Goal: Transaction & Acquisition: Purchase product/service

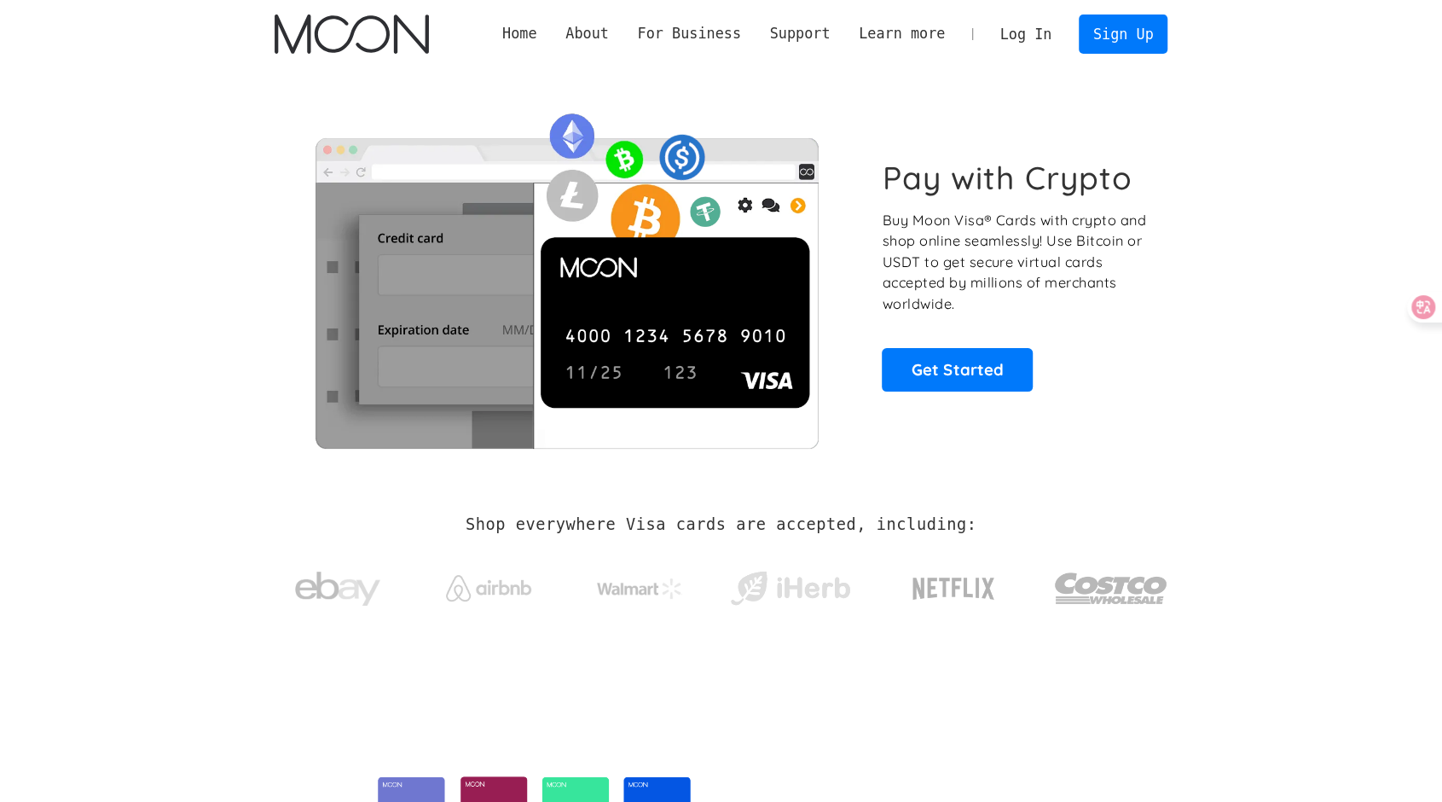
click at [1004, 224] on p "Buy Moon Visa® Cards with crypto and shop online seamlessly! Use Bitcoin or USD…" at bounding box center [1015, 262] width 267 height 105
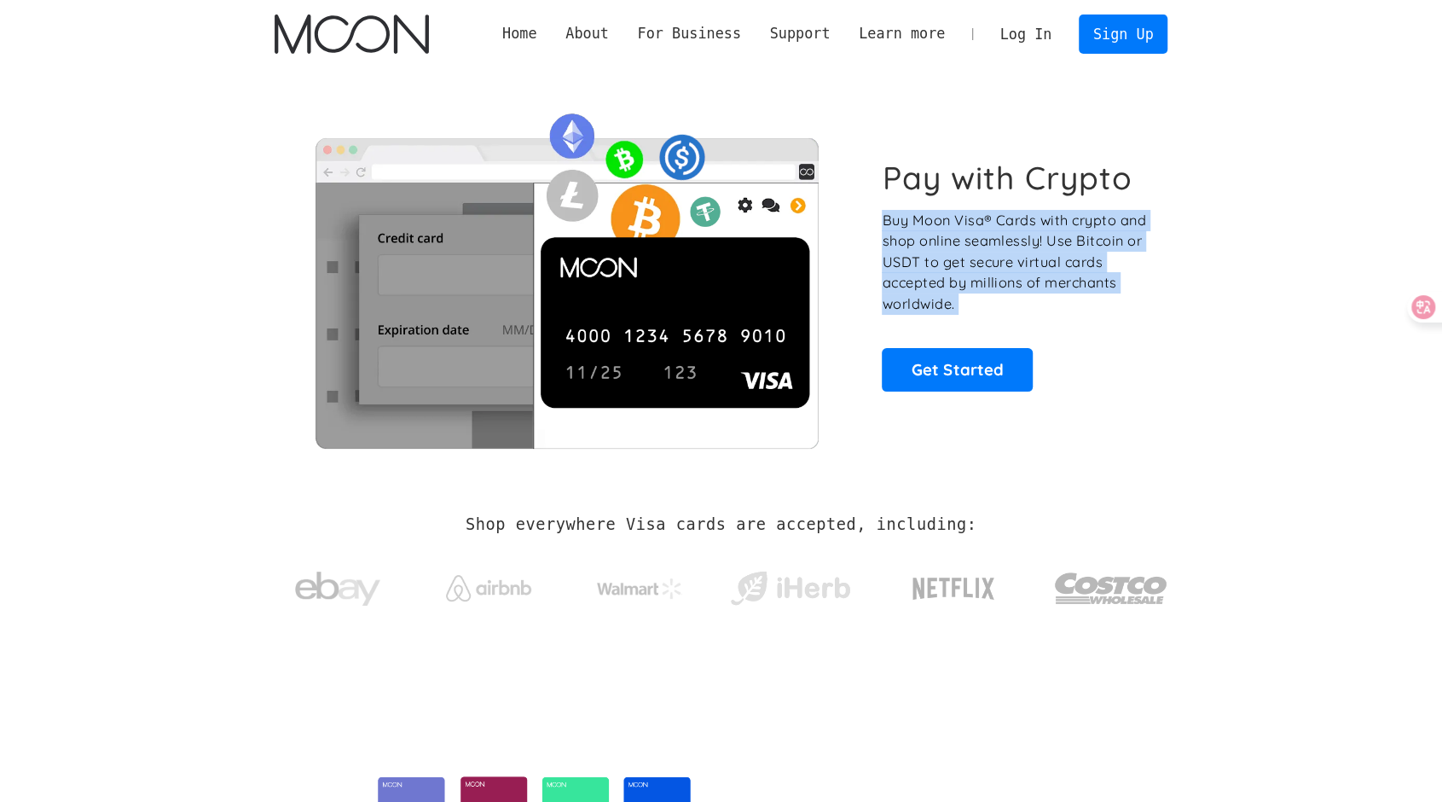
click at [1004, 224] on p "Buy Moon Visa® Cards with crypto and shop online seamlessly! Use Bitcoin or USD…" at bounding box center [1015, 262] width 267 height 105
click at [977, 236] on p "Buy Moon Visa® Cards with crypto and shop online seamlessly! Use Bitcoin or USD…" at bounding box center [1015, 262] width 267 height 105
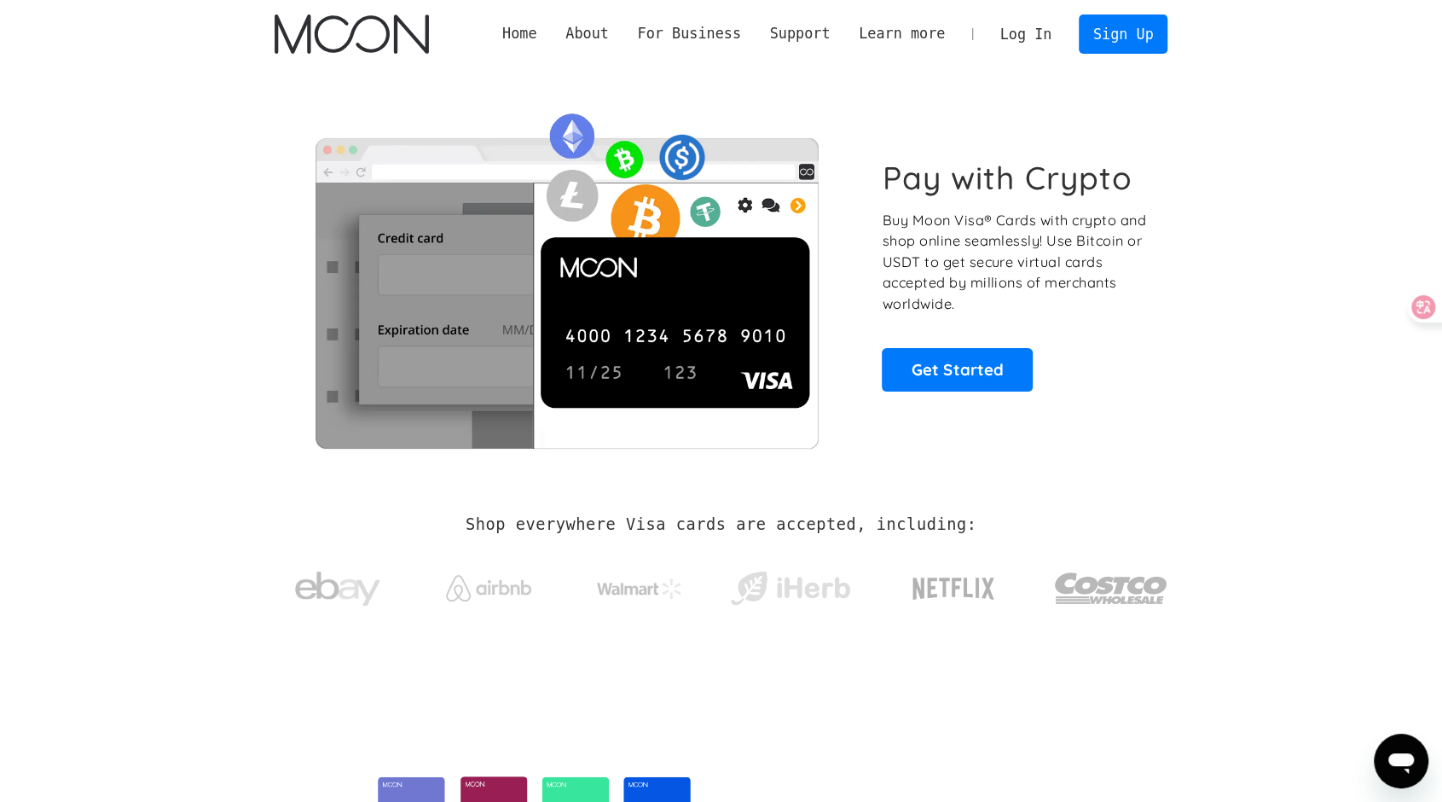
click at [1015, 223] on p "Buy Moon Visa® Cards with crypto and shop online seamlessly! Use Bitcoin or USD…" at bounding box center [1015, 262] width 267 height 105
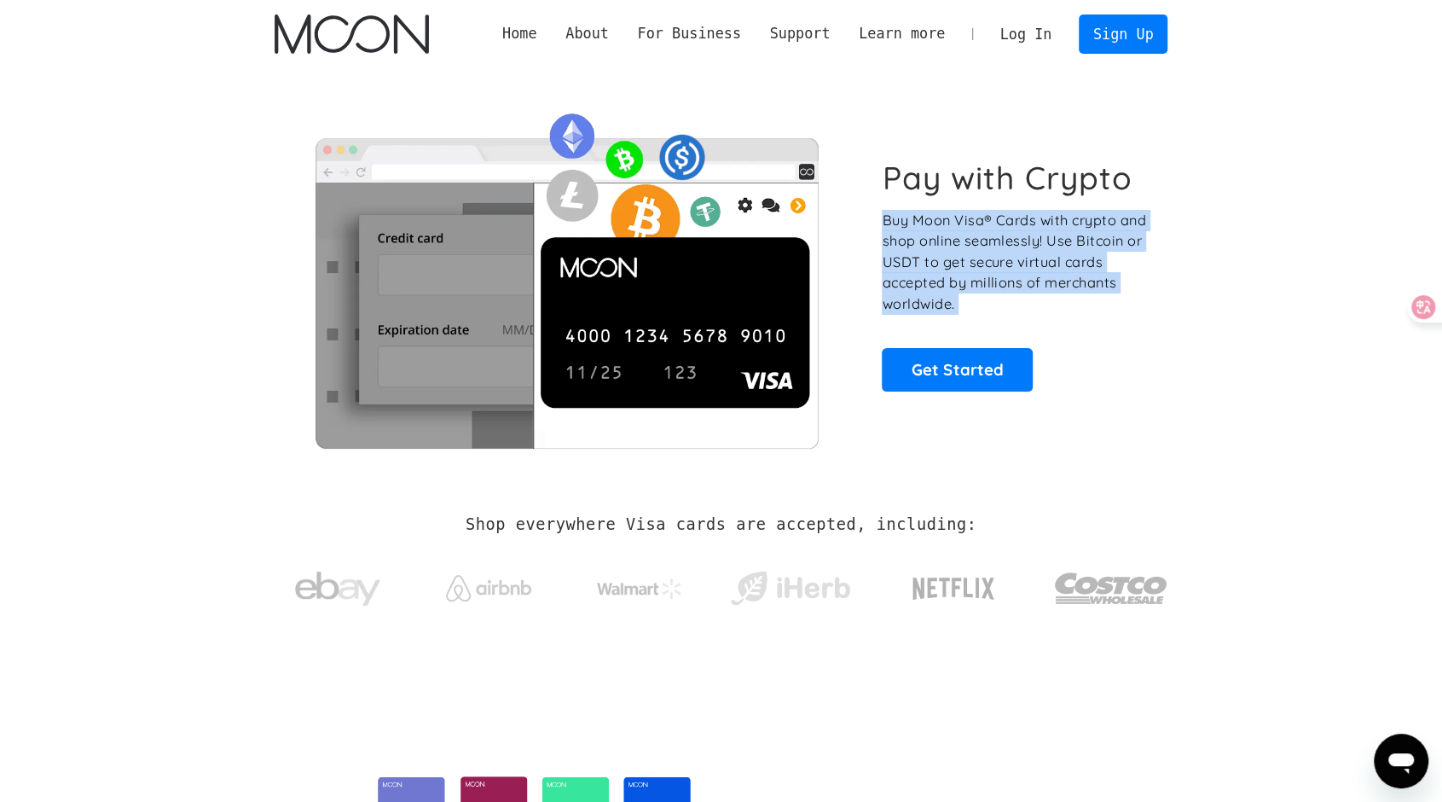
click at [1015, 223] on p "Buy Moon Visa® Cards with crypto and shop online seamlessly! Use Bitcoin or USD…" at bounding box center [1015, 262] width 267 height 105
drag, startPoint x: 1014, startPoint y: 222, endPoint x: 1013, endPoint y: 230, distance: 8.6
click at [1014, 222] on p "Buy Moon Visa® Cards with crypto and shop online seamlessly! Use Bitcoin or USD…" at bounding box center [1015, 262] width 267 height 105
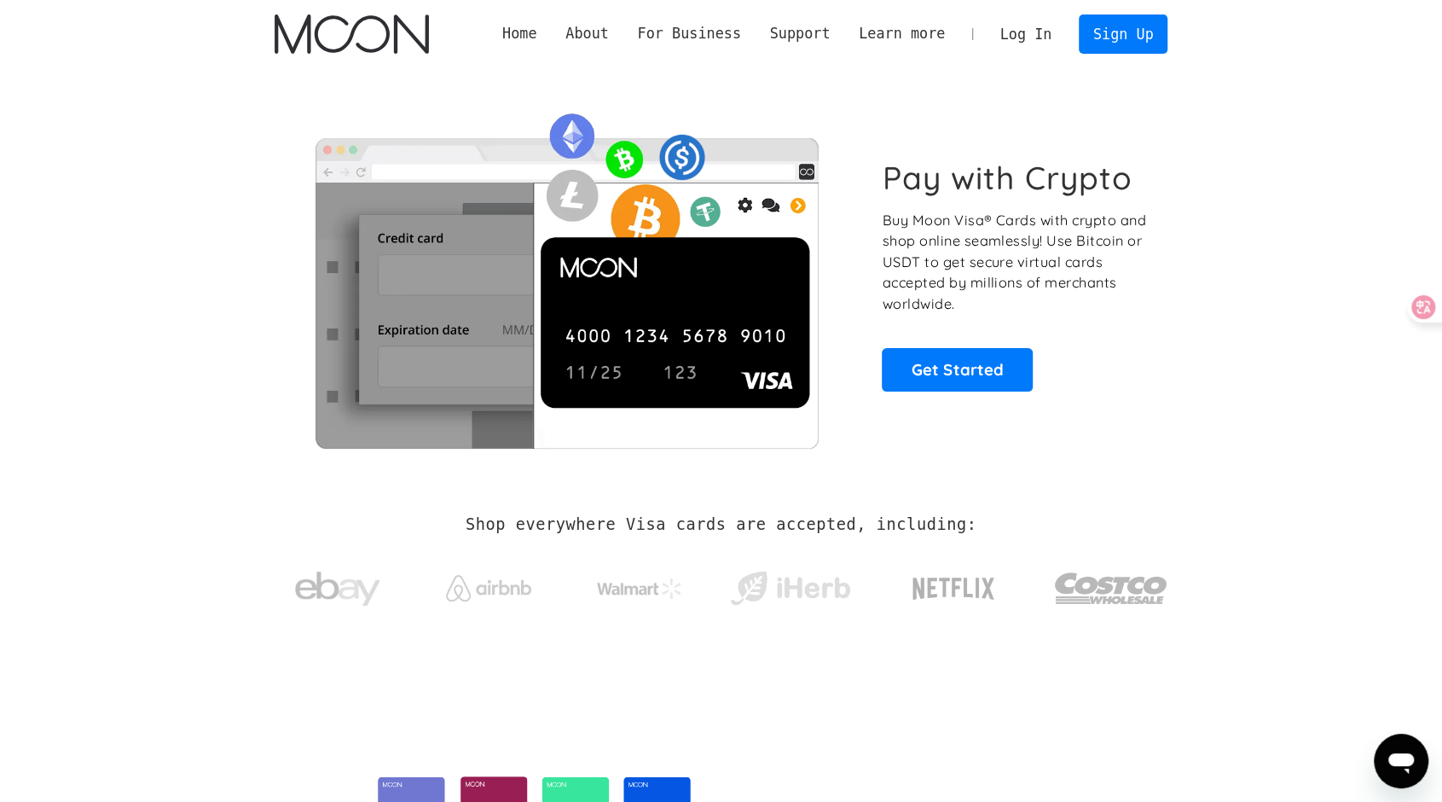
click at [1014, 218] on p "Buy Moon Visa® Cards with crypto and shop online seamlessly! Use Bitcoin or USD…" at bounding box center [1015, 262] width 267 height 105
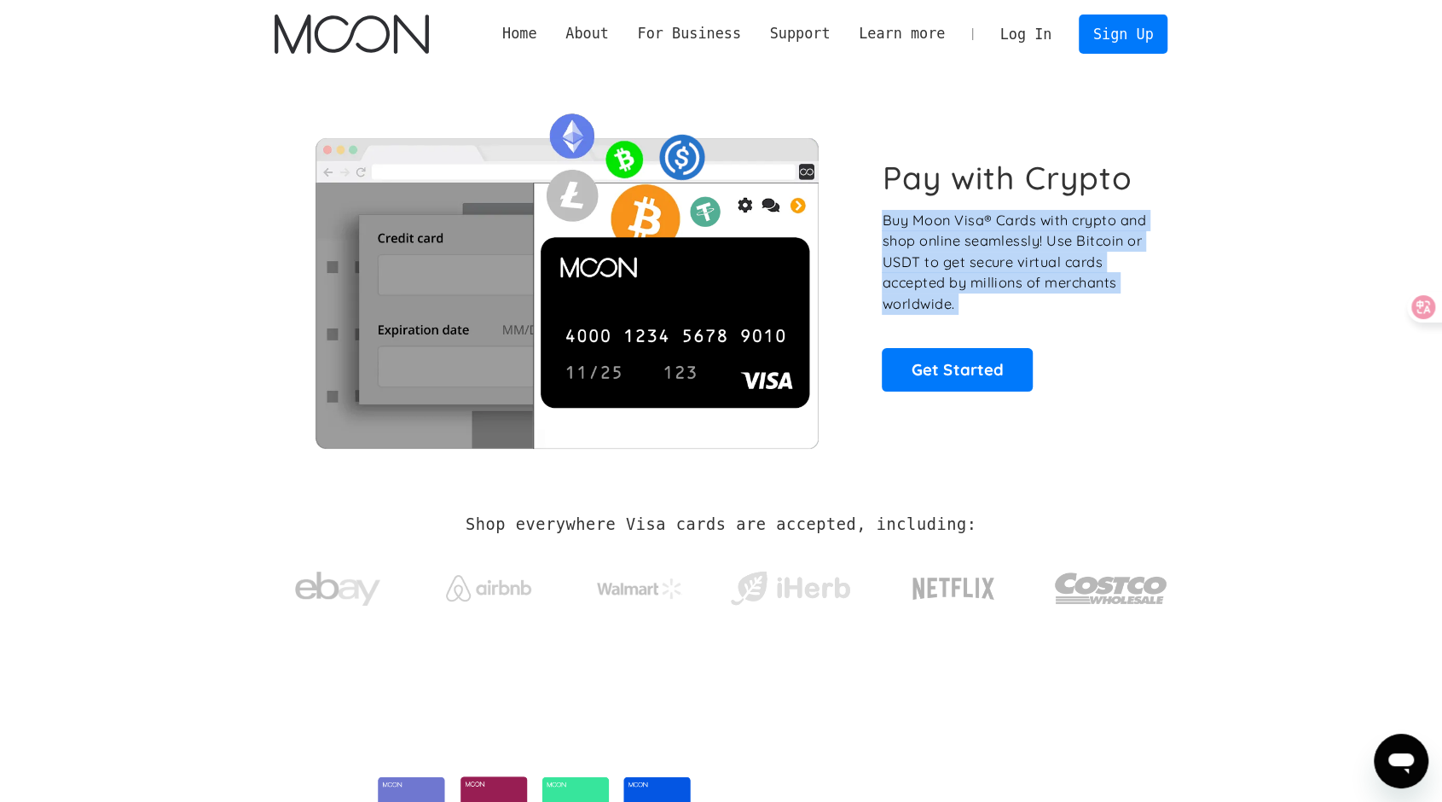
click at [1014, 218] on p "Buy Moon Visa® Cards with crypto and shop online seamlessly! Use Bitcoin or USD…" at bounding box center [1015, 262] width 267 height 105
click at [1005, 211] on p "Buy Moon Visa® Cards with crypto and shop online seamlessly! Use Bitcoin or USD…" at bounding box center [1015, 262] width 267 height 105
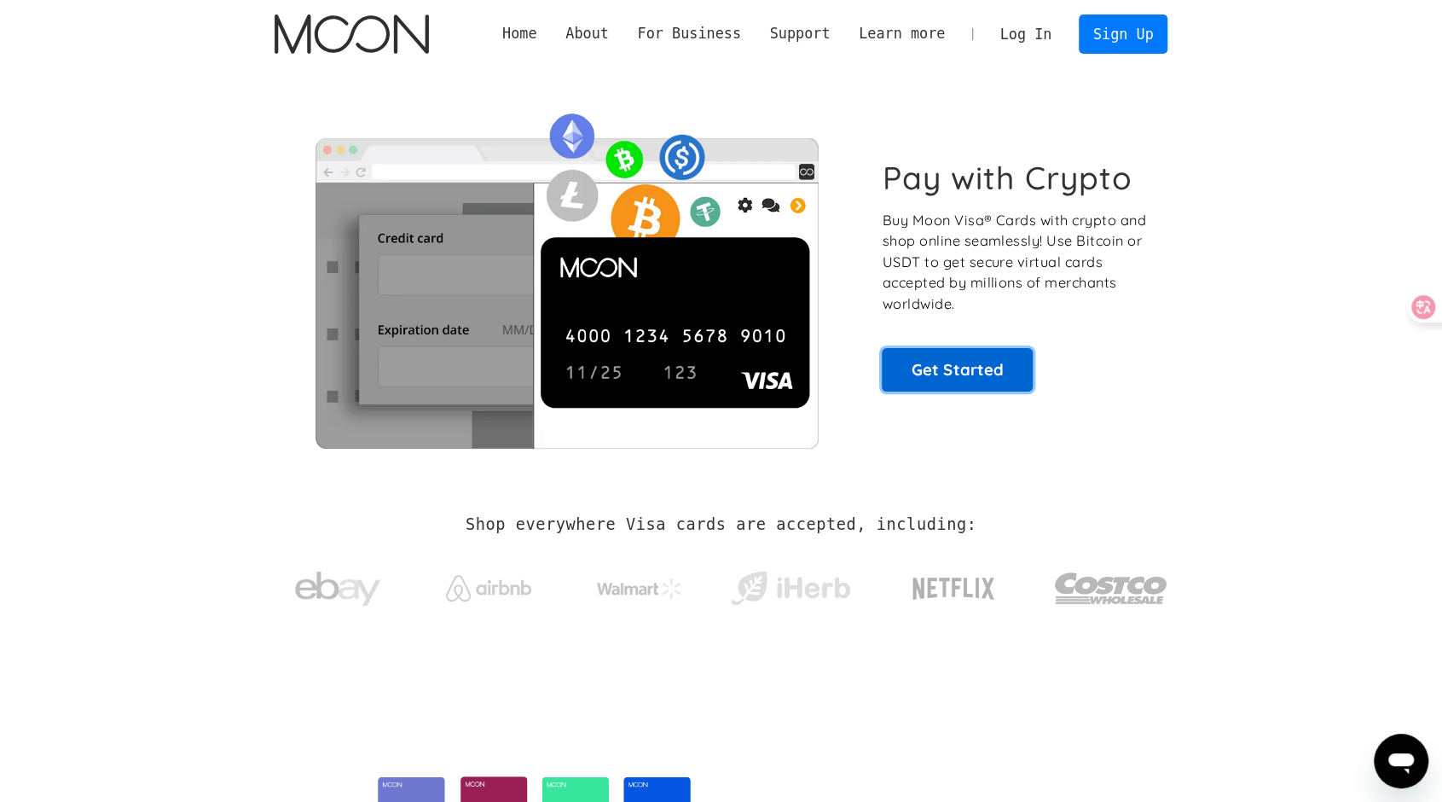
click at [954, 374] on link "Get Started" at bounding box center [957, 369] width 151 height 43
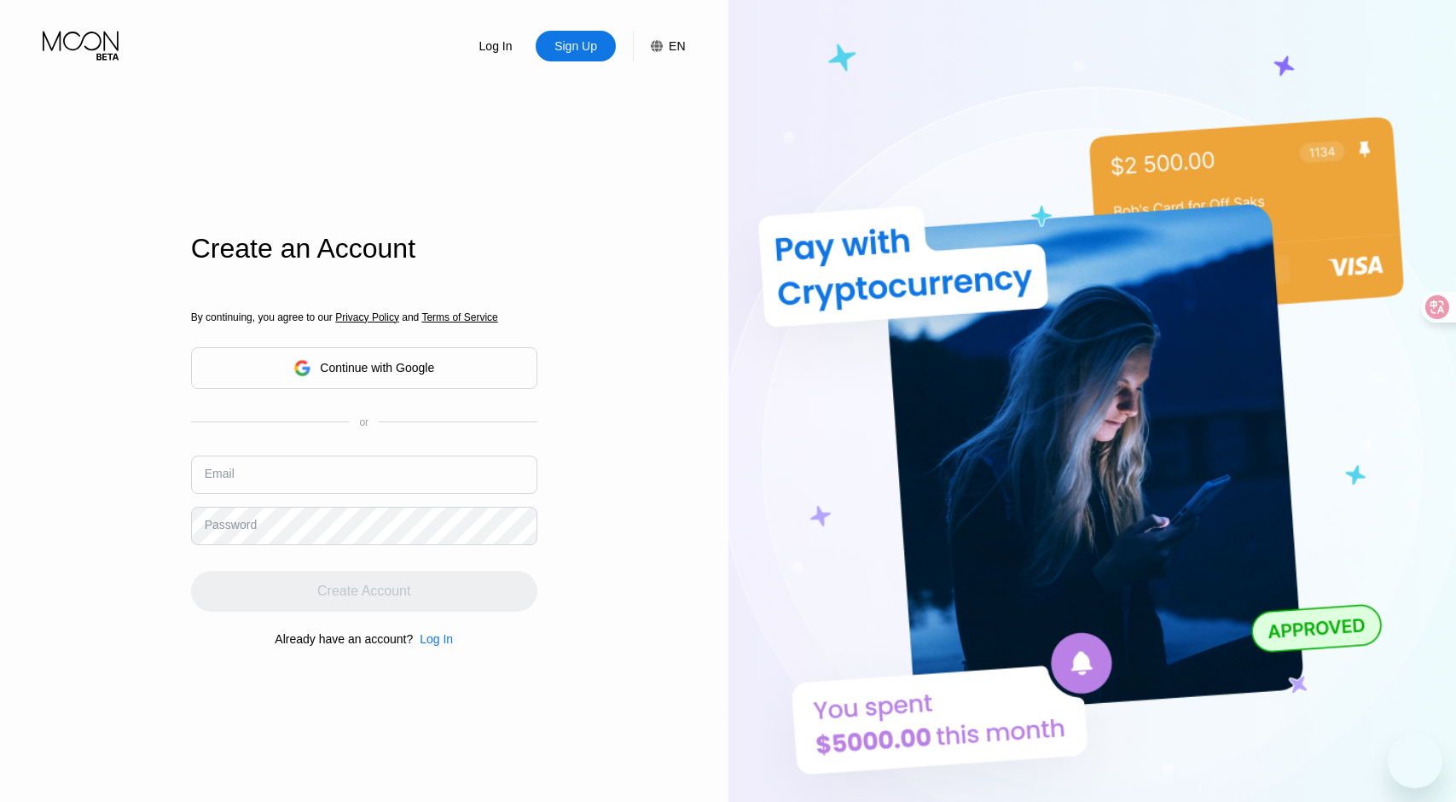
click at [85, 431] on div "Log In Sign Up EN Language English Save Create an Account By continuing, you ag…" at bounding box center [364, 441] width 728 height 882
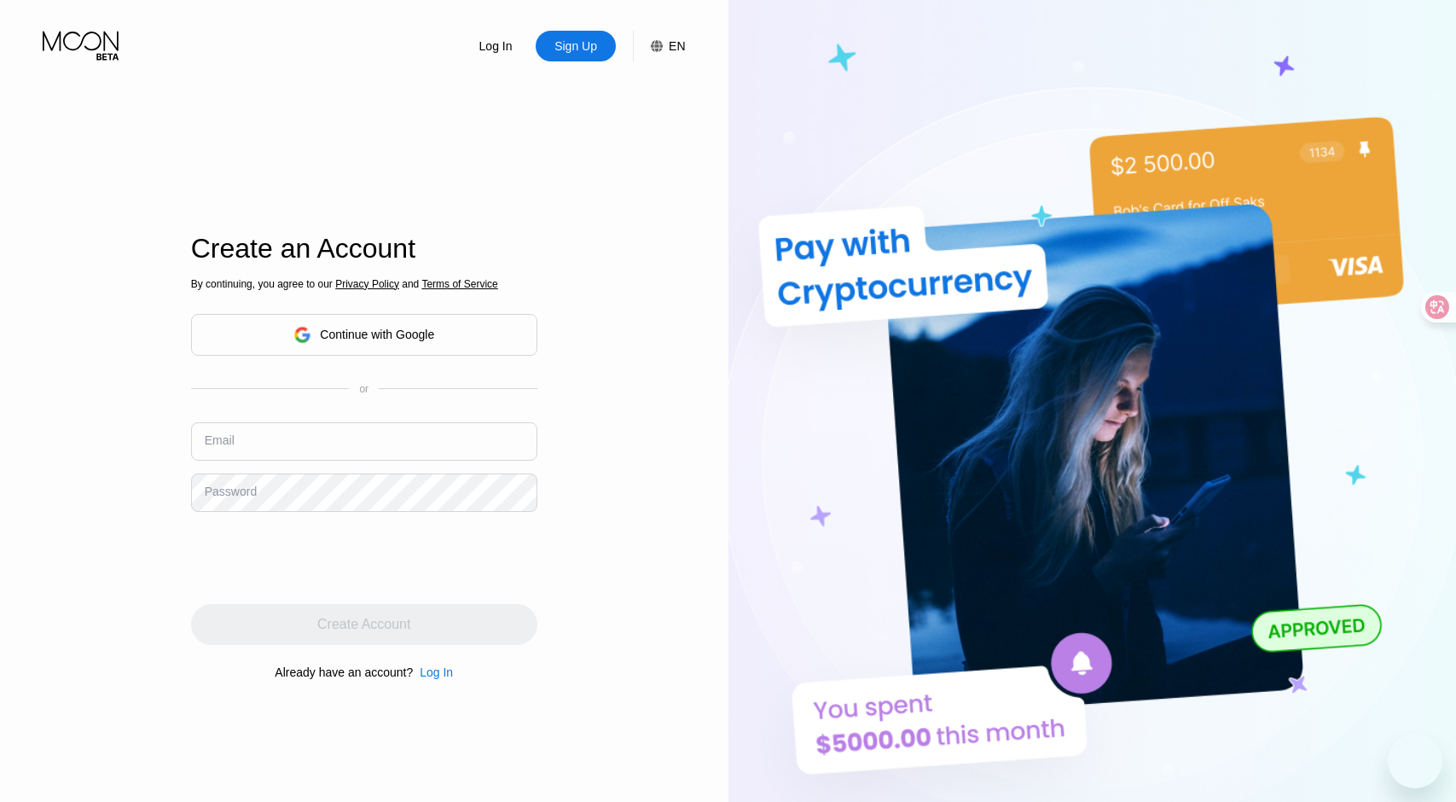
click at [752, 477] on img at bounding box center [1092, 441] width 728 height 882
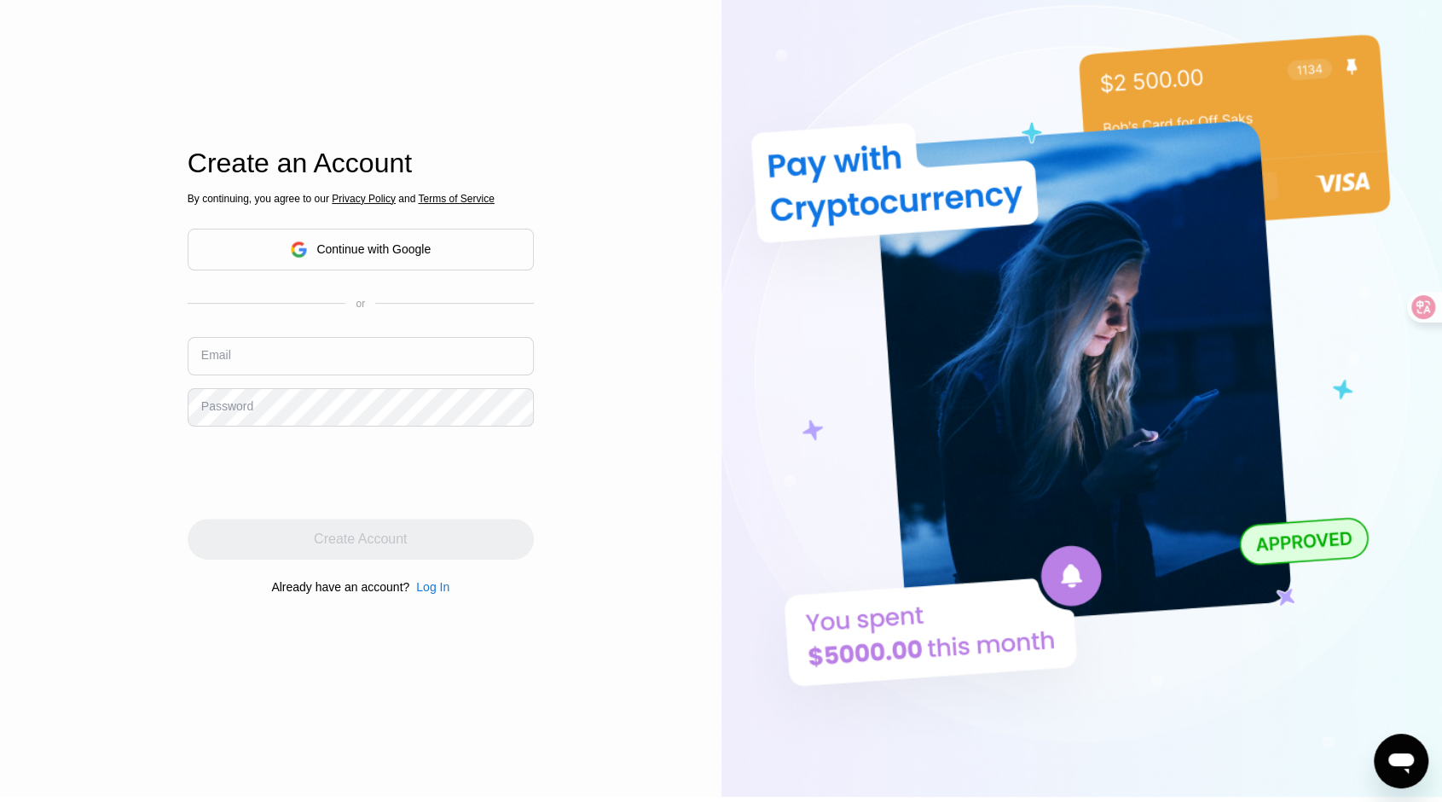
click at [272, 359] on input "text" at bounding box center [361, 356] width 346 height 38
drag, startPoint x: 71, startPoint y: 426, endPoint x: 212, endPoint y: 427, distance: 141.6
click at [70, 426] on div "Log In Sign Up EN Language Select an item Save Create an Account By continuing,…" at bounding box center [361, 356] width 722 height 882
click at [452, 356] on input "text" at bounding box center [361, 356] width 346 height 38
paste input "[EMAIL_ADDRESS][DOMAIN_NAME]"
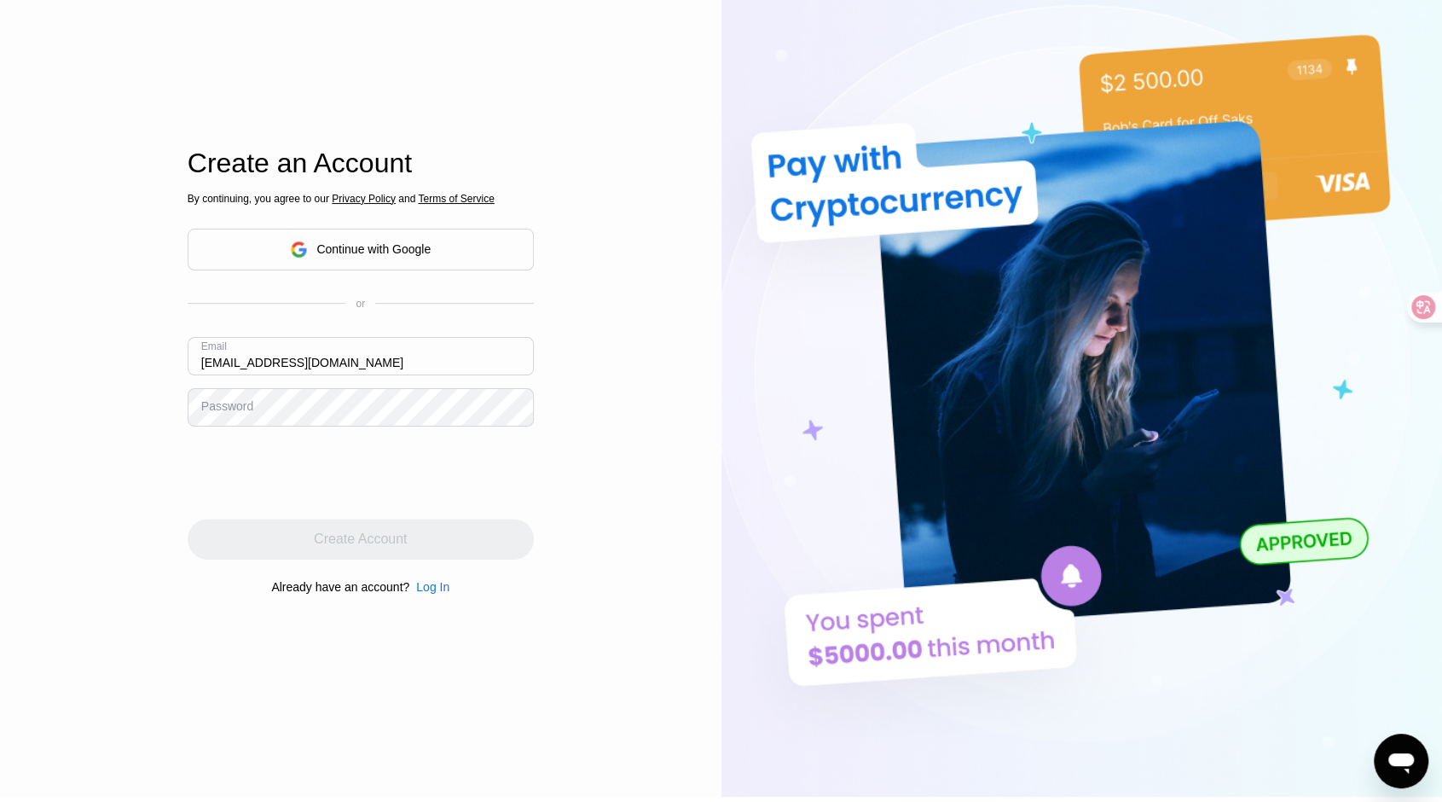
type input "[EMAIL_ADDRESS][DOMAIN_NAME]"
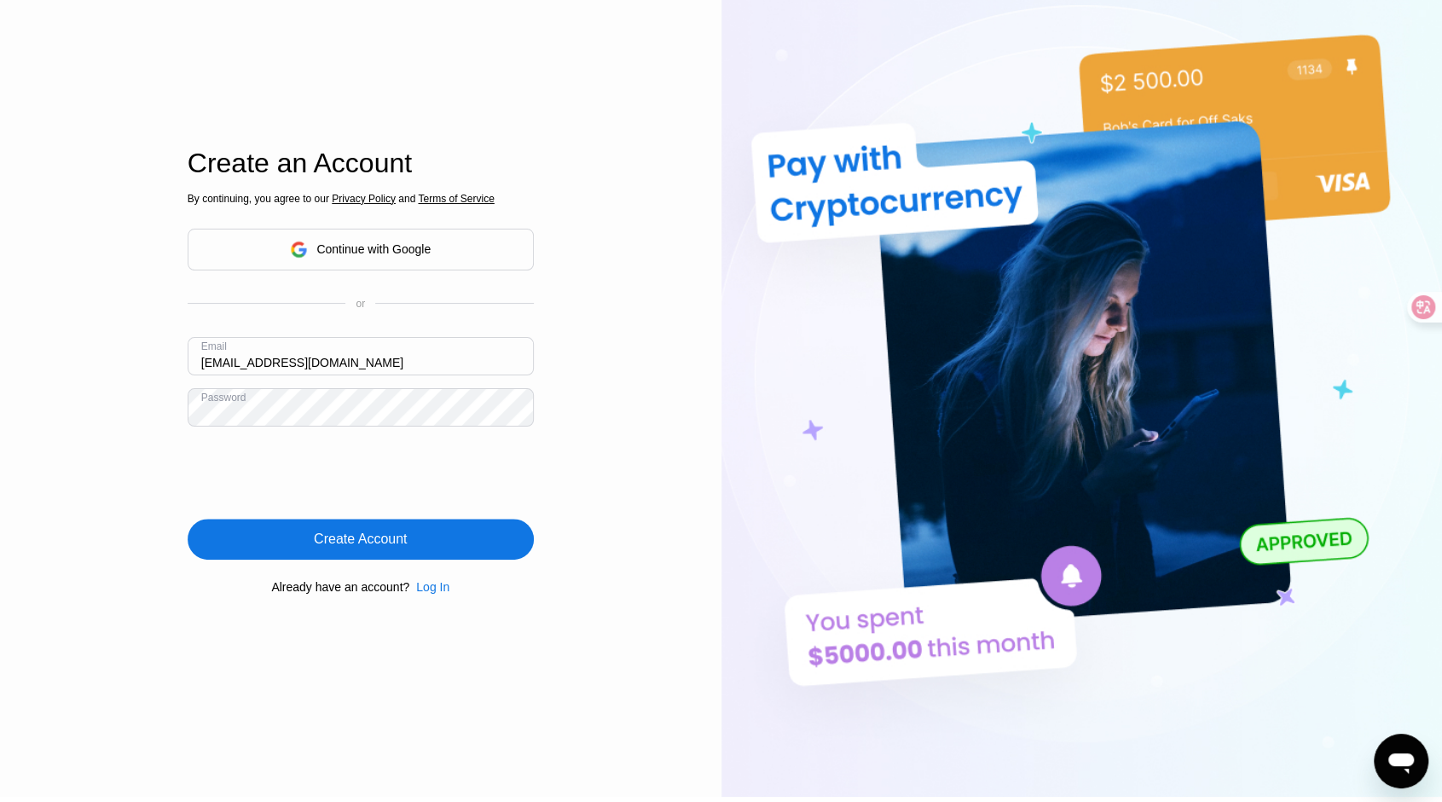
click at [470, 543] on div "Create Account" at bounding box center [361, 539] width 346 height 41
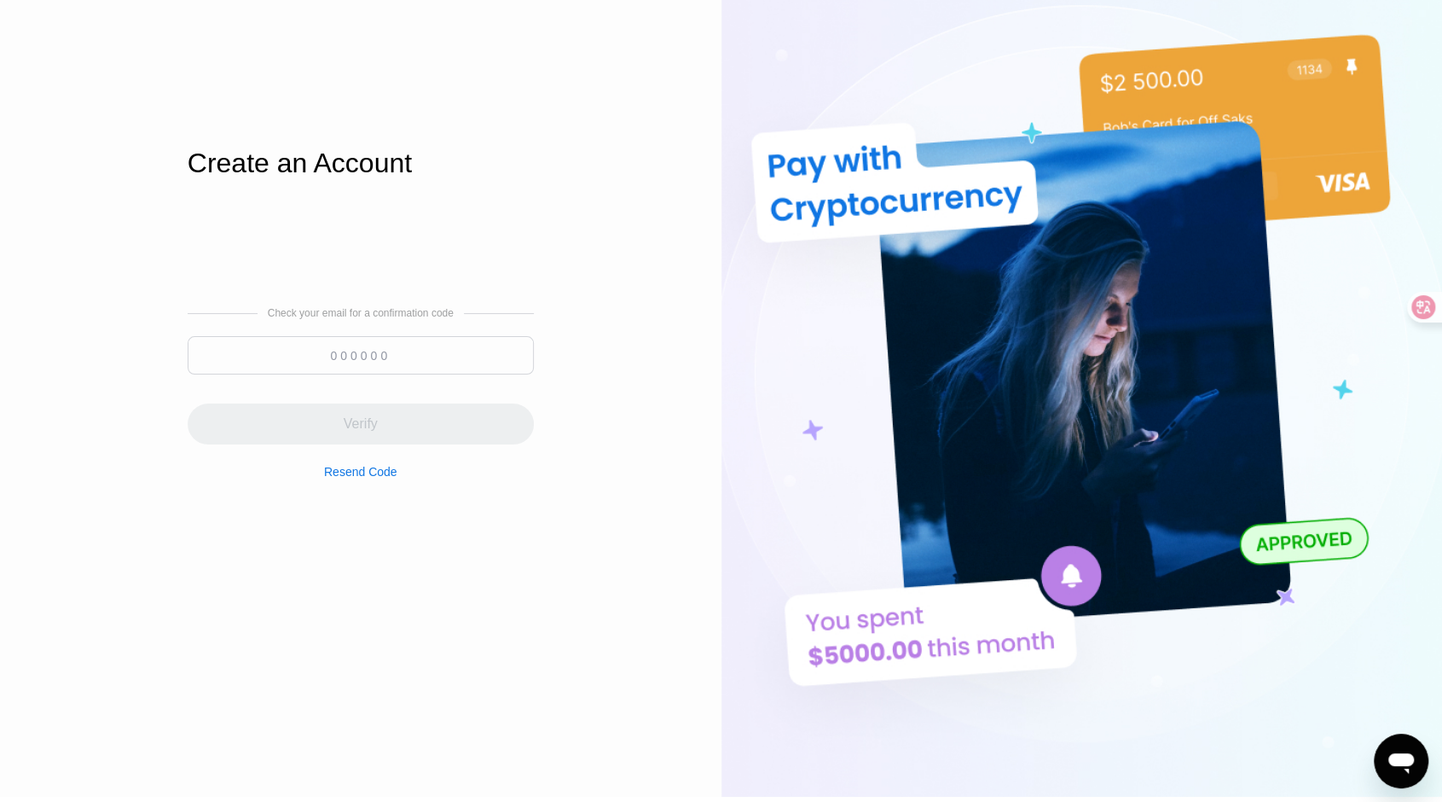
click at [370, 364] on input at bounding box center [361, 355] width 346 height 38
paste input "997881"
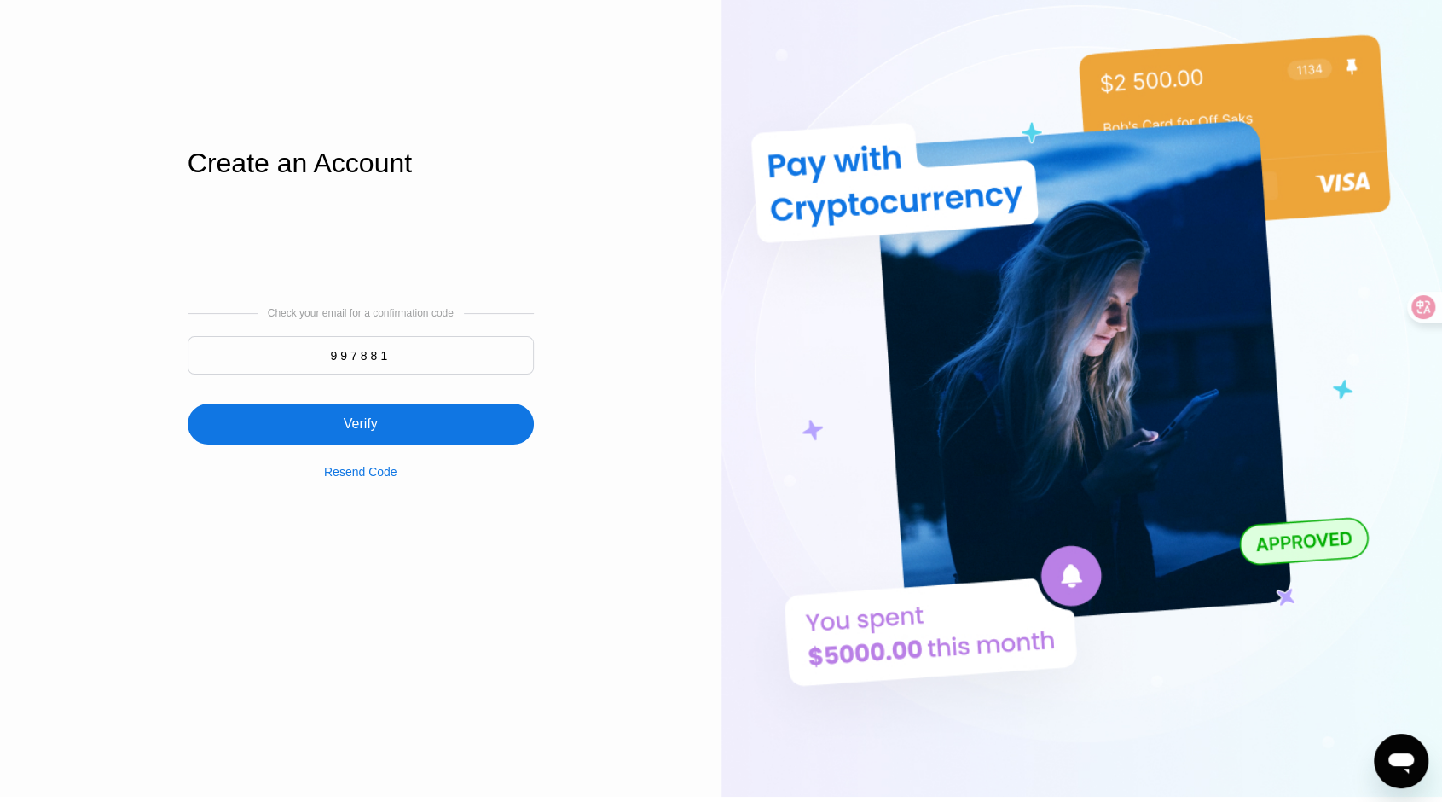
type input "997881"
click at [464, 421] on div "Verify" at bounding box center [361, 423] width 346 height 41
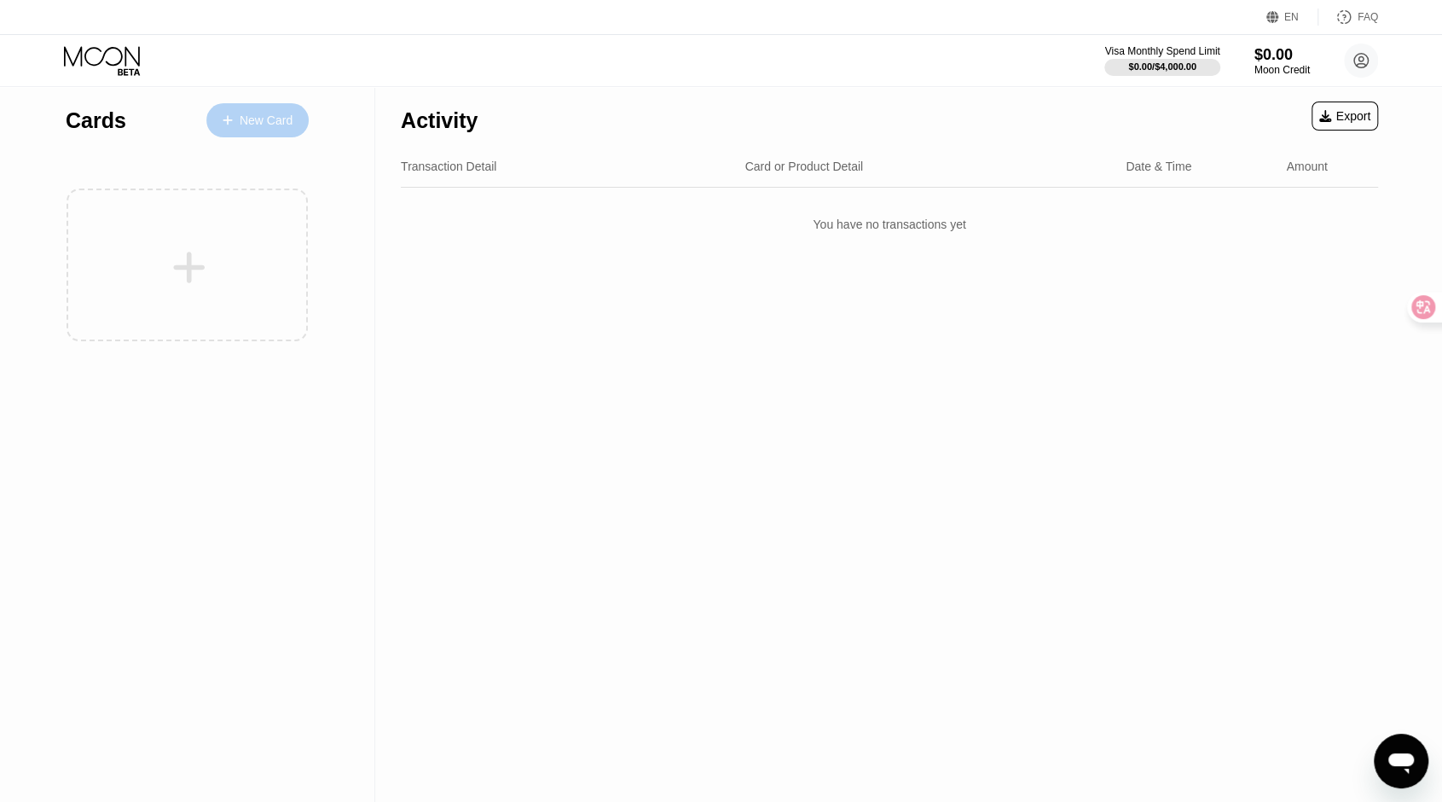
click at [272, 124] on div "New Card" at bounding box center [266, 120] width 53 height 15
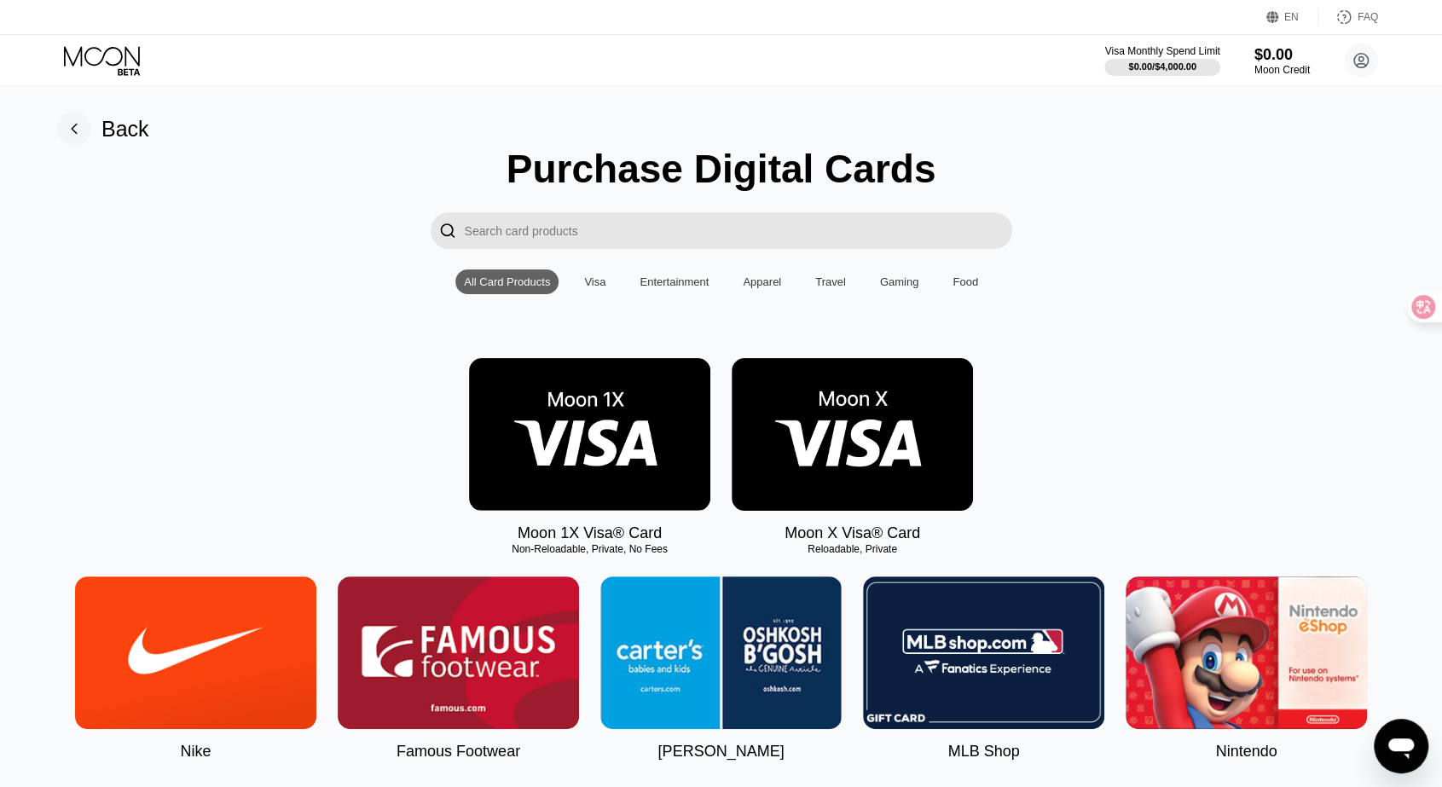
click at [585, 292] on div "Visa" at bounding box center [595, 282] width 38 height 25
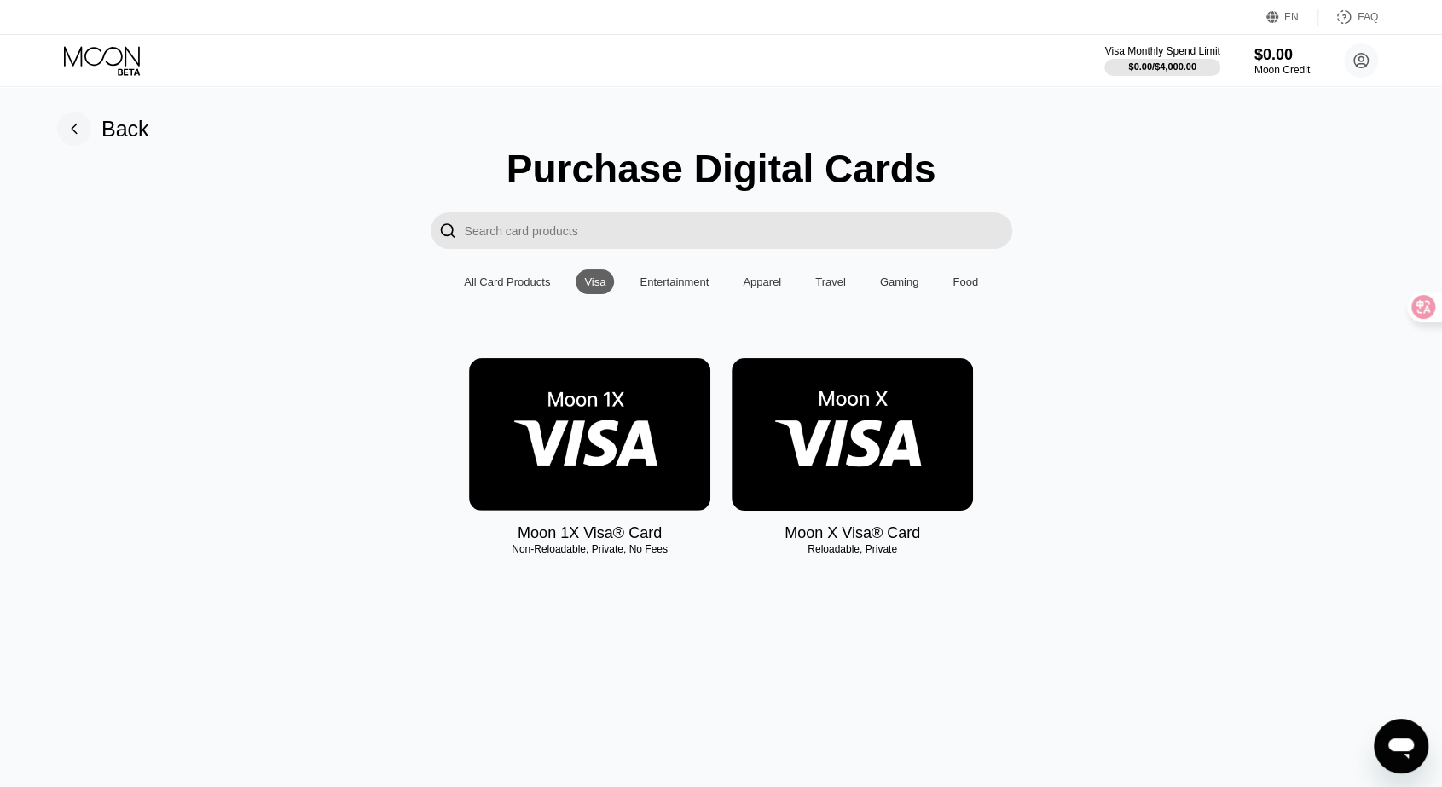
click at [681, 287] on div "Entertainment" at bounding box center [674, 282] width 69 height 13
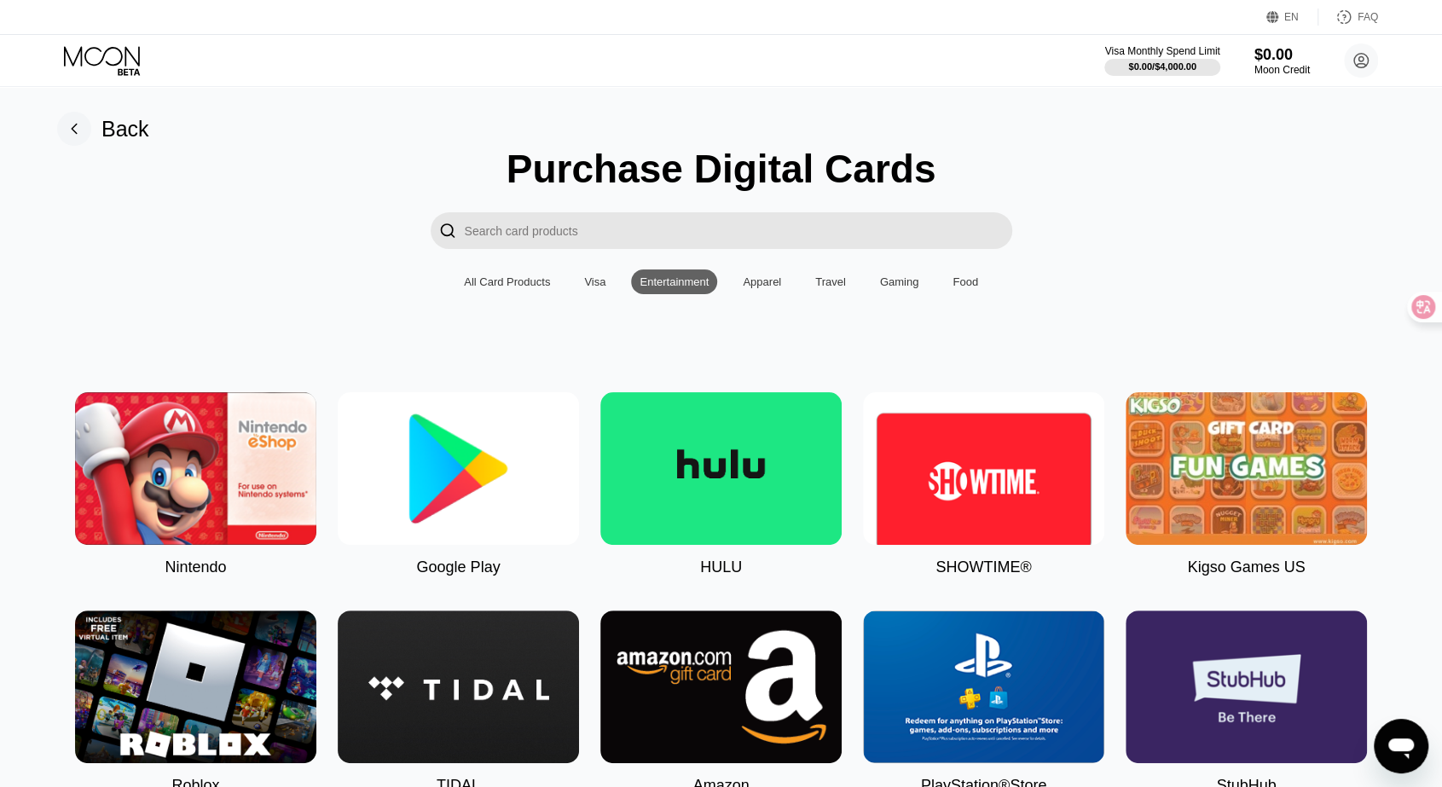
click at [744, 287] on div "Apparel" at bounding box center [762, 282] width 38 height 13
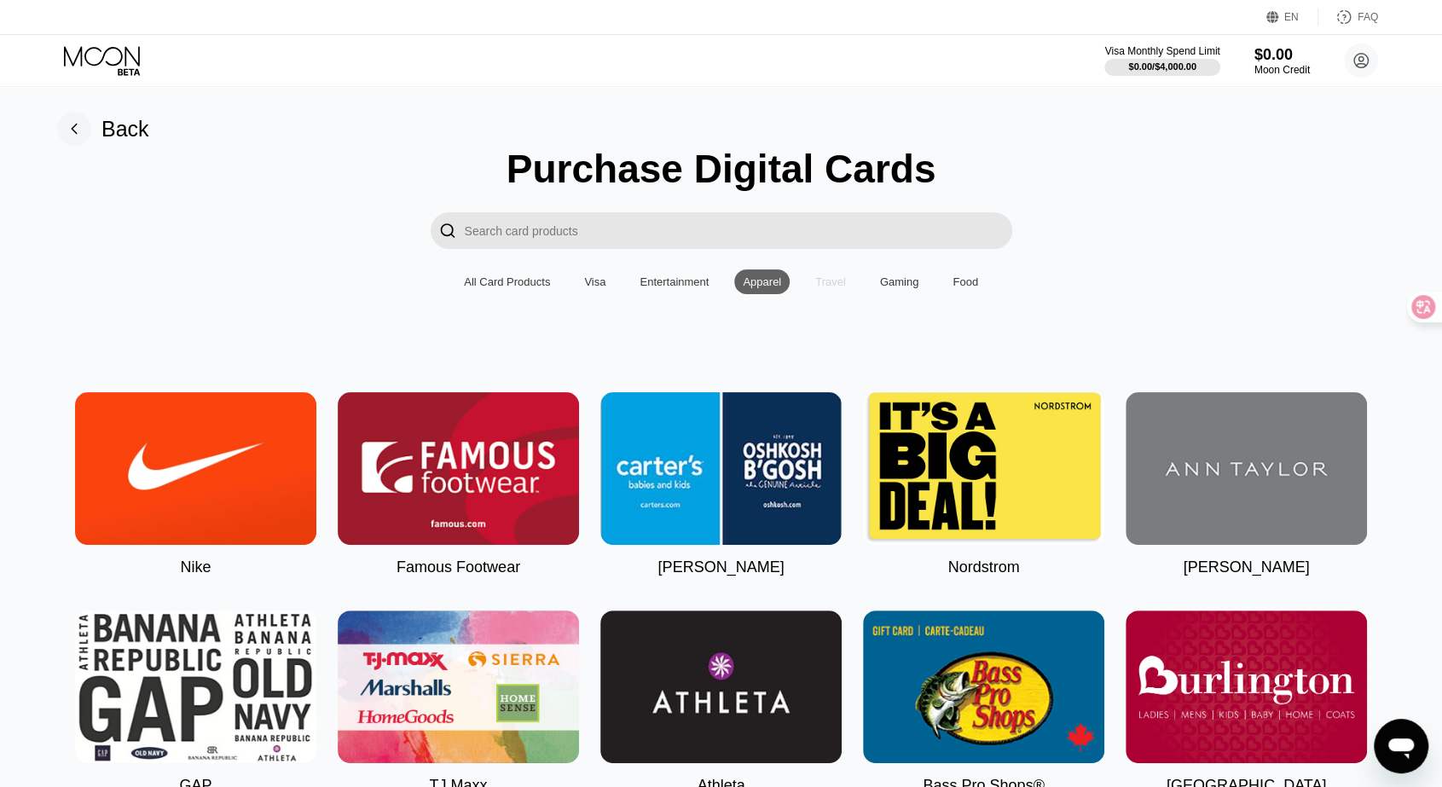
click at [815, 287] on div "Travel" at bounding box center [830, 282] width 31 height 13
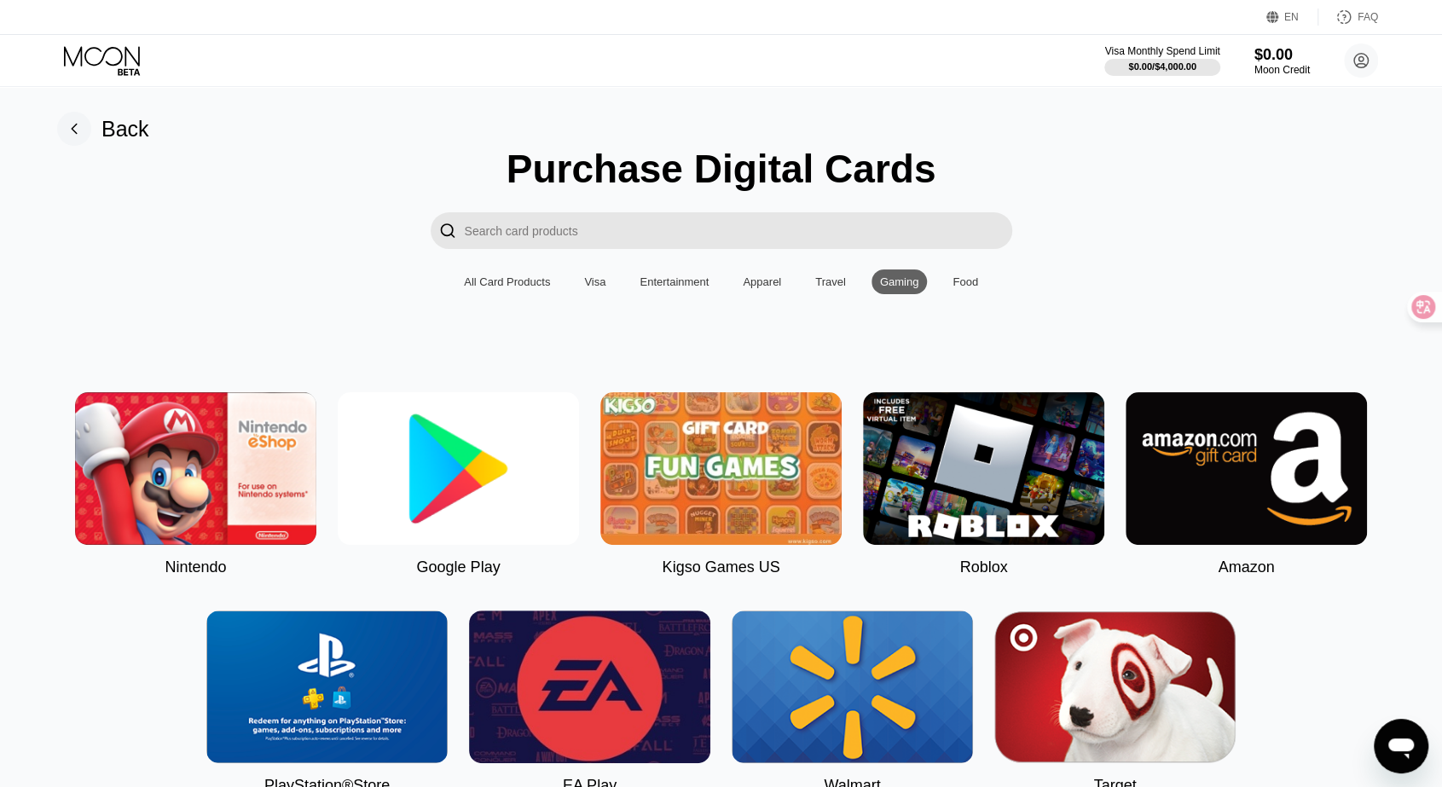
click at [425, 469] on img at bounding box center [458, 468] width 241 height 153
click at [460, 470] on img at bounding box center [458, 468] width 241 height 153
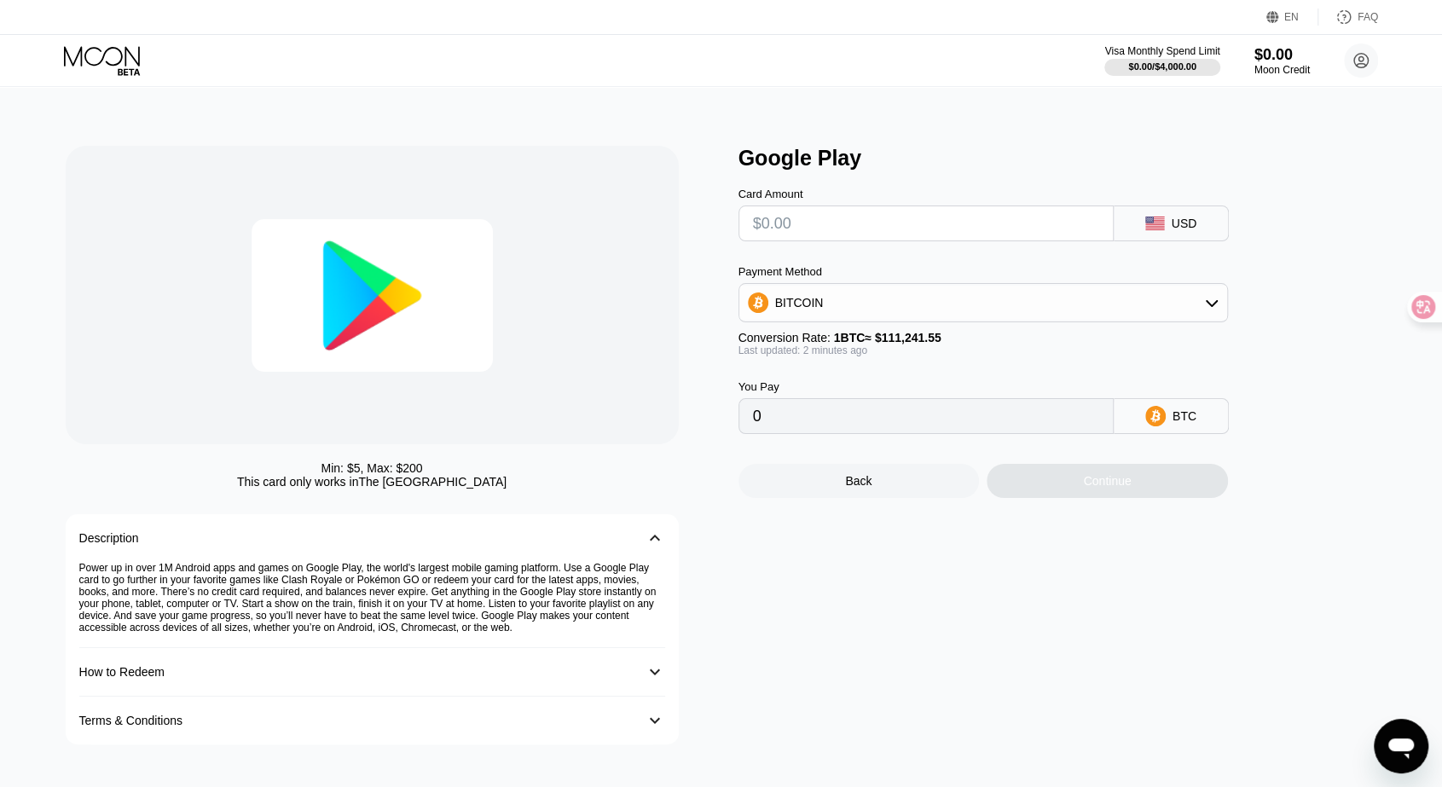
click at [832, 234] on input "text" at bounding box center [926, 223] width 346 height 34
type input "$5"
type input "0.00004495"
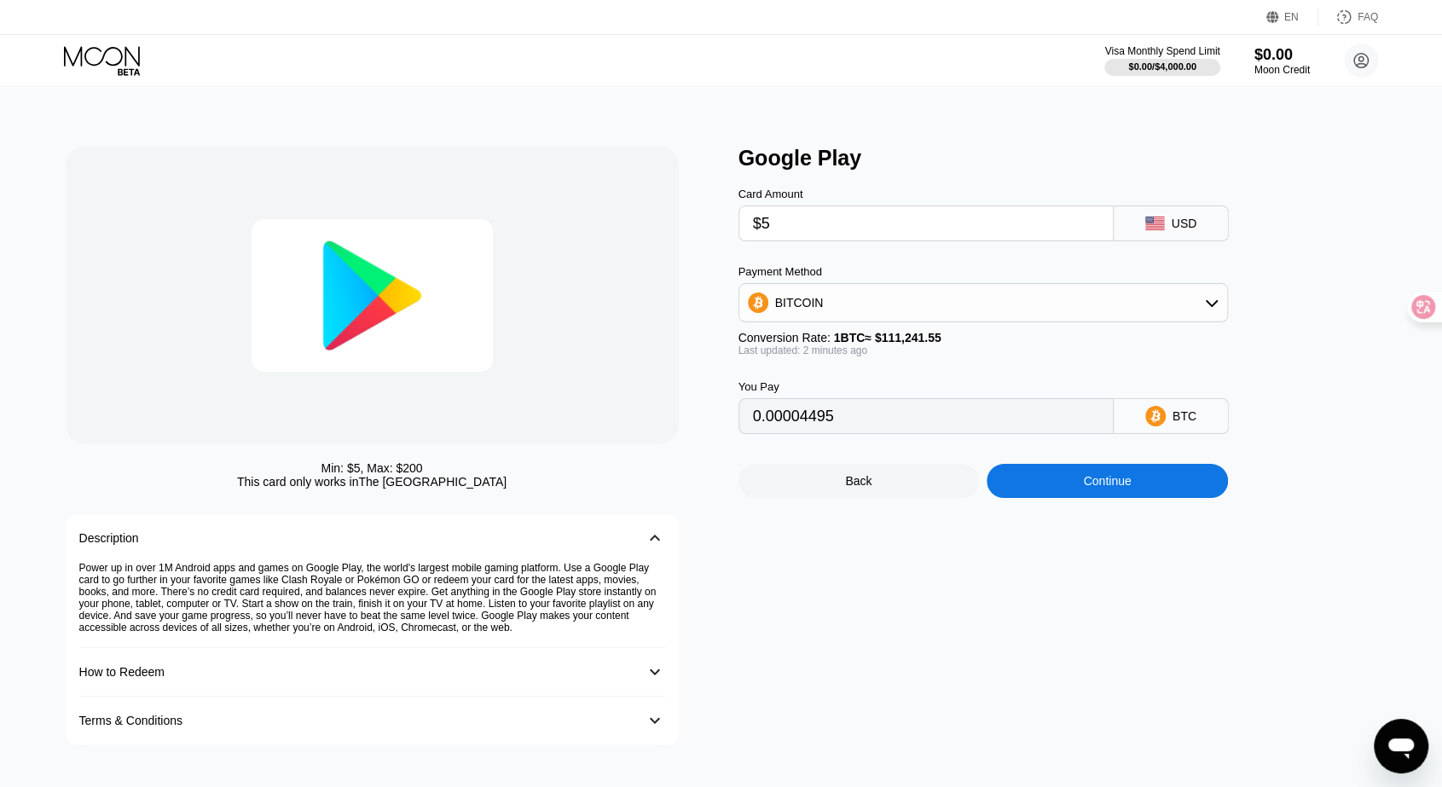
type input "$5"
click at [920, 138] on div "Min: $ 5 , Max: $ 200 This card only works in The United States Description 󰅀 P…" at bounding box center [721, 436] width 1456 height 701
click at [1178, 416] on div "BTC" at bounding box center [1171, 416] width 115 height 36
click at [1164, 311] on div "BITCOIN" at bounding box center [984, 303] width 488 height 34
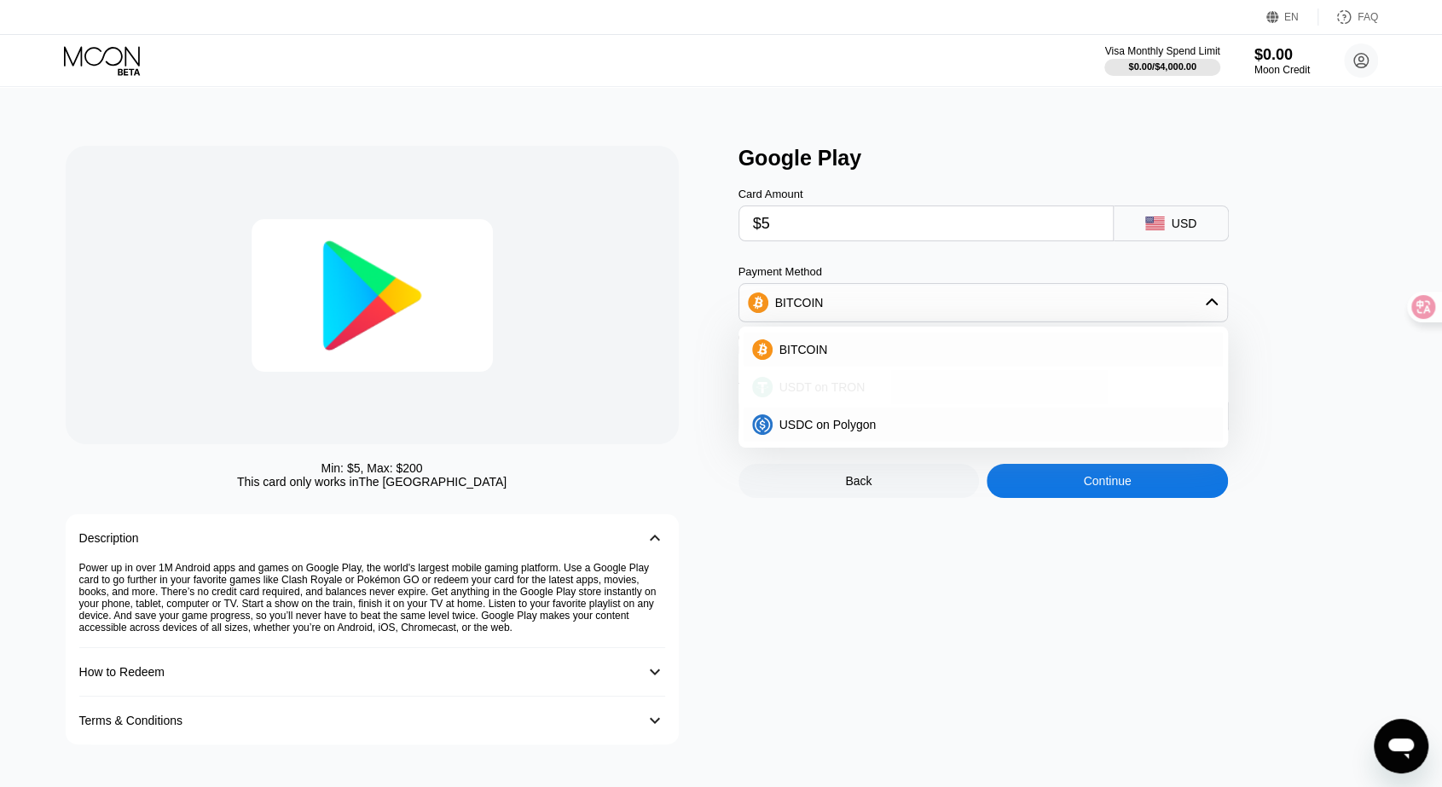
click at [977, 386] on div "USDT on TRON" at bounding box center [994, 387] width 442 height 14
type input "5.05"
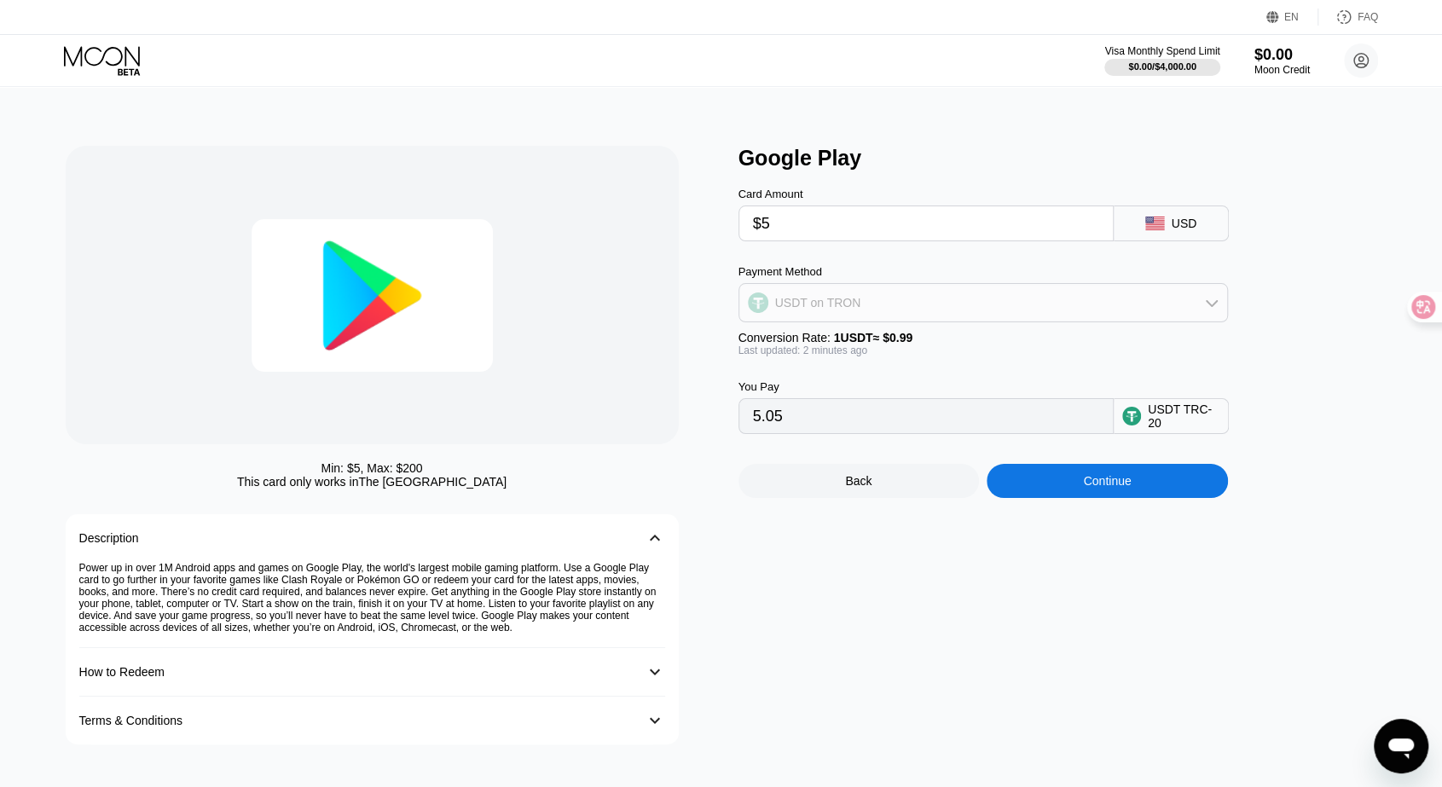
click at [1008, 306] on div "USDT on TRON" at bounding box center [984, 303] width 488 height 34
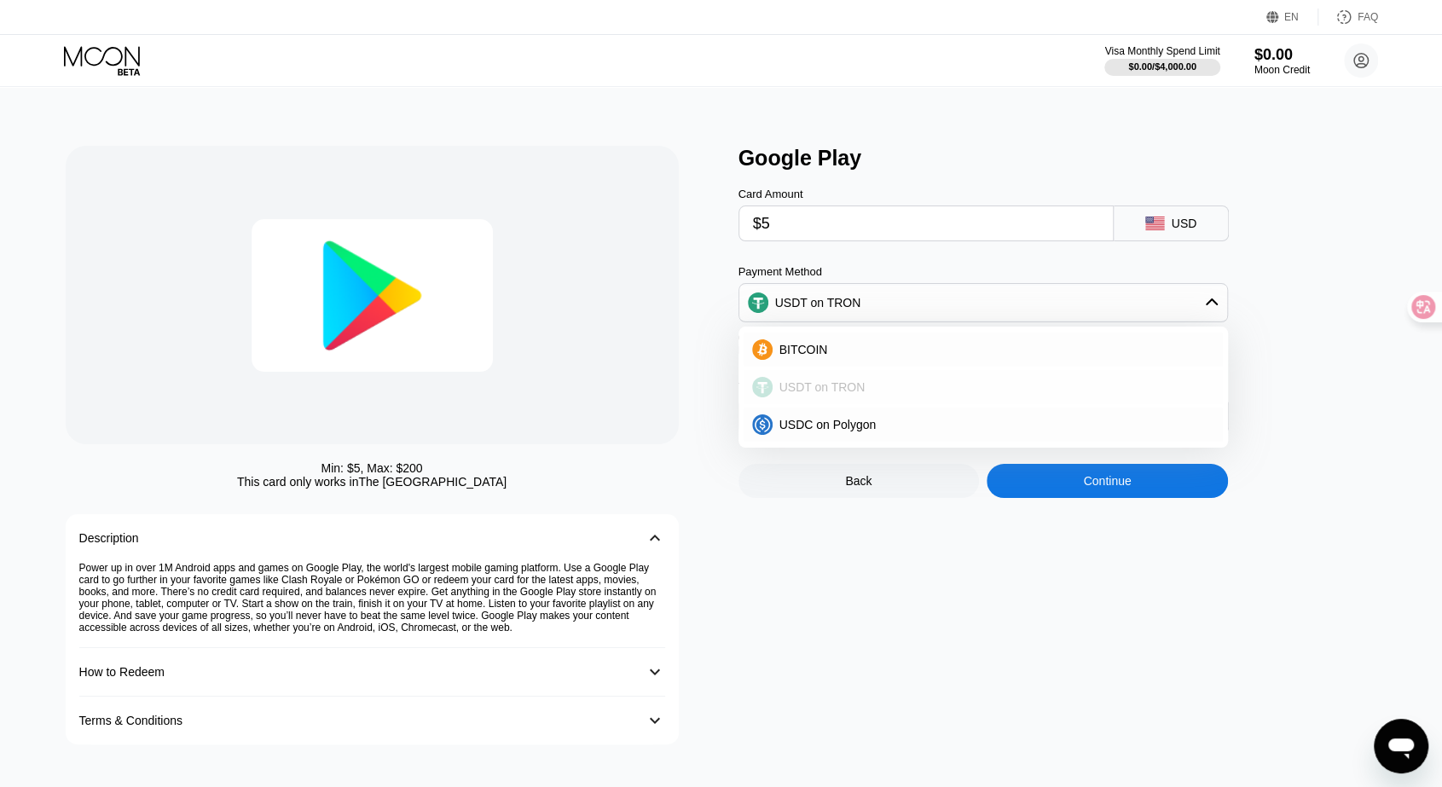
click at [875, 394] on div "USDT on TRON" at bounding box center [994, 387] width 442 height 14
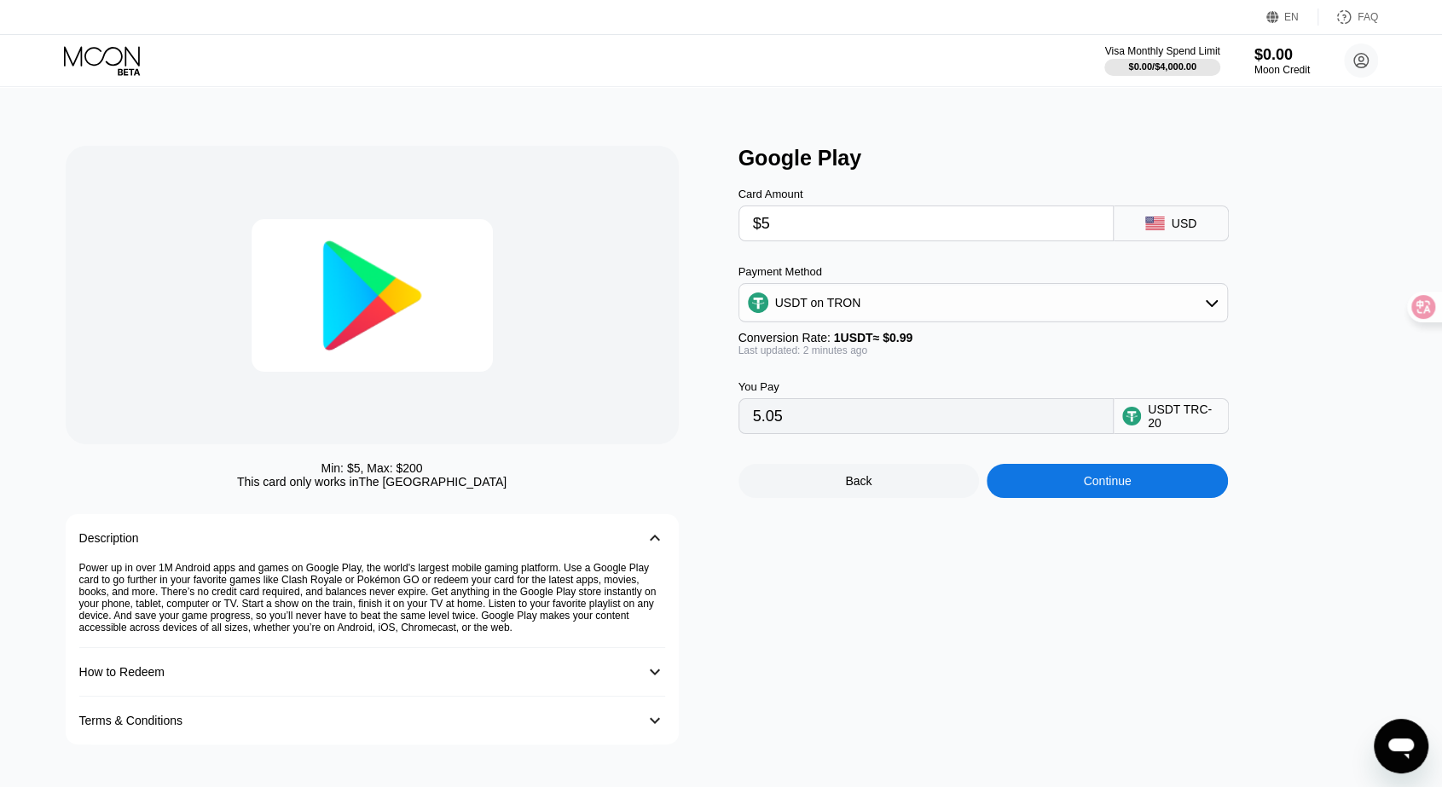
click at [927, 345] on div "Conversion Rate: 1 USDT ≈ $0.99" at bounding box center [984, 338] width 490 height 14
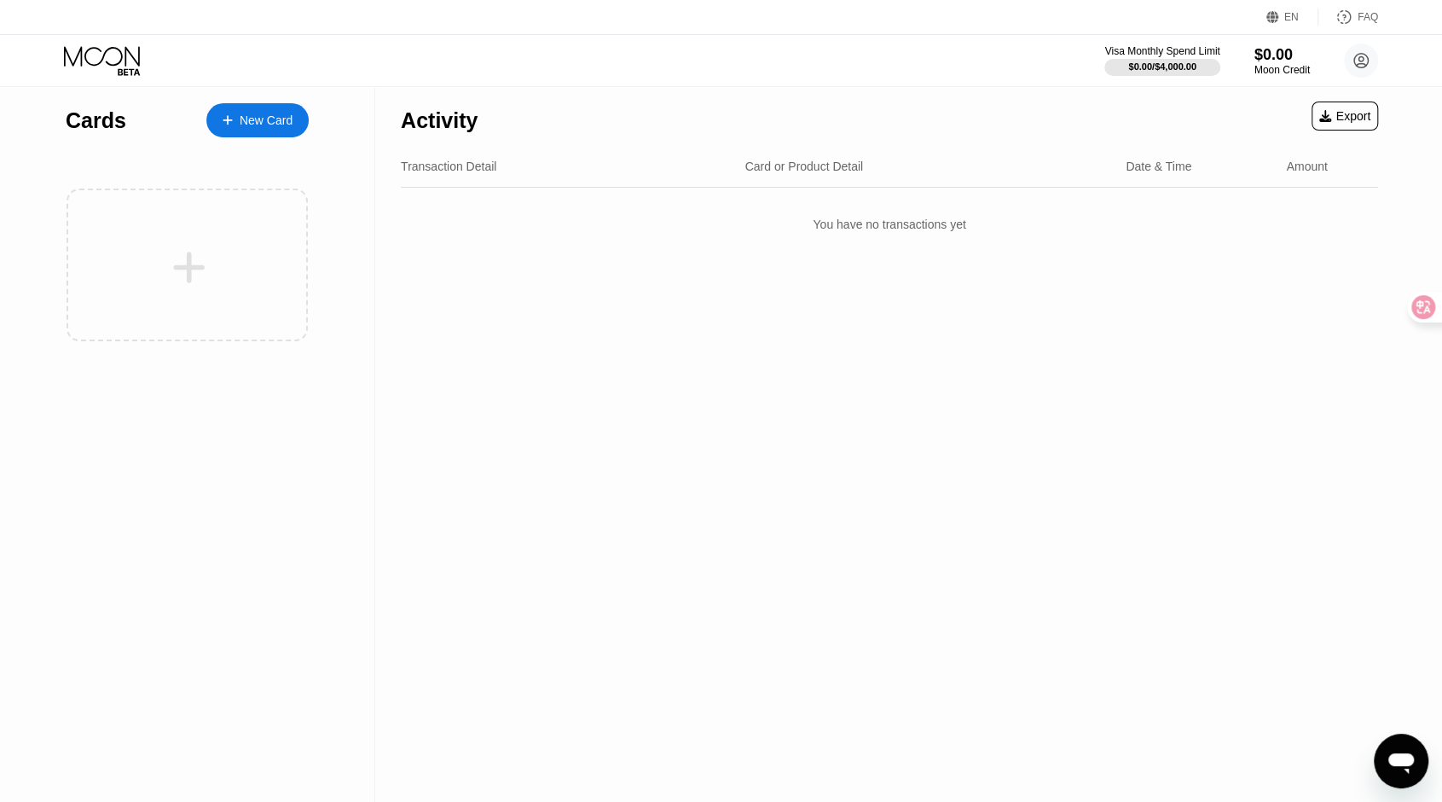
click at [275, 122] on div "New Card" at bounding box center [266, 120] width 53 height 15
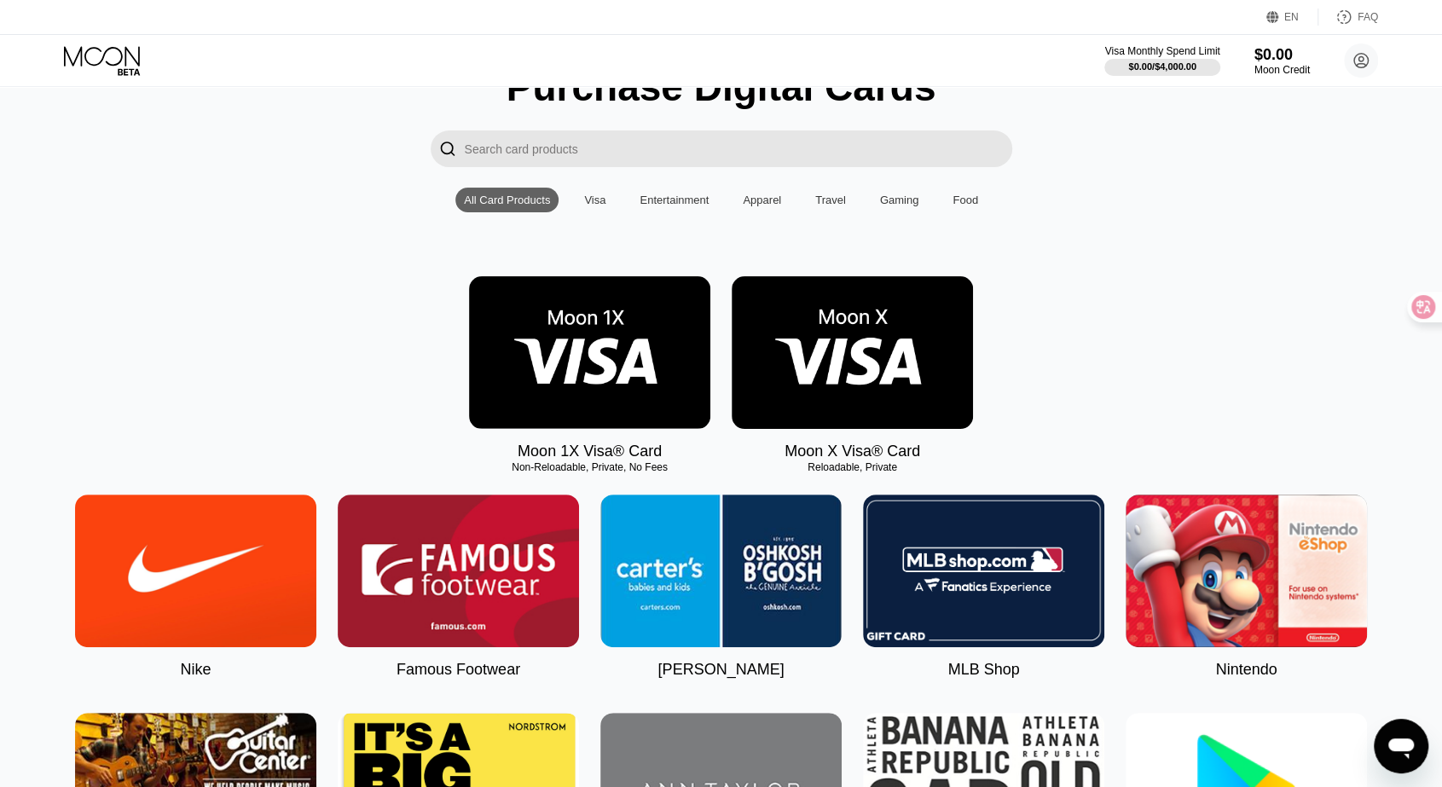
scroll to position [85, 0]
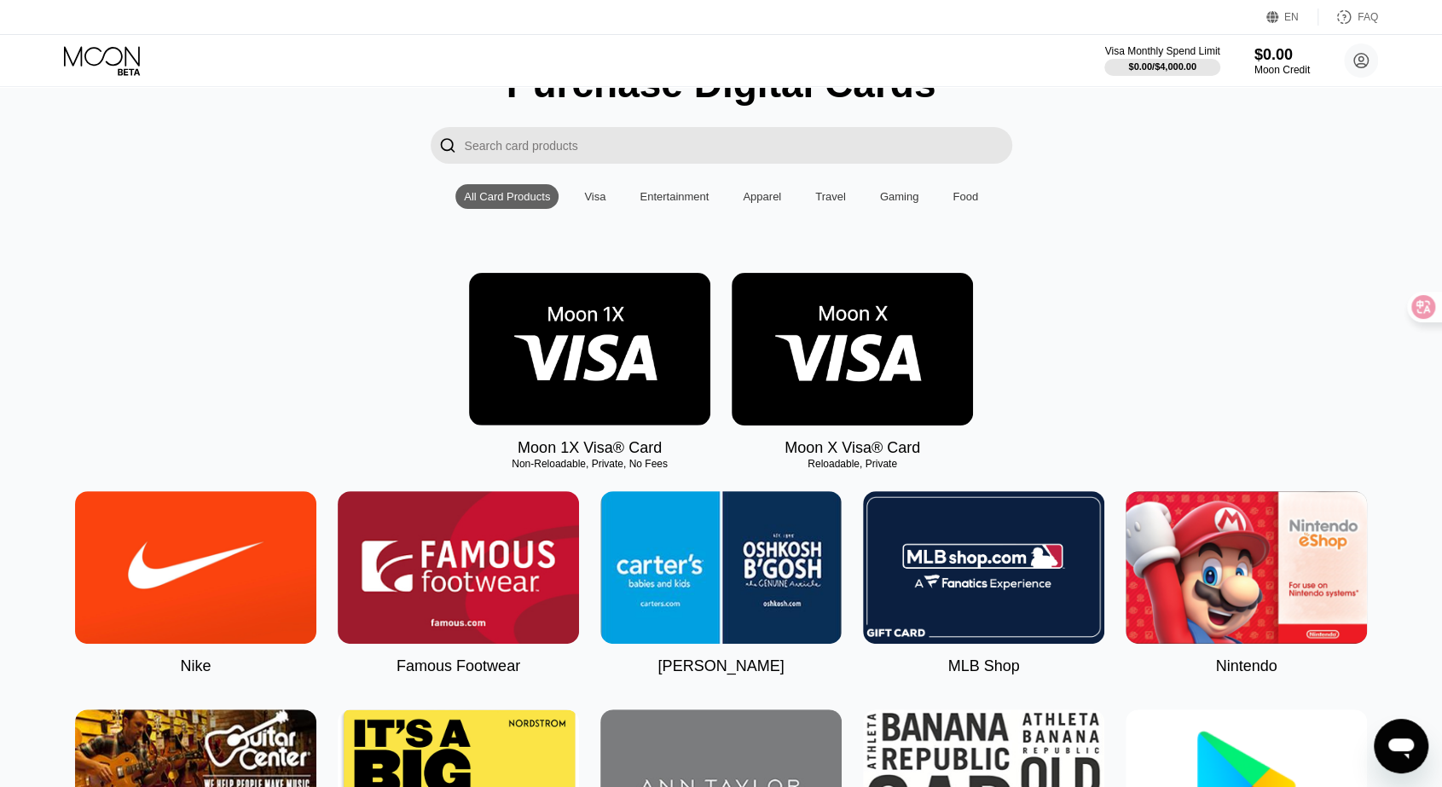
click at [627, 324] on img at bounding box center [589, 349] width 241 height 153
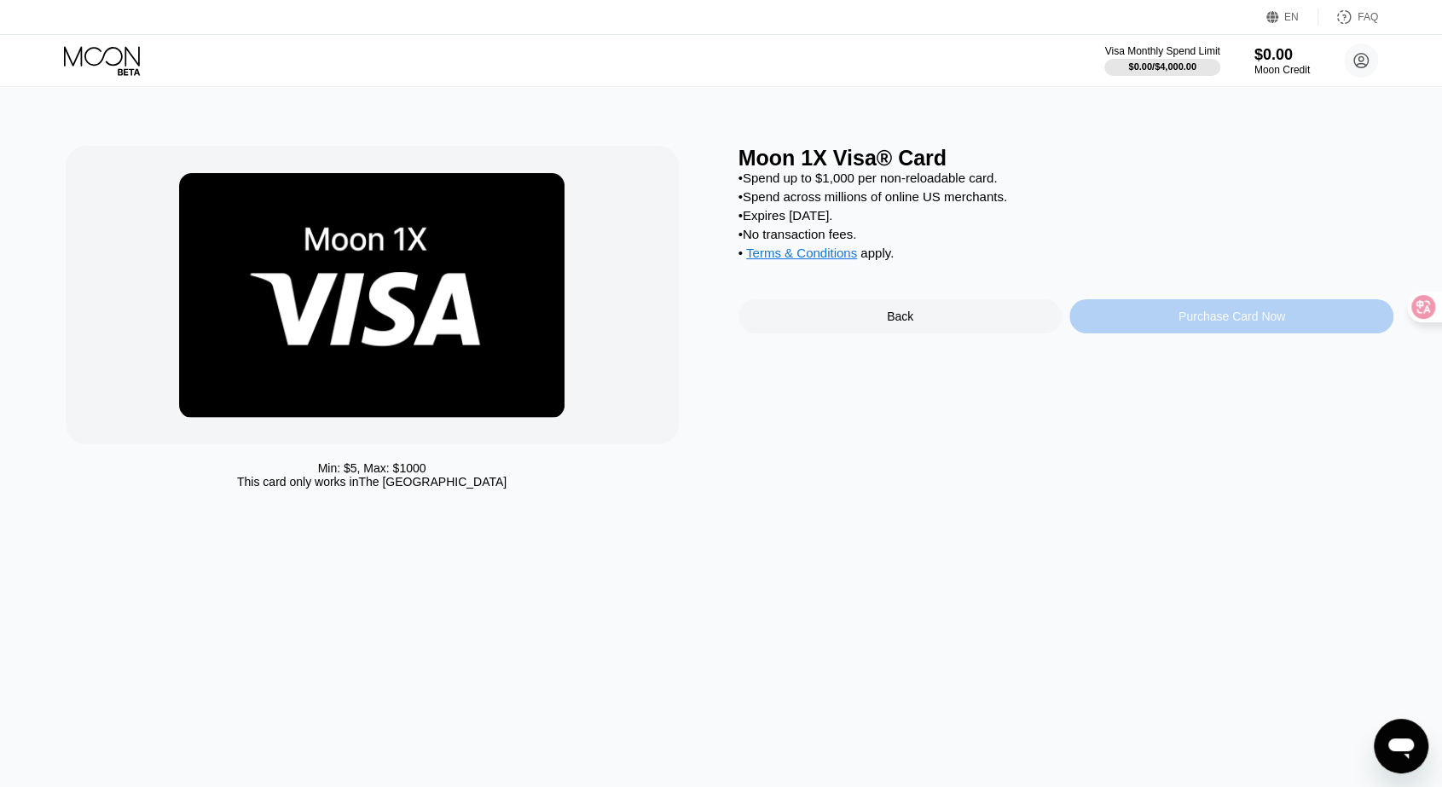
click at [1177, 327] on div "Purchase Card Now" at bounding box center [1232, 316] width 324 height 34
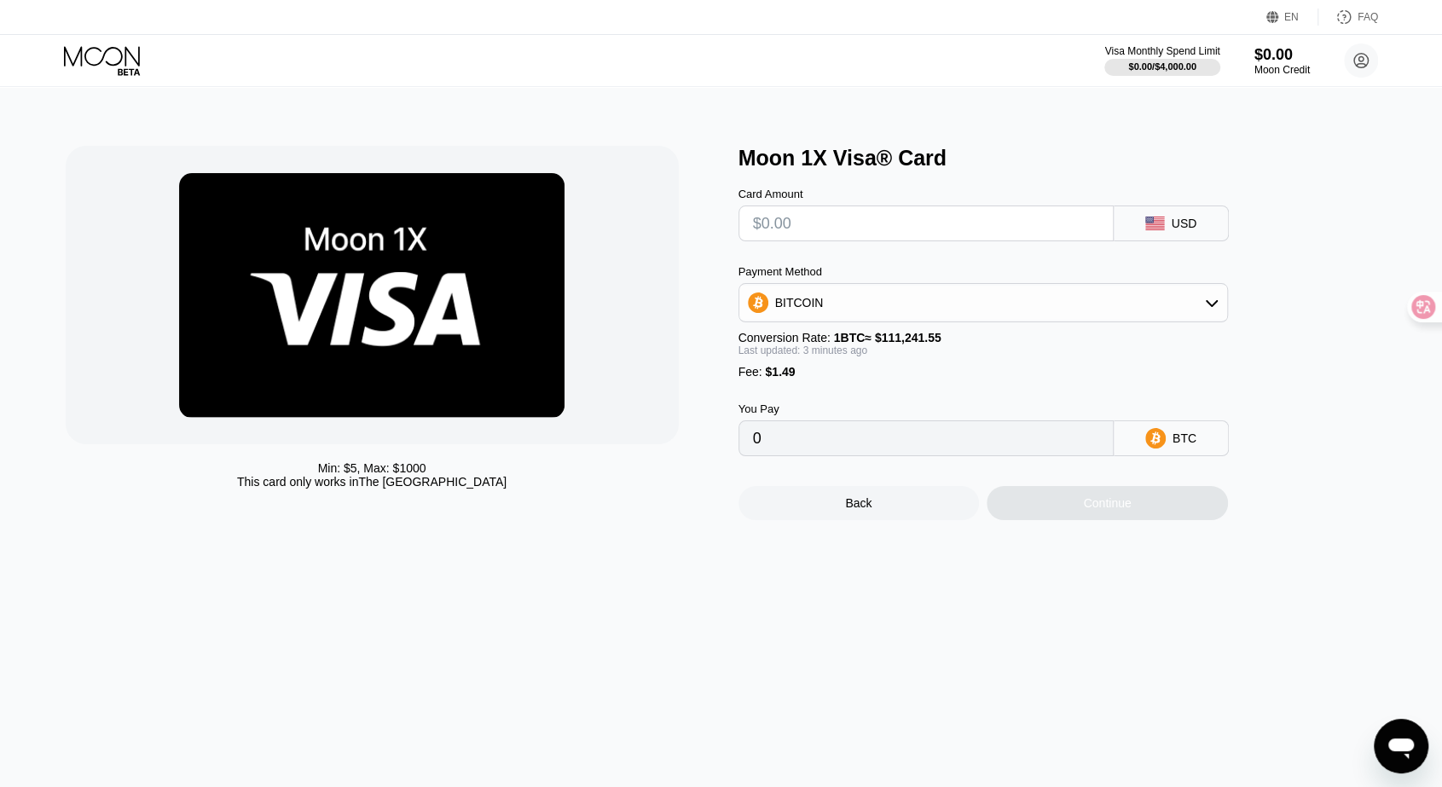
click at [863, 379] on div "Fee : $1.49" at bounding box center [984, 372] width 490 height 14
drag, startPoint x: 824, startPoint y: 382, endPoint x: 746, endPoint y: 374, distance: 78.0
click at [746, 374] on div "Payment Method BITCOIN Conversion Rate: 1 BTC ≈ $111,241.55 Last updated: 3 min…" at bounding box center [984, 321] width 490 height 113
click at [758, 379] on div "Fee : $1.49" at bounding box center [984, 372] width 490 height 14
click at [845, 228] on input "text" at bounding box center [926, 223] width 346 height 34
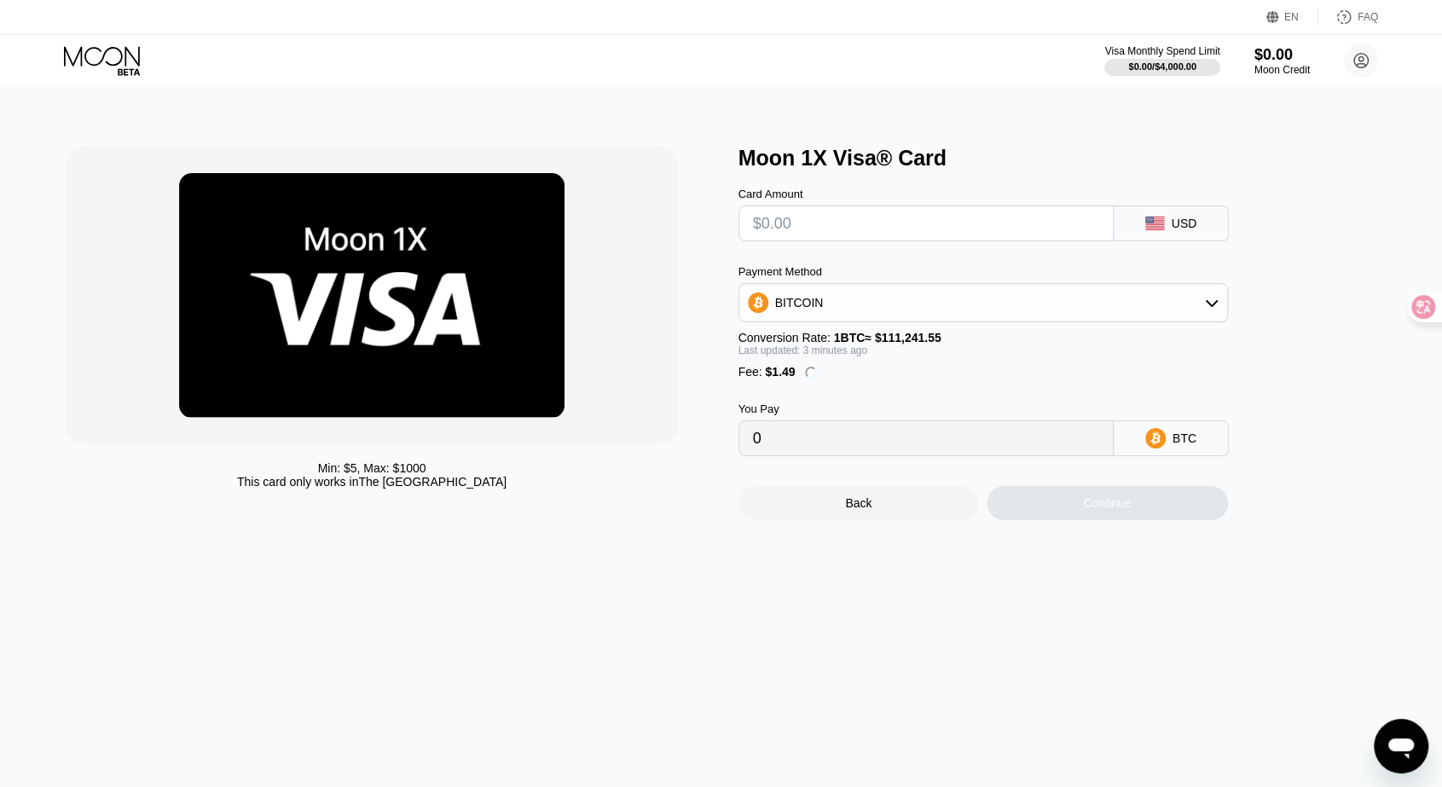
type input "$5"
type input "0.00005835"
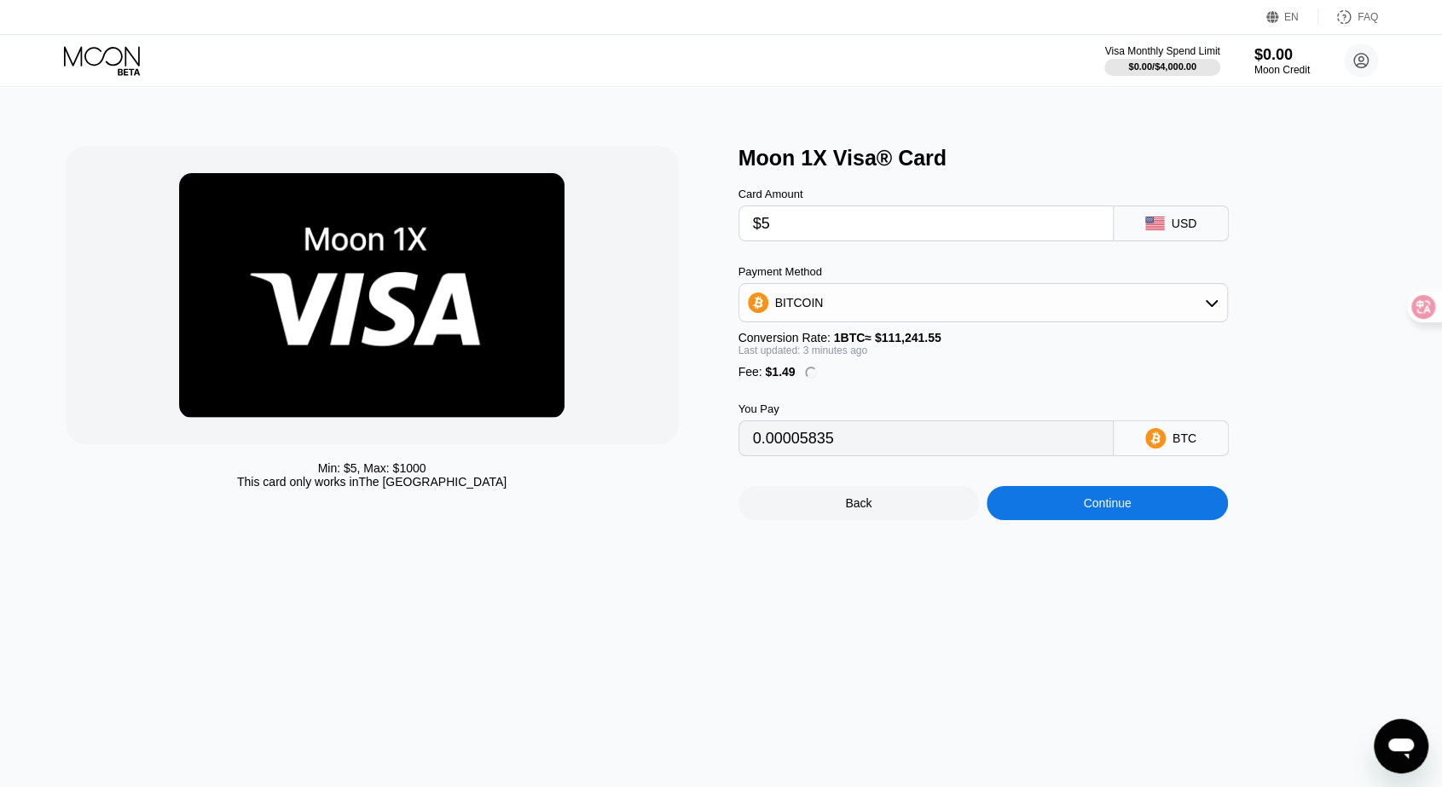
type input "$5"
click at [955, 125] on div "Min: $ 5 , Max: $ 1000 This card only works in The United States Moon 1X Visa® …" at bounding box center [721, 436] width 1456 height 701
click at [971, 299] on div "BITCOIN" at bounding box center [984, 303] width 488 height 34
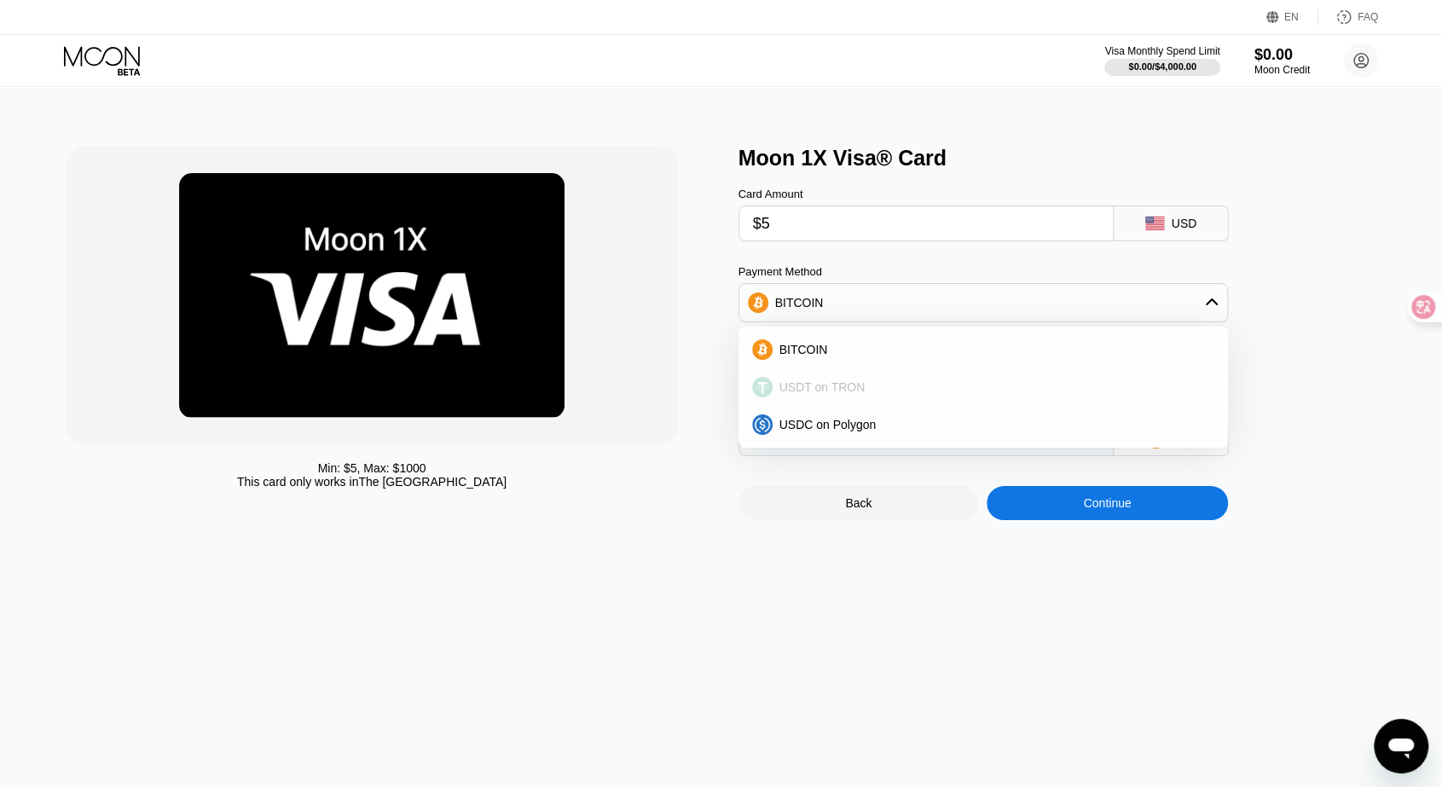
click at [877, 381] on div "USDT on TRON" at bounding box center [983, 387] width 479 height 34
type input "6.56"
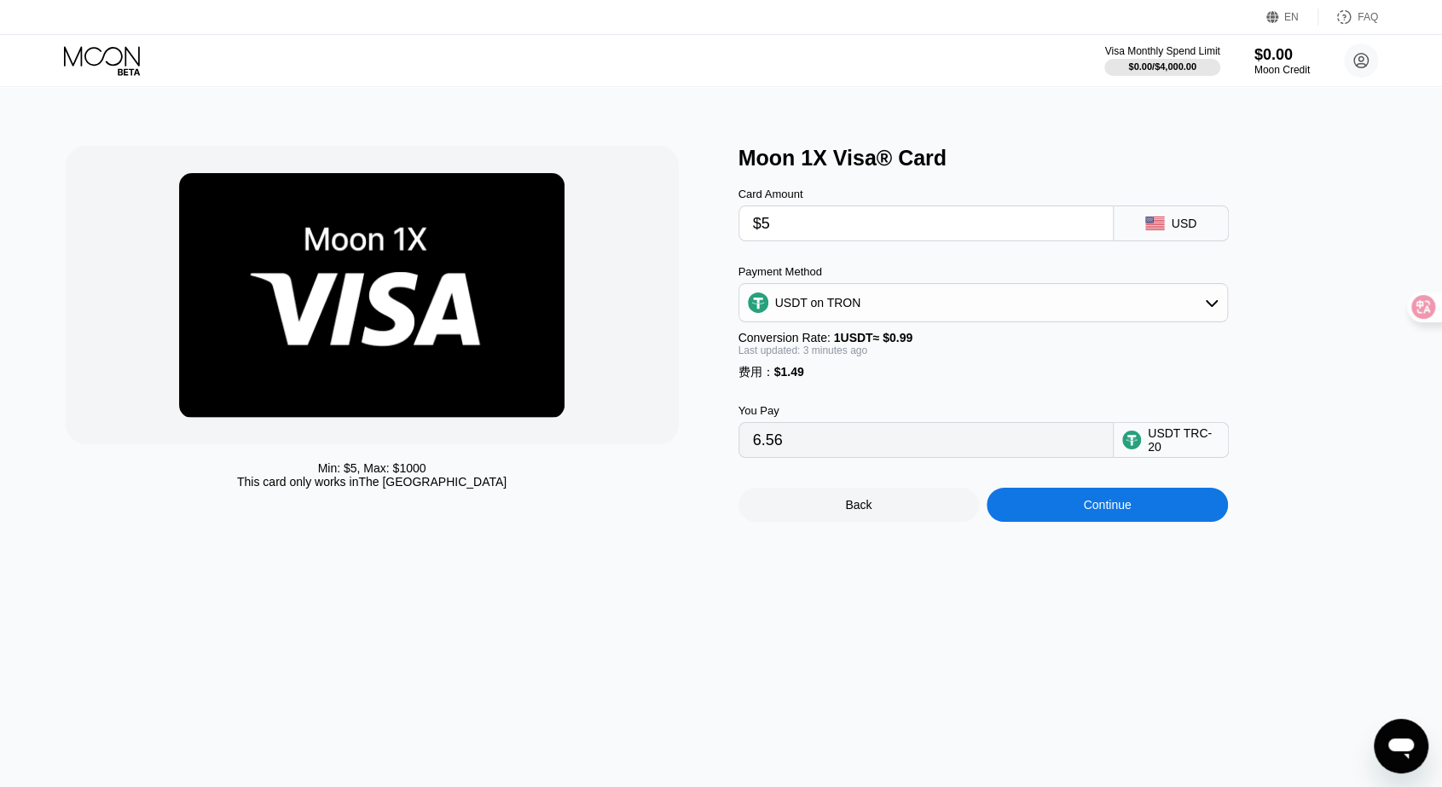
click at [952, 357] on div "Last updated: 3 minutes ago" at bounding box center [984, 351] width 490 height 12
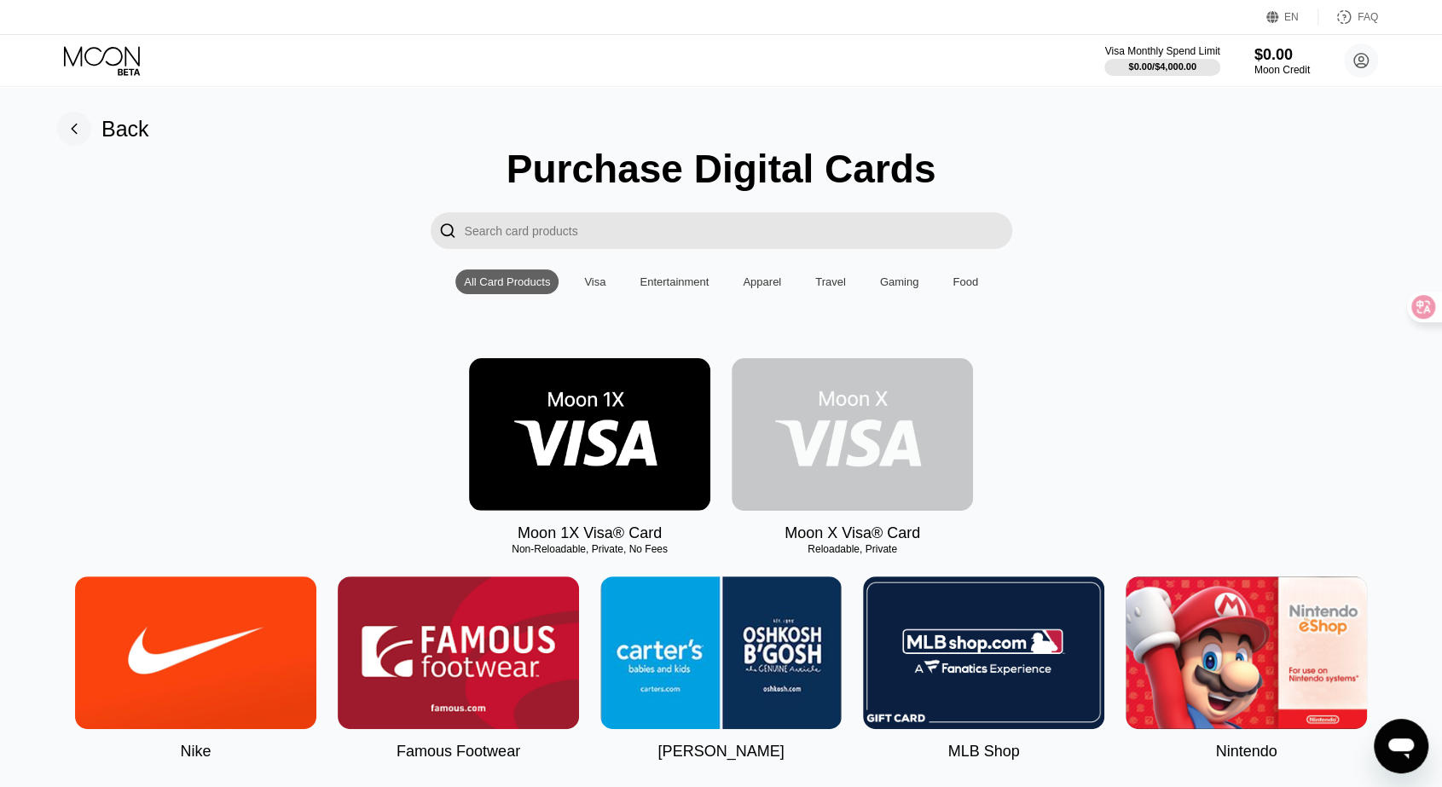
click at [854, 426] on img at bounding box center [852, 434] width 241 height 153
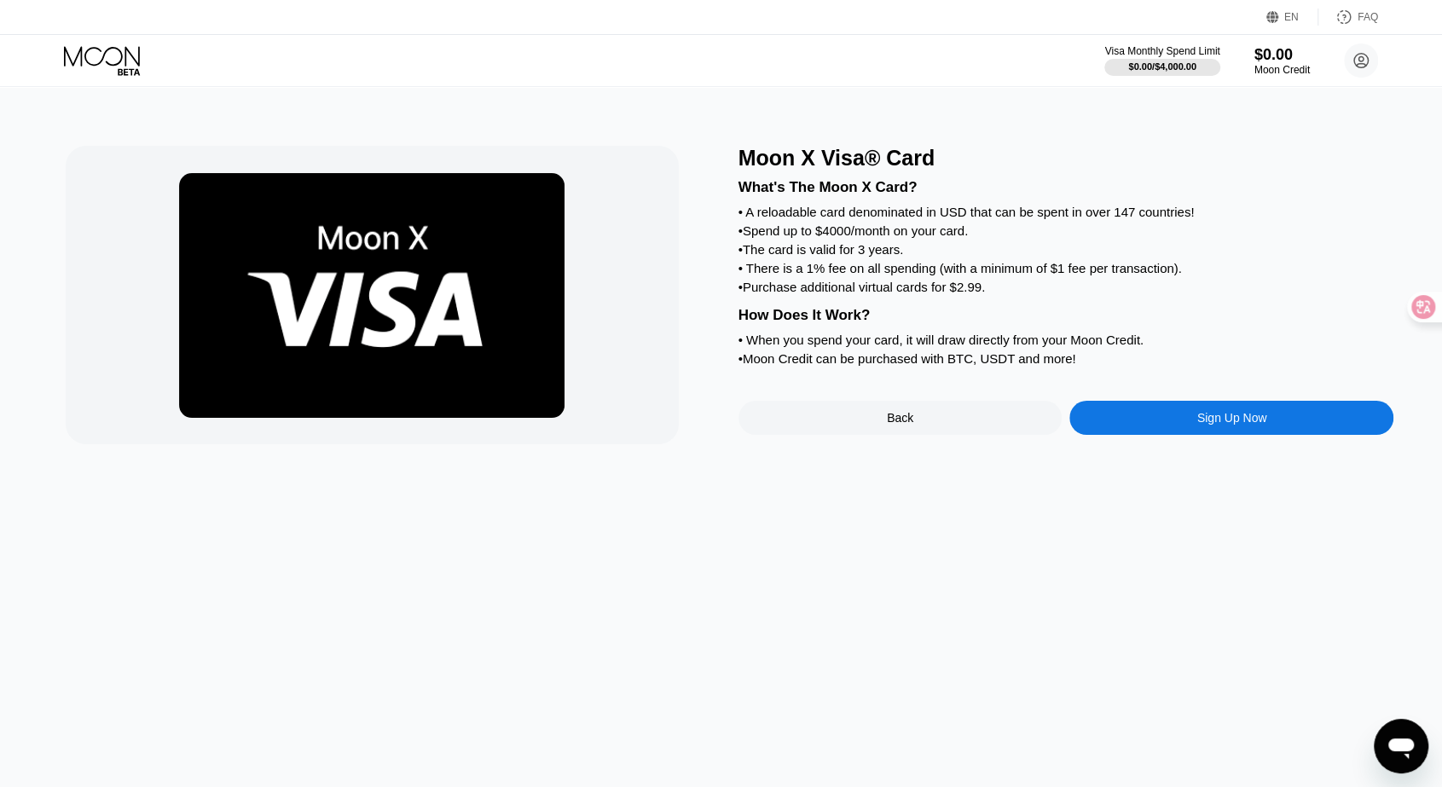
click at [879, 234] on div "• Spend up to $4000/month on your card." at bounding box center [1067, 230] width 656 height 15
click at [889, 215] on div "• A reloadable card denominated in USD that can be spent in over 147 countries!" at bounding box center [1067, 212] width 656 height 15
click at [919, 294] on div "• Purchase additional virtual cards for $2.99." at bounding box center [1067, 287] width 656 height 15
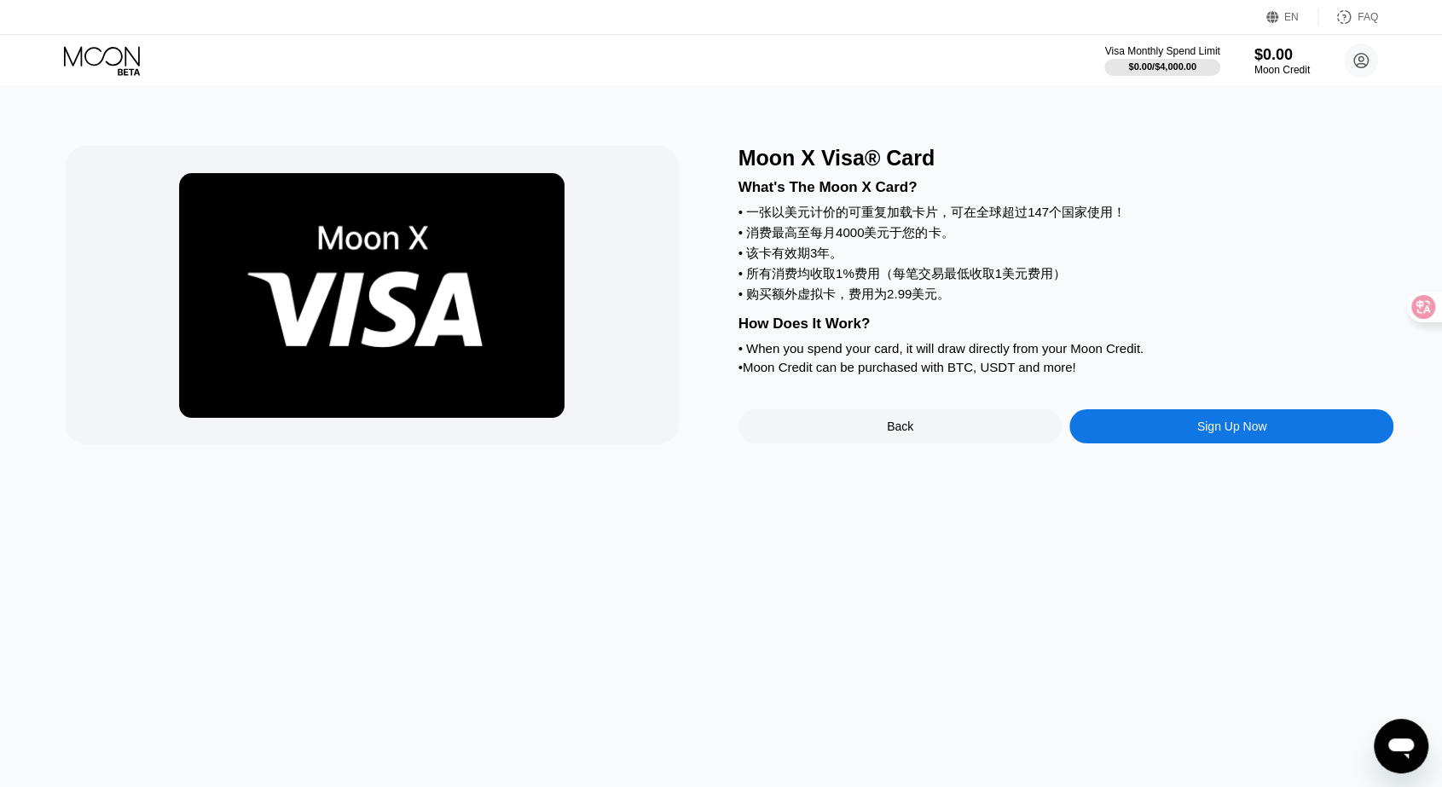
click at [954, 356] on div "• When you spend your card, it will draw directly from your Moon Credit." at bounding box center [1067, 348] width 656 height 15
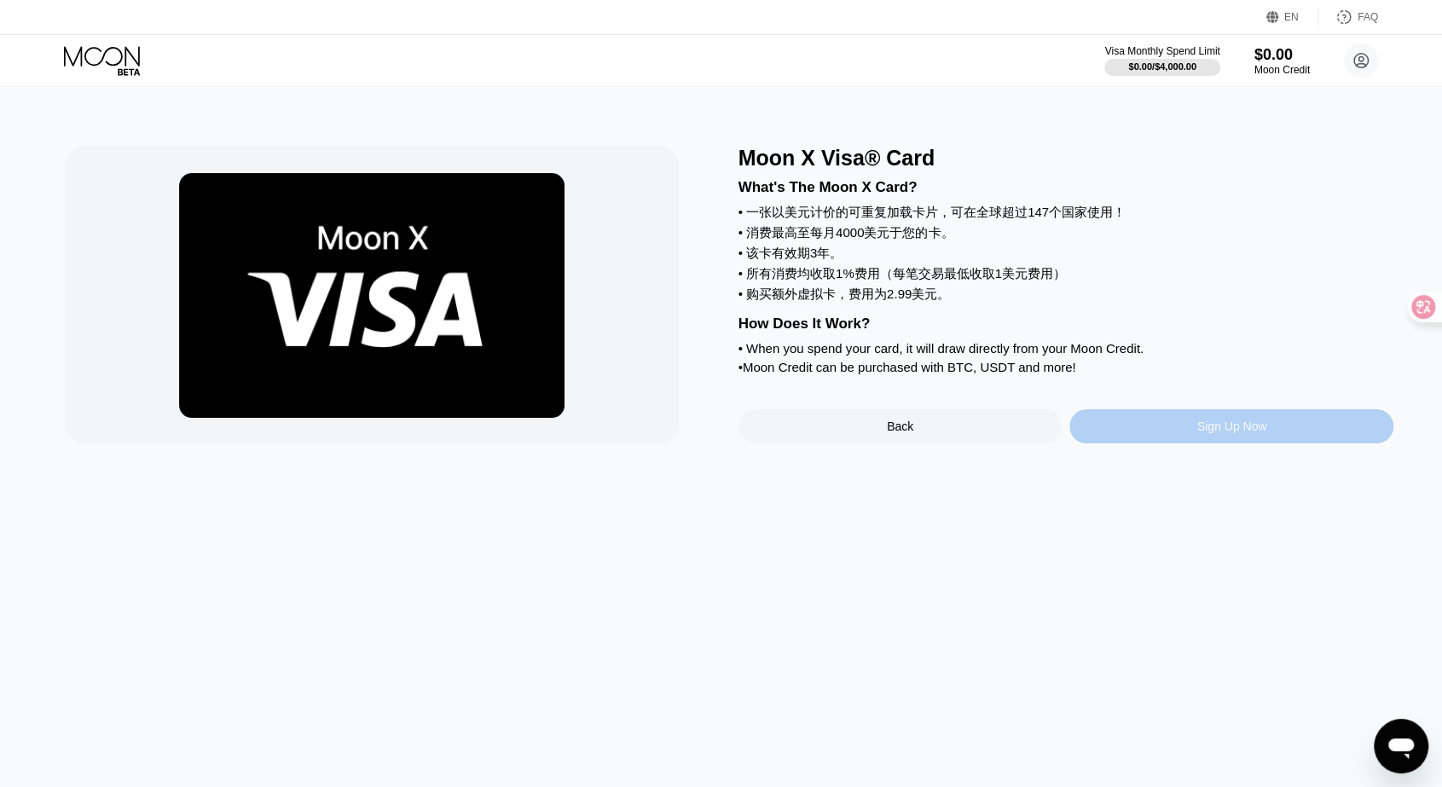
click at [1270, 444] on div "Sign Up Now" at bounding box center [1232, 426] width 324 height 34
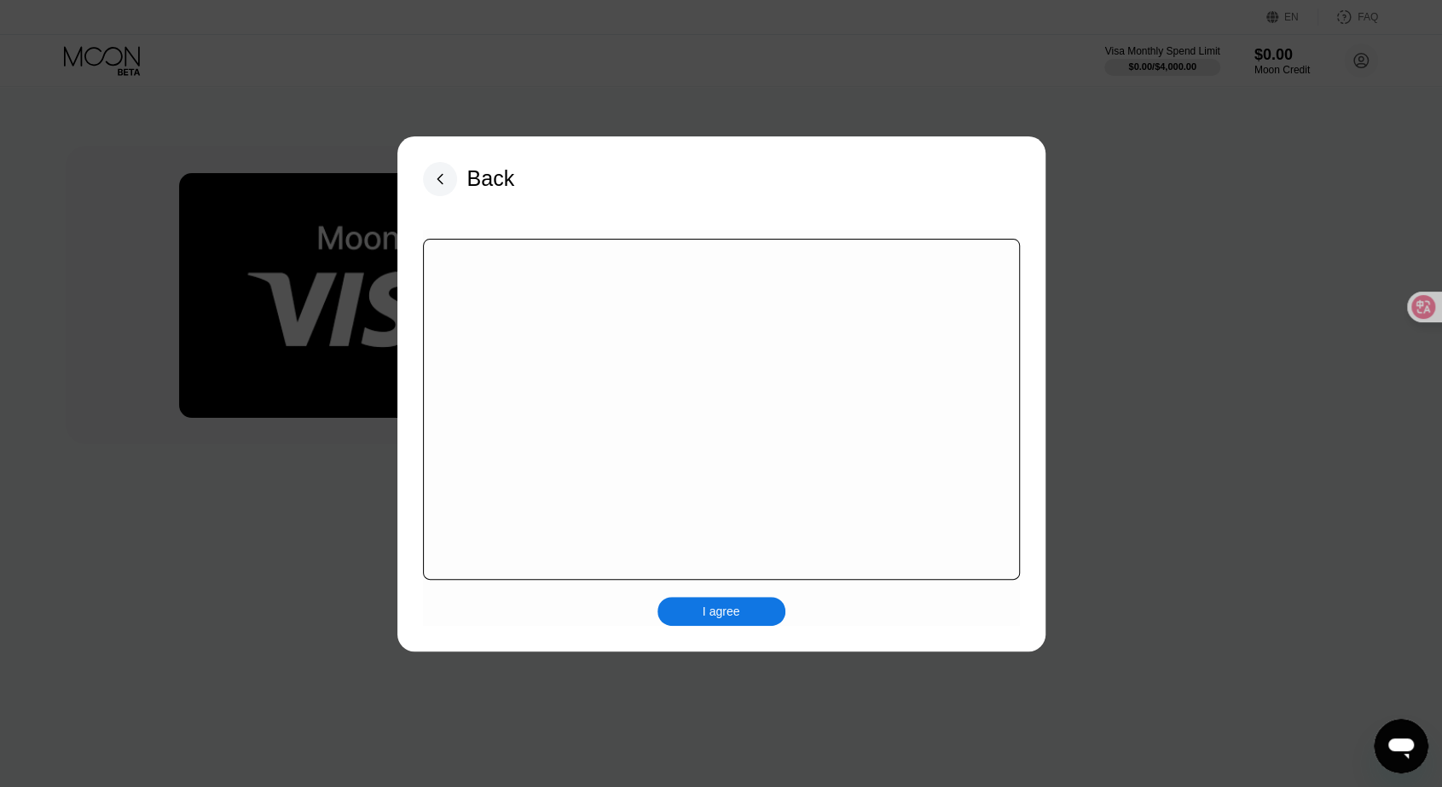
click at [721, 605] on div "I agree" at bounding box center [722, 611] width 38 height 15
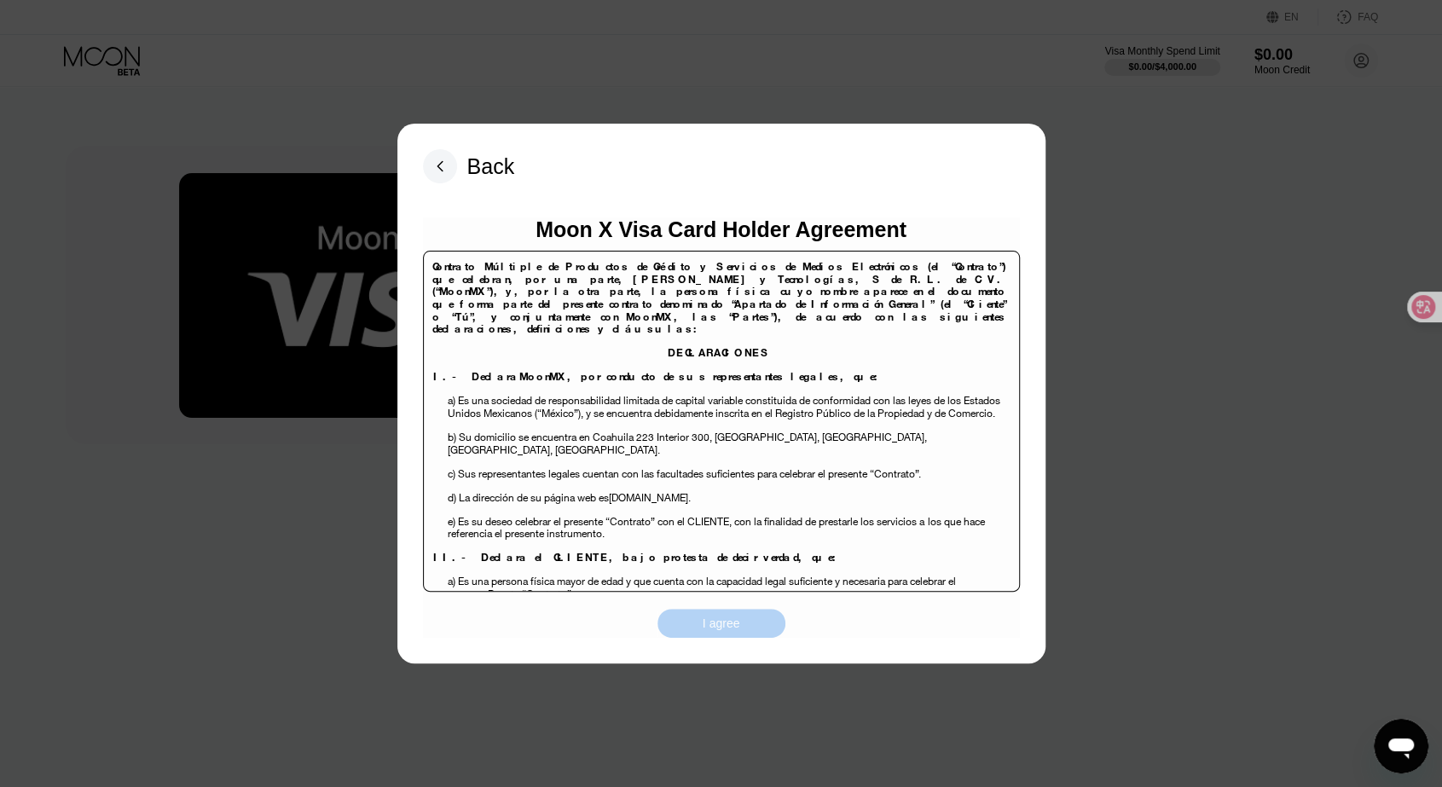
click at [740, 638] on div "I agree" at bounding box center [722, 623] width 128 height 29
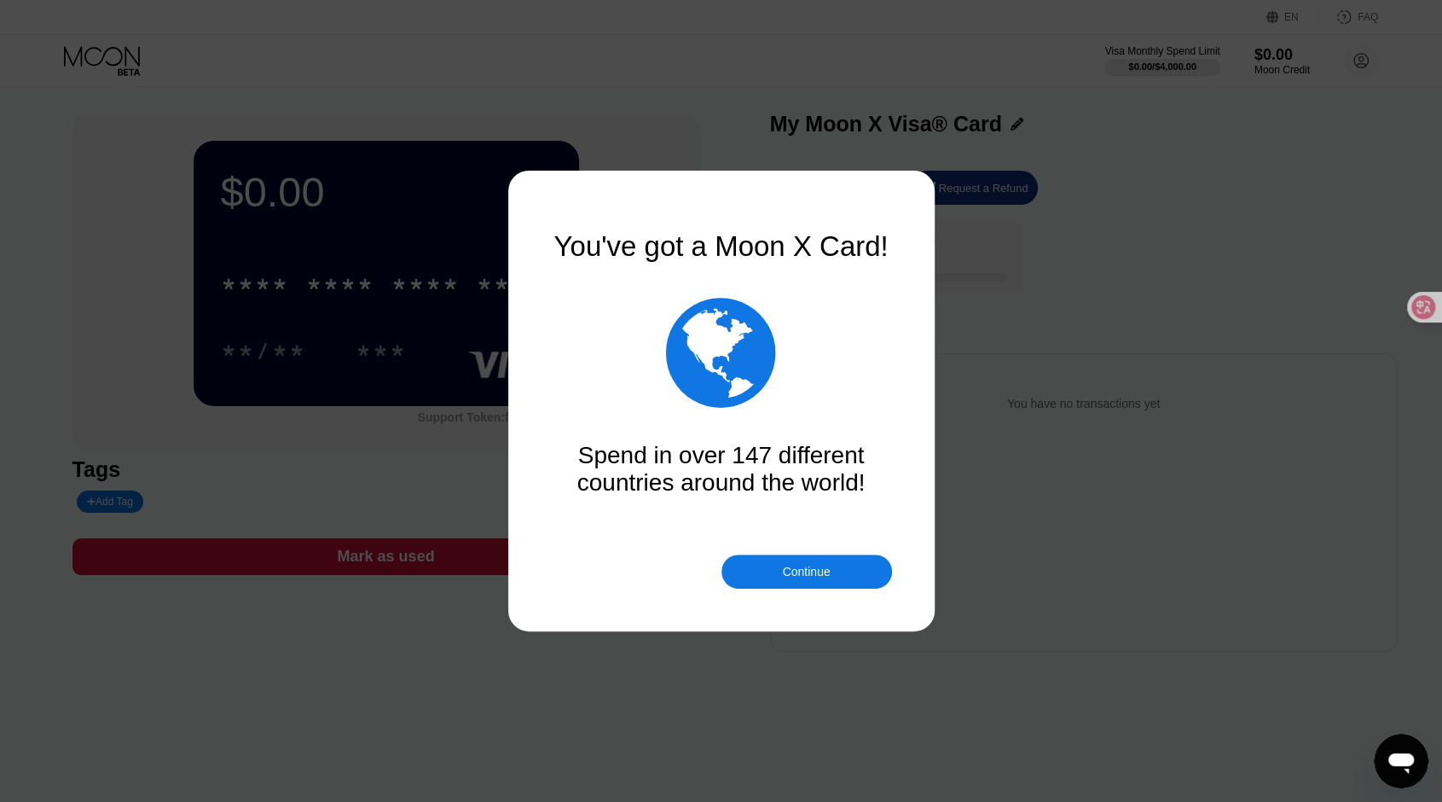
click at [832, 561] on div "Continue" at bounding box center [807, 571] width 171 height 34
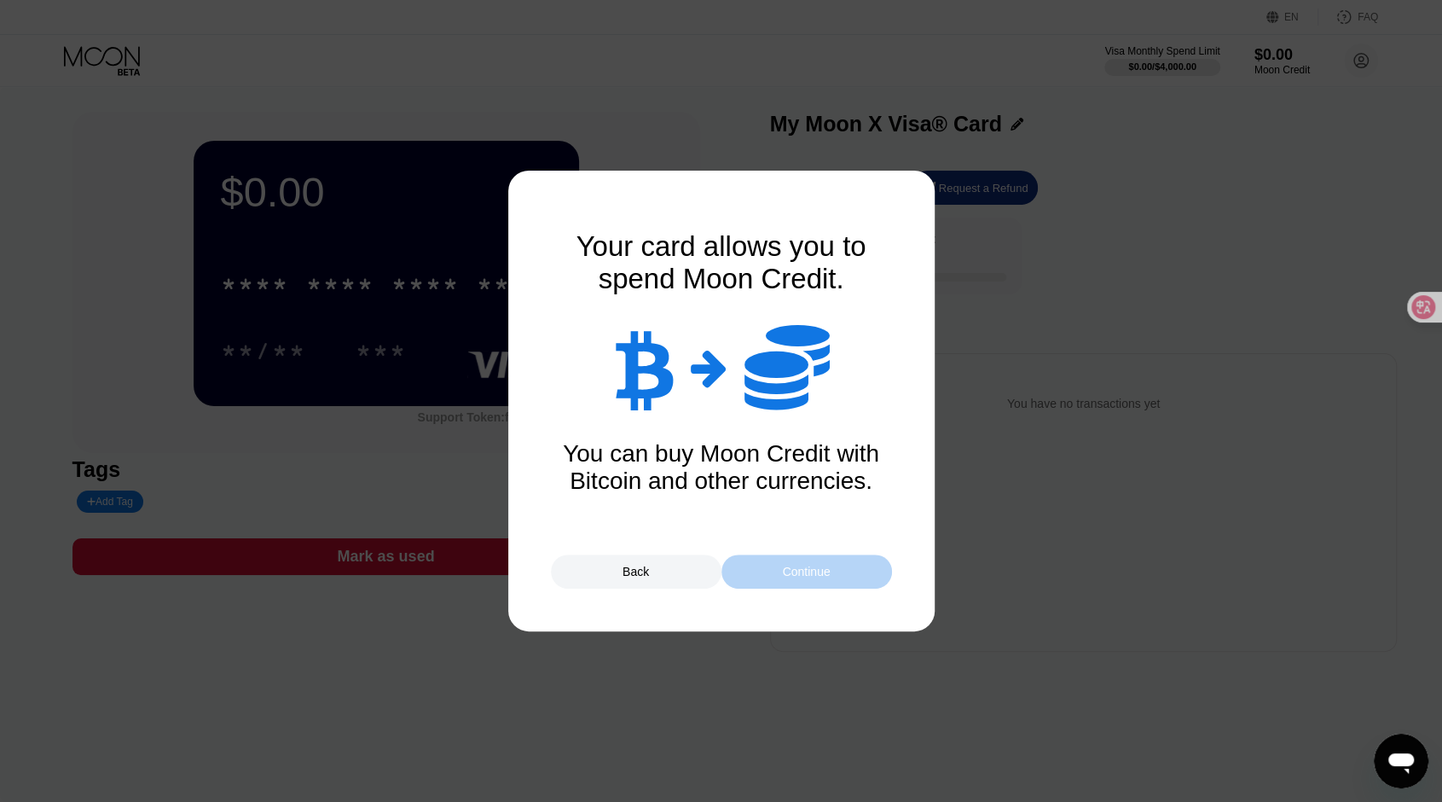
click at [836, 560] on div "Continue" at bounding box center [807, 571] width 171 height 34
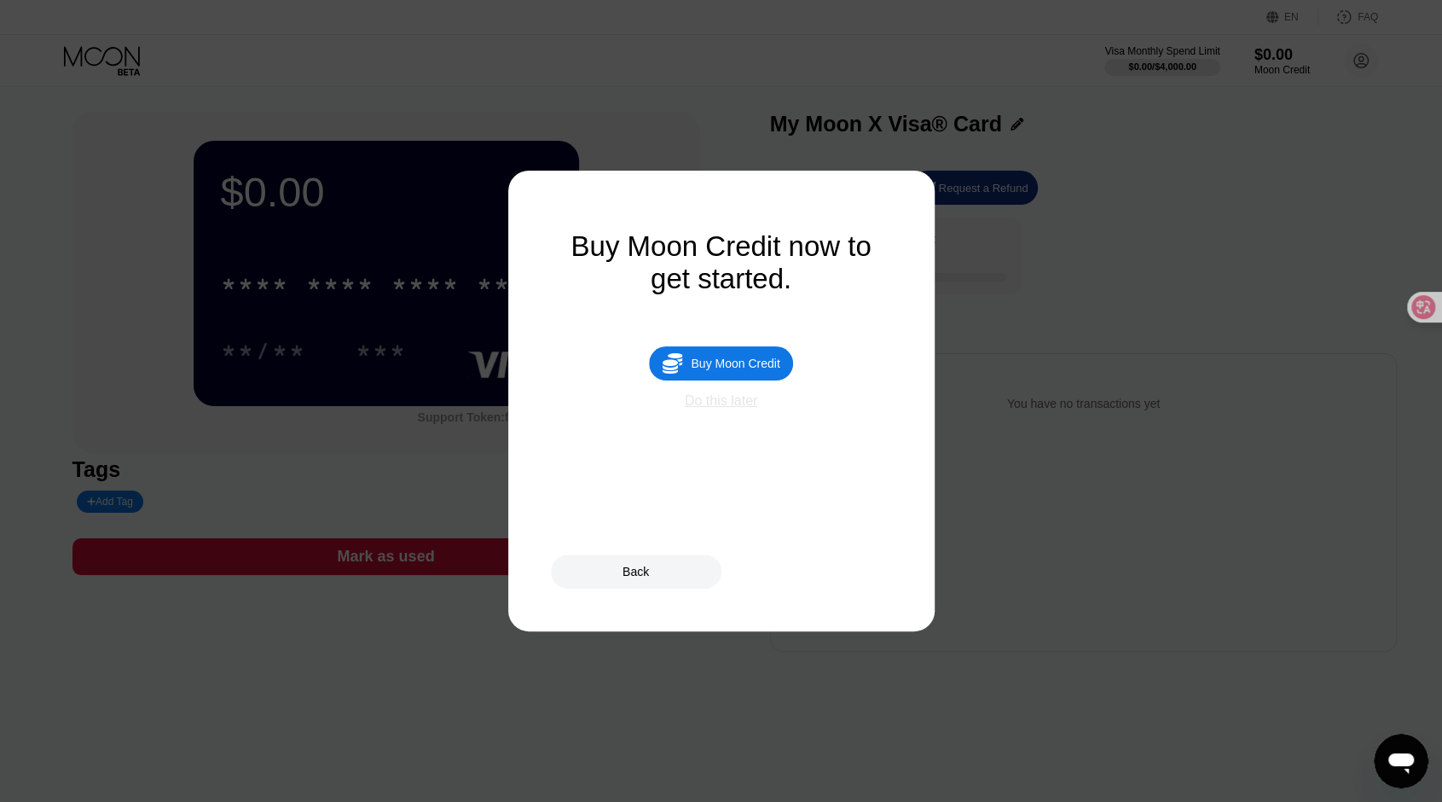
click at [720, 409] on div "Do this later" at bounding box center [721, 400] width 73 height 15
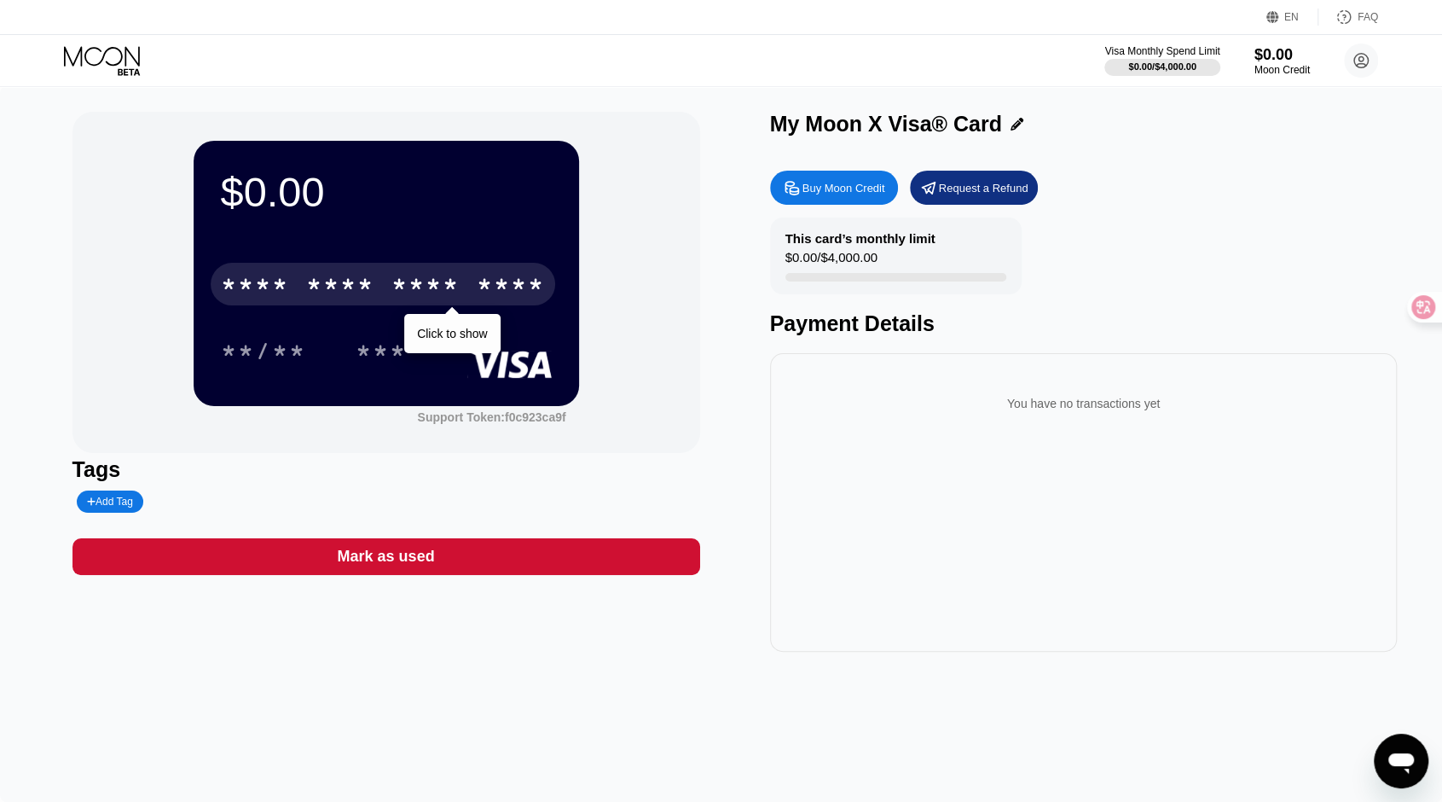
click at [447, 294] on div "* * * *" at bounding box center [426, 286] width 68 height 27
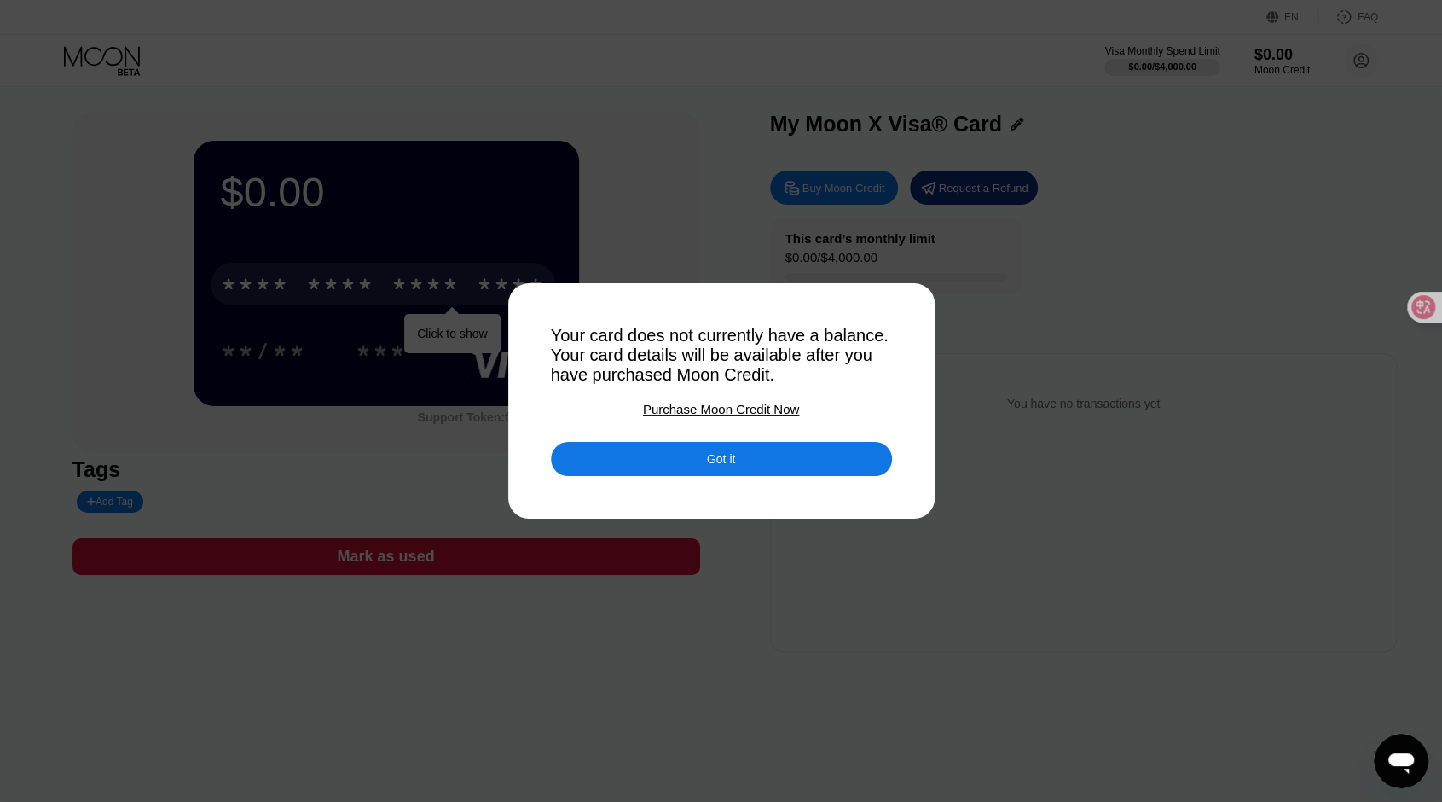
click at [716, 376] on div "Your card does not currently have a balance. Your card details will be availabl…" at bounding box center [721, 355] width 341 height 59
click at [706, 341] on div "Your card does not currently have a balance. Your card details will be availabl…" at bounding box center [721, 355] width 341 height 59
click at [740, 466] on div "Got it" at bounding box center [721, 459] width 341 height 34
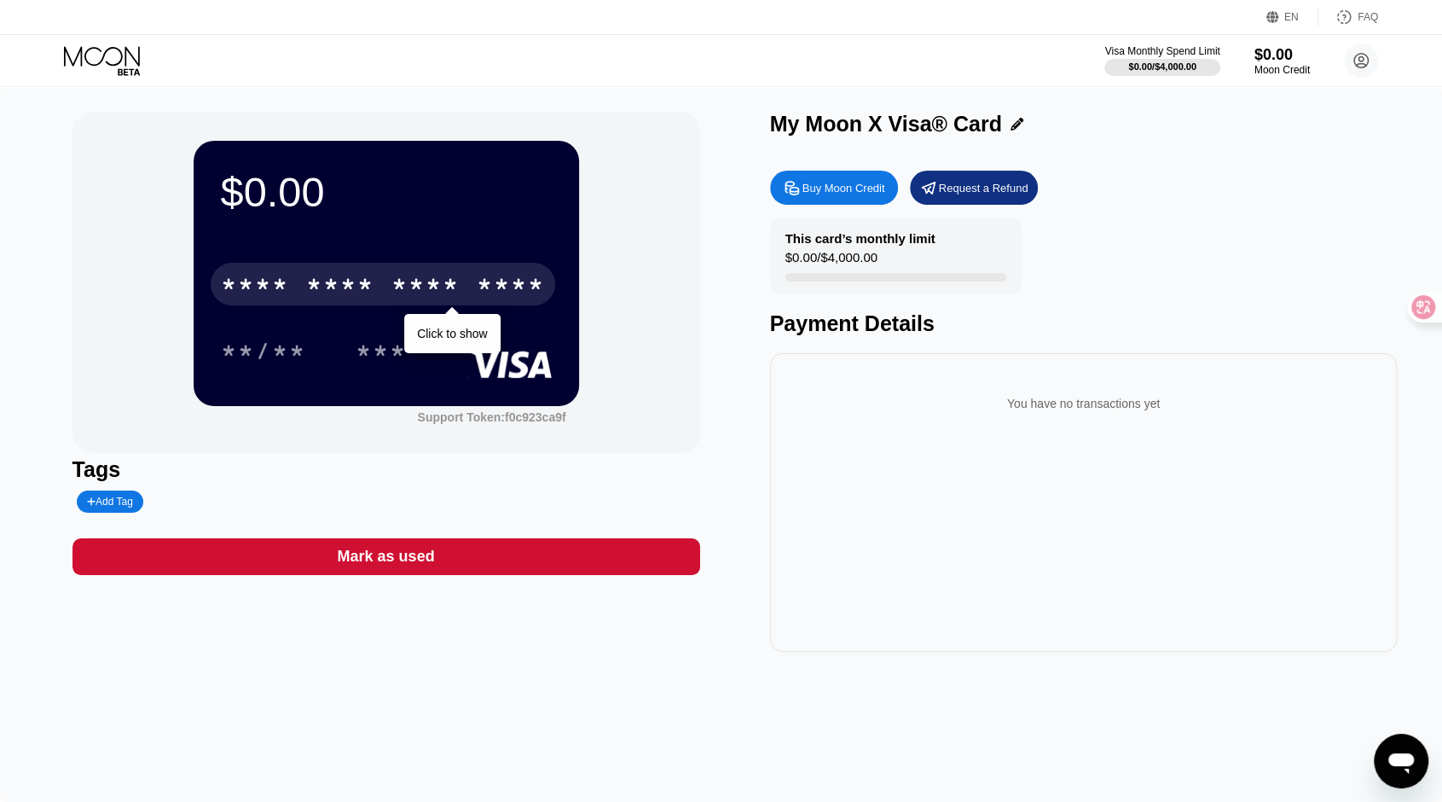
click at [727, 378] on div "$0.00 * * * * * * * * * * * * **** Click to show **/** *** Support Token: f0c92…" at bounding box center [722, 382] width 1298 height 540
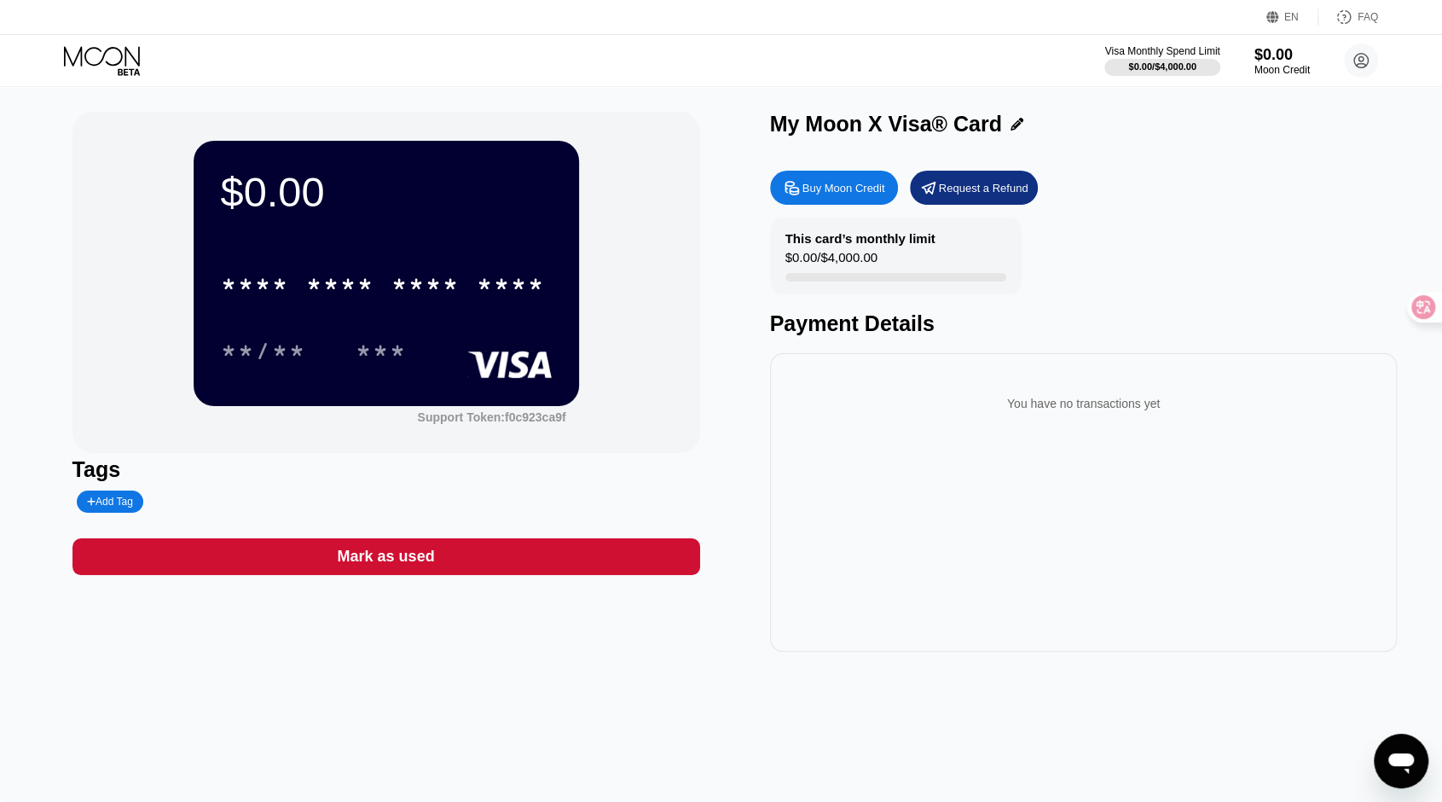
click at [281, 192] on div "$0.00" at bounding box center [386, 192] width 331 height 48
click at [716, 269] on div "$0.00 * * * * * * * * * * * * **** **/** *** Support Token: f0c923ca9f Tags Add…" at bounding box center [722, 382] width 1298 height 540
click at [812, 189] on div "Buy Moon Credit" at bounding box center [844, 188] width 83 height 15
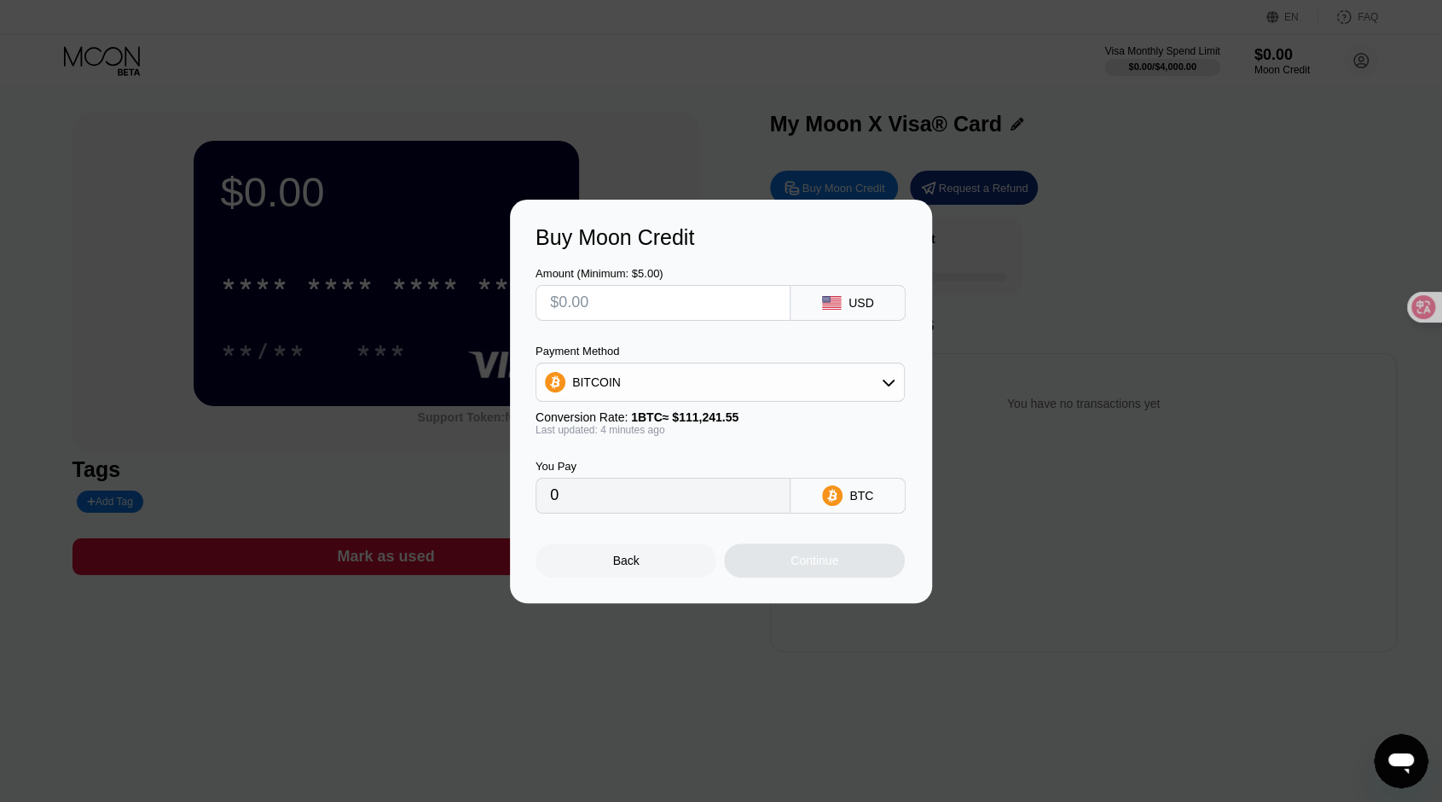
click at [662, 306] on input "text" at bounding box center [663, 303] width 226 height 34
type input "$1"
type input "0.00000899"
click at [736, 345] on div "Payment Method" at bounding box center [720, 351] width 369 height 13
drag, startPoint x: 609, startPoint y: 311, endPoint x: 506, endPoint y: 299, distance: 104.0
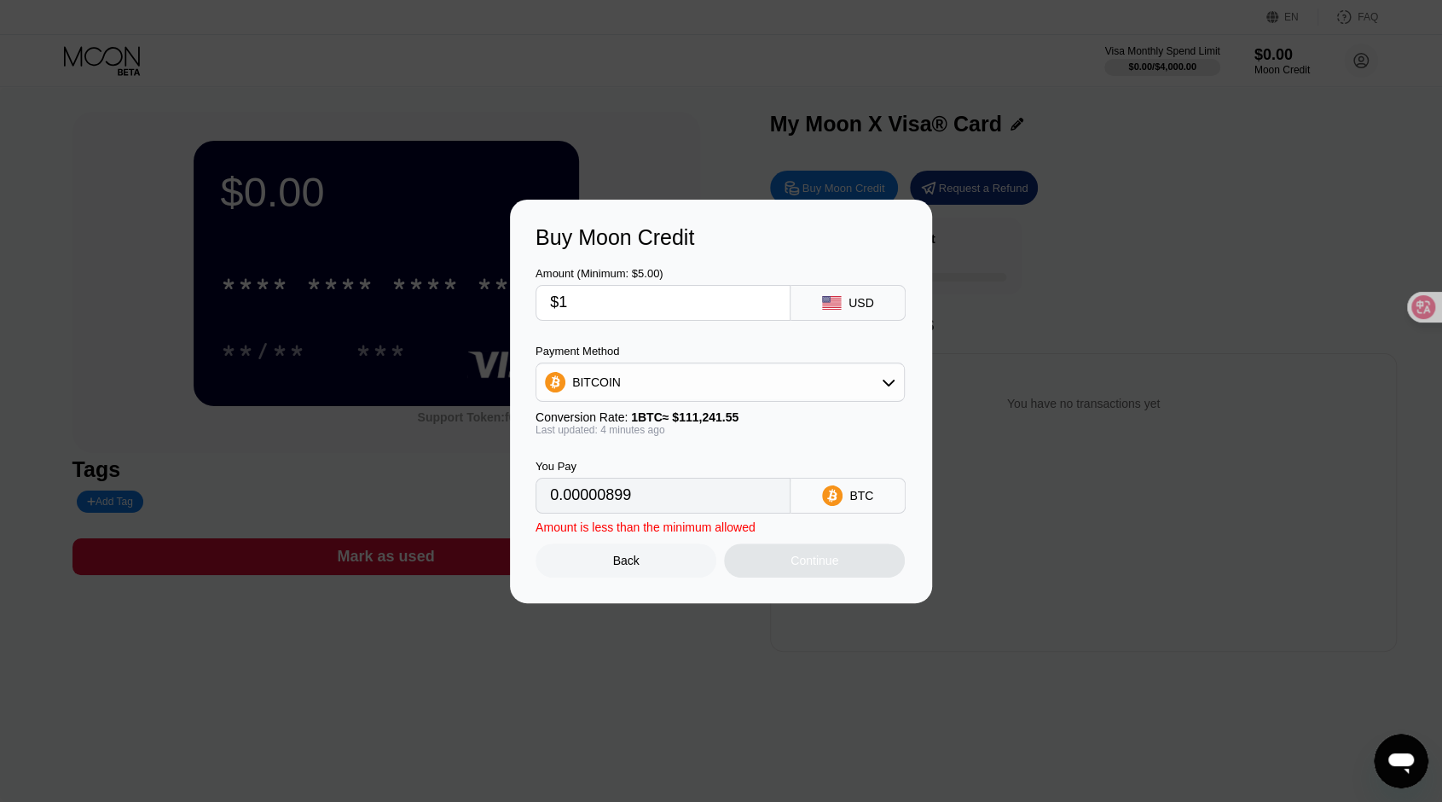
click at [506, 299] on div "Buy Moon Credit Amount (Minimum: $5.00) $1 USD Payment Method BITCOIN Conversio…" at bounding box center [721, 401] width 1442 height 403
type input "$5"
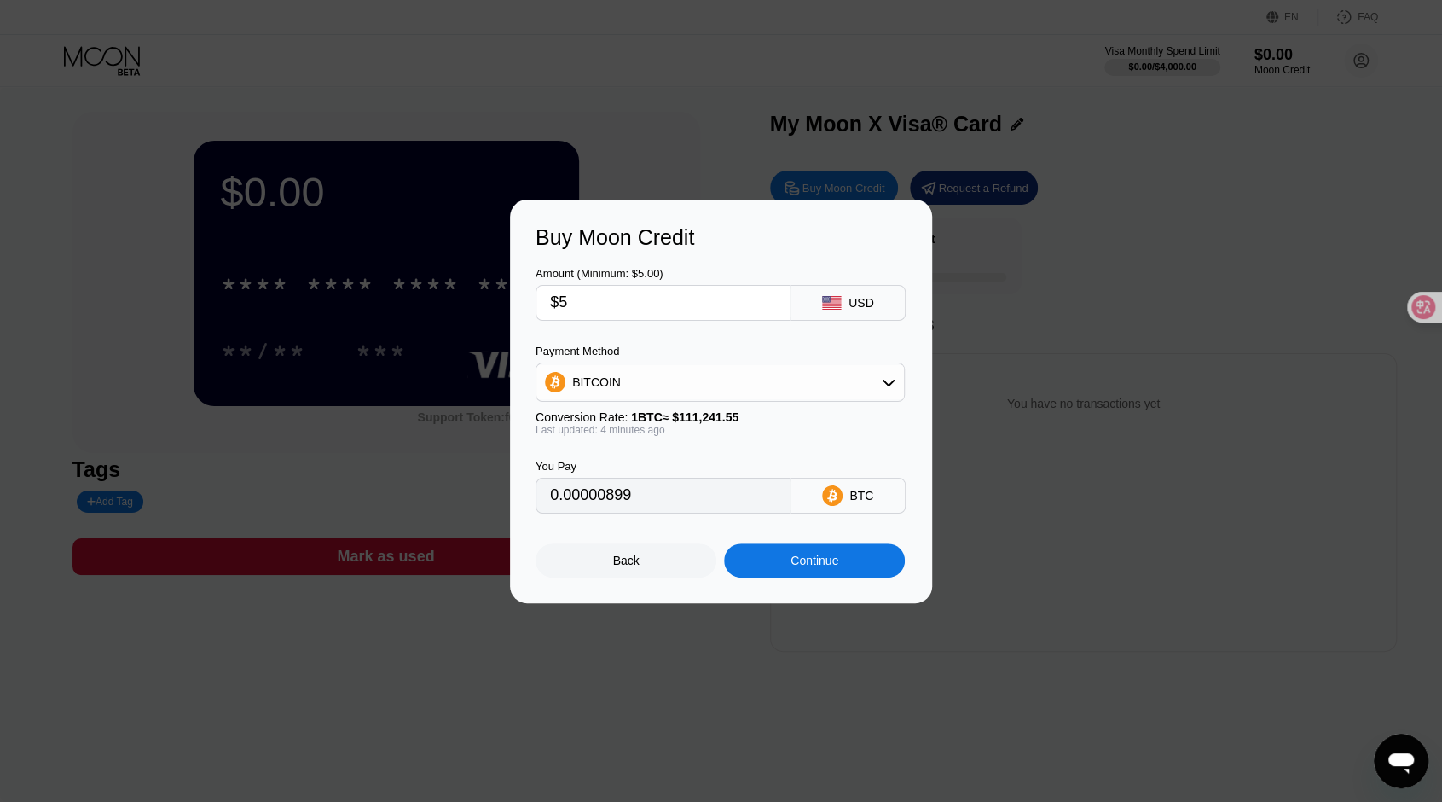
type input "0.00004495"
type input "$5"
click at [728, 225] on div "Buy Moon Credit" at bounding box center [721, 237] width 371 height 25
click at [616, 567] on div "Back" at bounding box center [626, 561] width 26 height 14
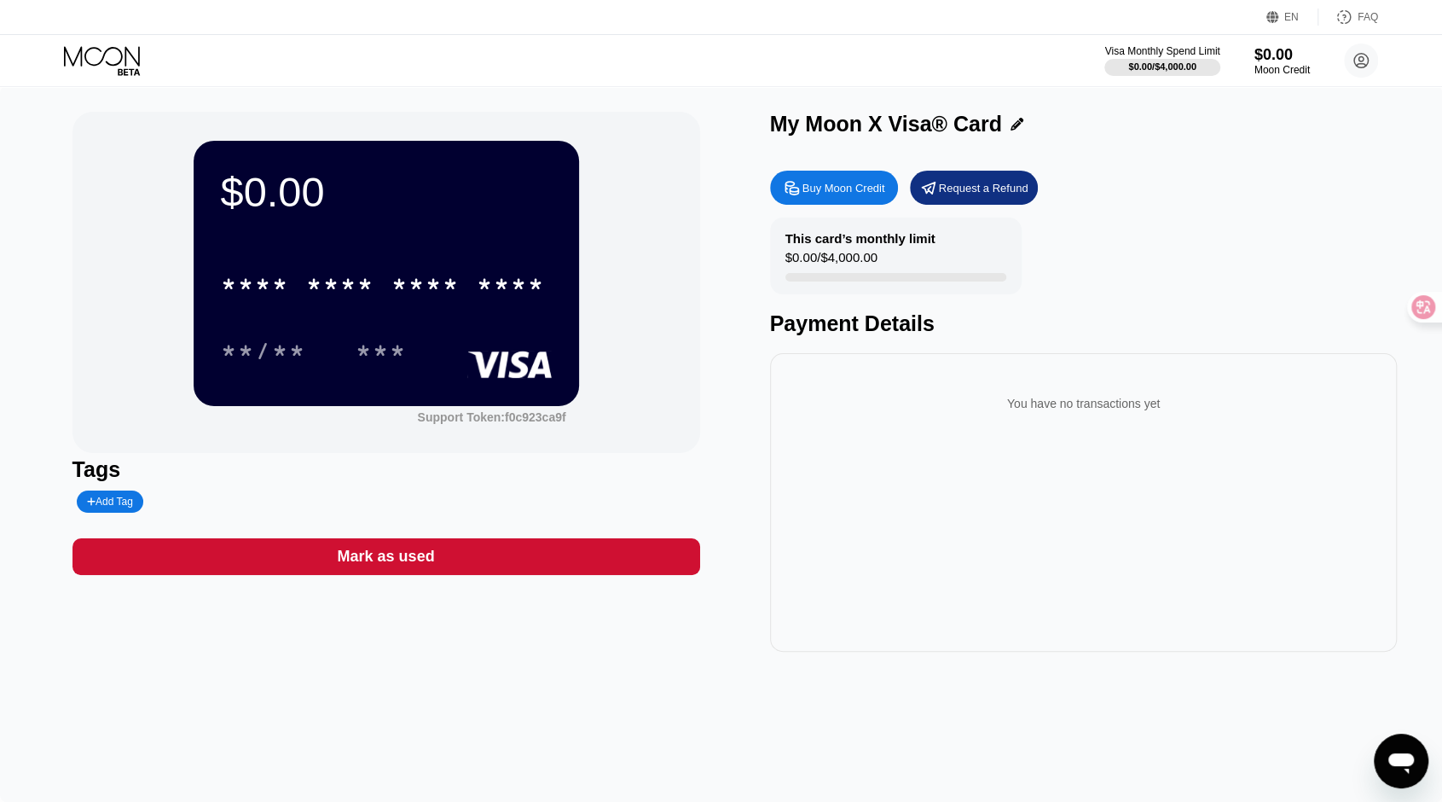
click at [735, 344] on div "$0.00 * * * * * * * * * * * * **** **/** *** Support Token: f0c923ca9f Tags Add…" at bounding box center [722, 382] width 1298 height 540
click at [991, 183] on div "Request a Refund" at bounding box center [984, 188] width 90 height 15
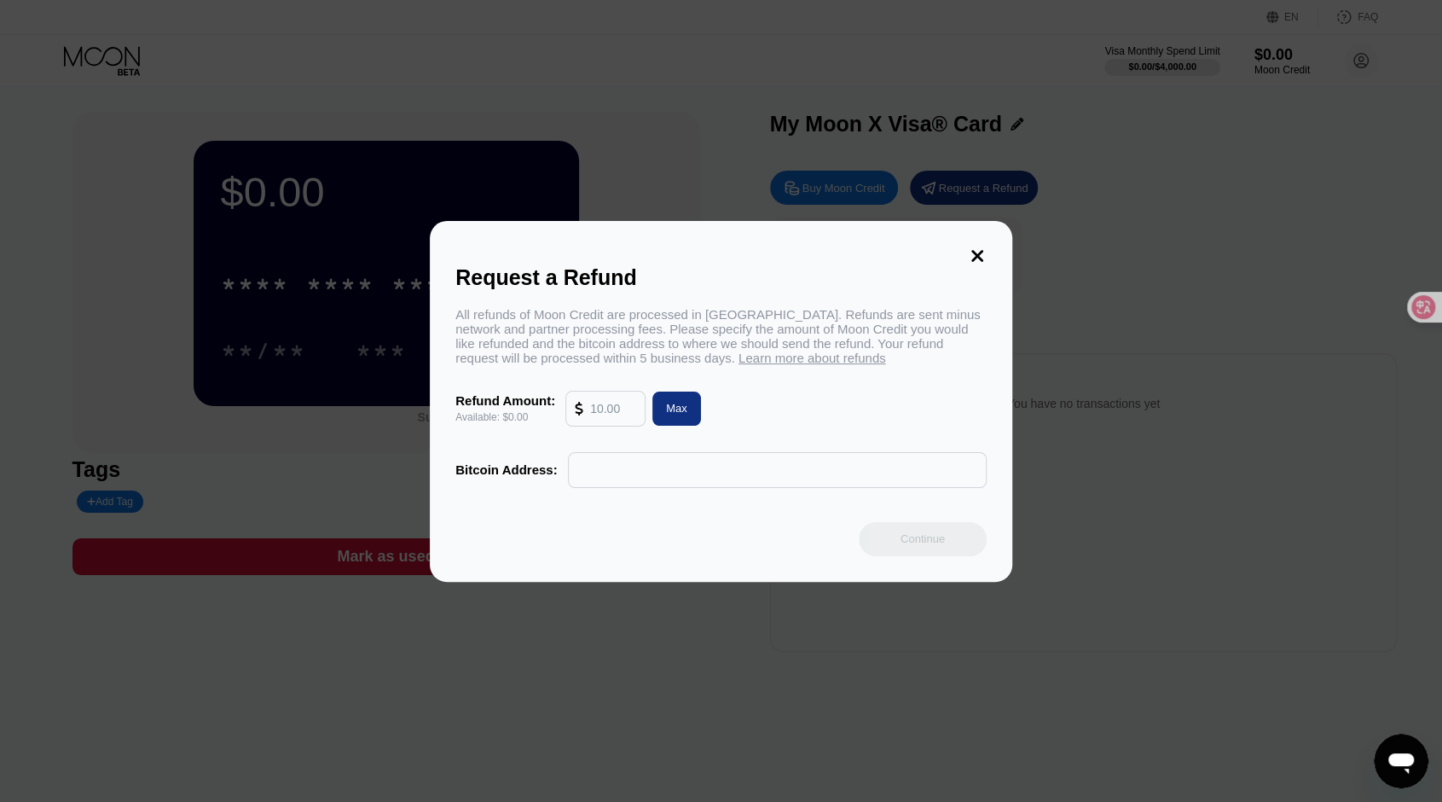
click at [616, 315] on div "All refunds of Moon Credit are processed in Bitcoin. Refunds are sent minus net…" at bounding box center [720, 336] width 531 height 58
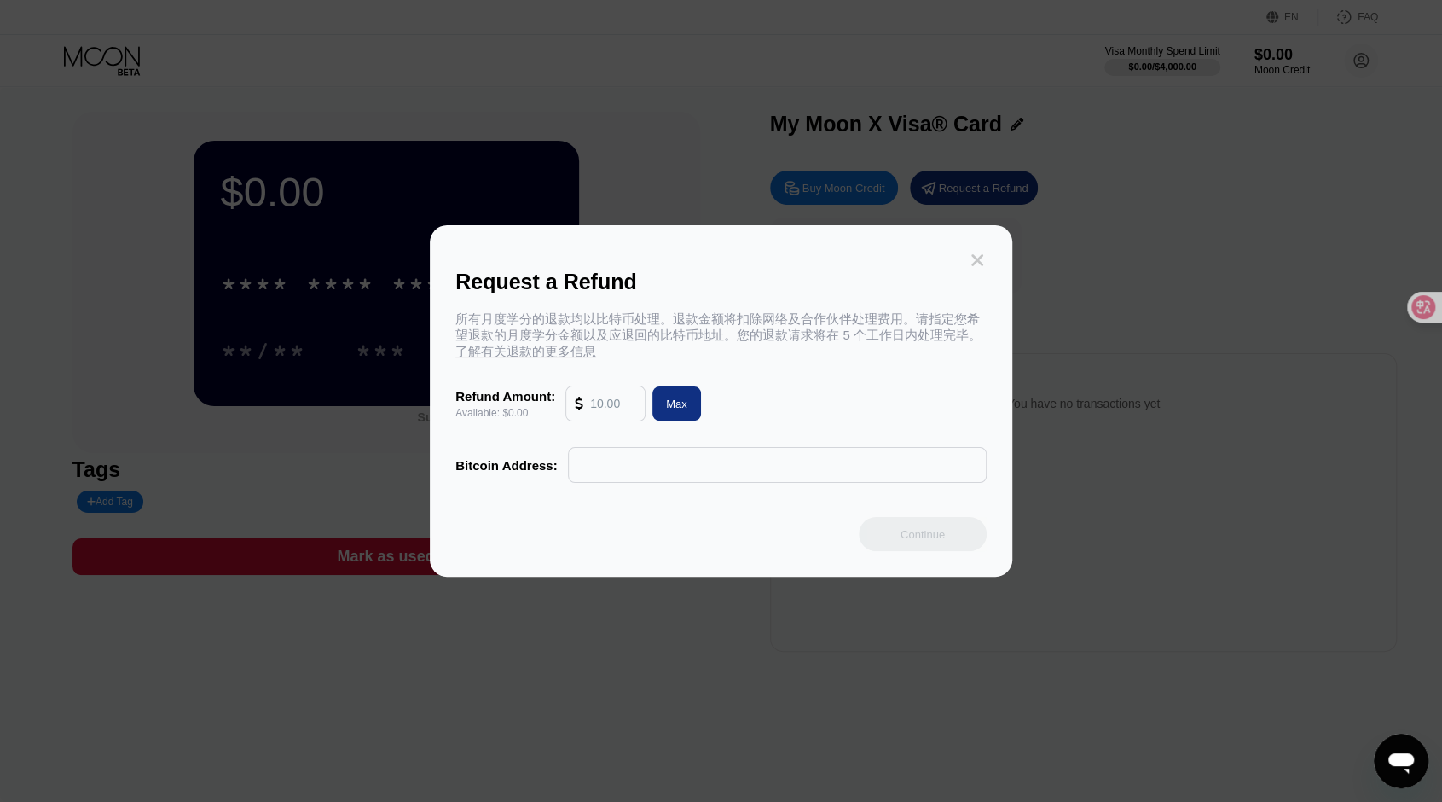
click at [983, 258] on icon at bounding box center [977, 260] width 19 height 19
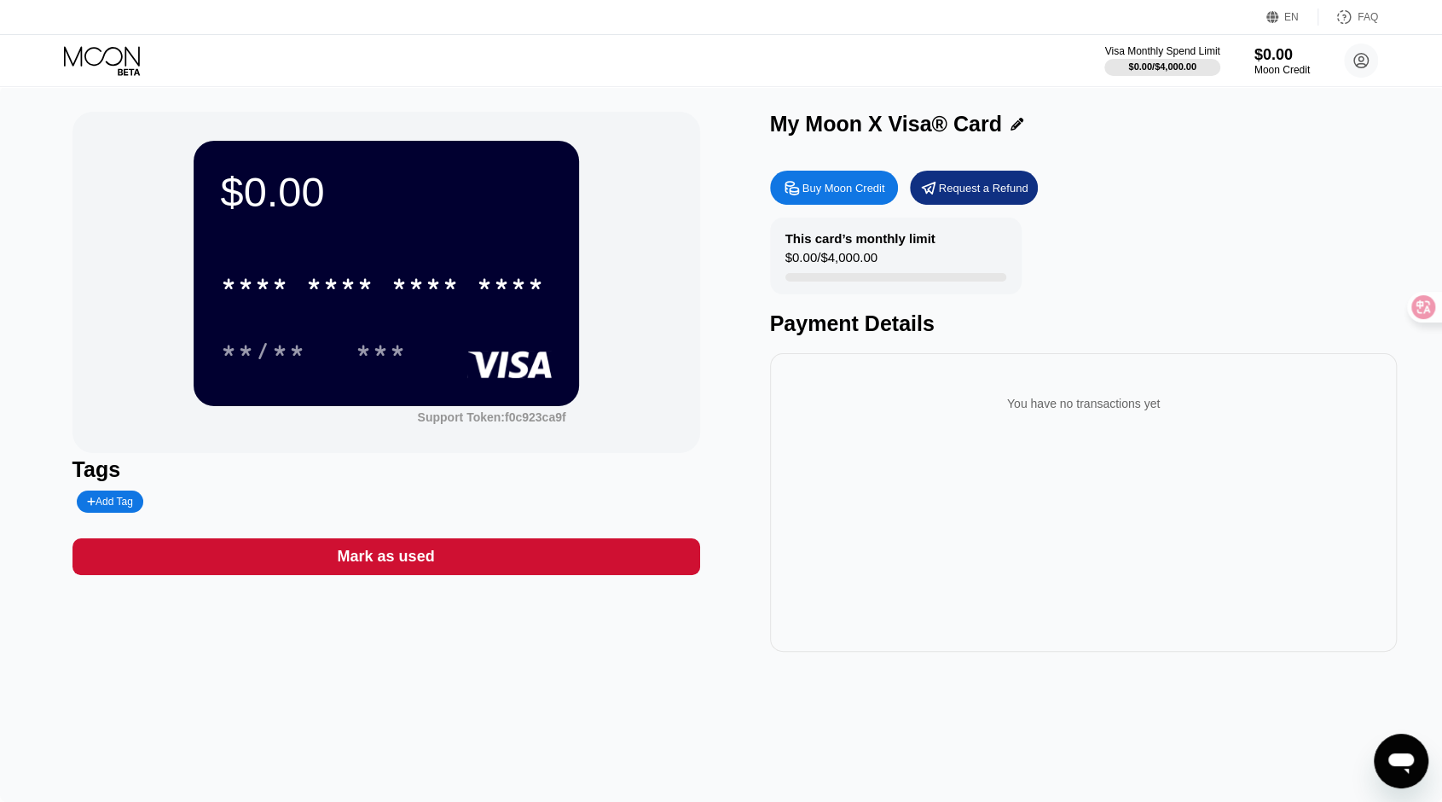
click at [920, 260] on div "This card’s monthly limit $0.00 / $4,000.00" at bounding box center [896, 256] width 252 height 77
click at [859, 257] on div "$0.00 / $4,000.00" at bounding box center [832, 261] width 92 height 23
click at [1013, 414] on div "You have no transactions yet" at bounding box center [1084, 404] width 600 height 48
click at [1354, 60] on icon at bounding box center [1361, 61] width 15 height 15
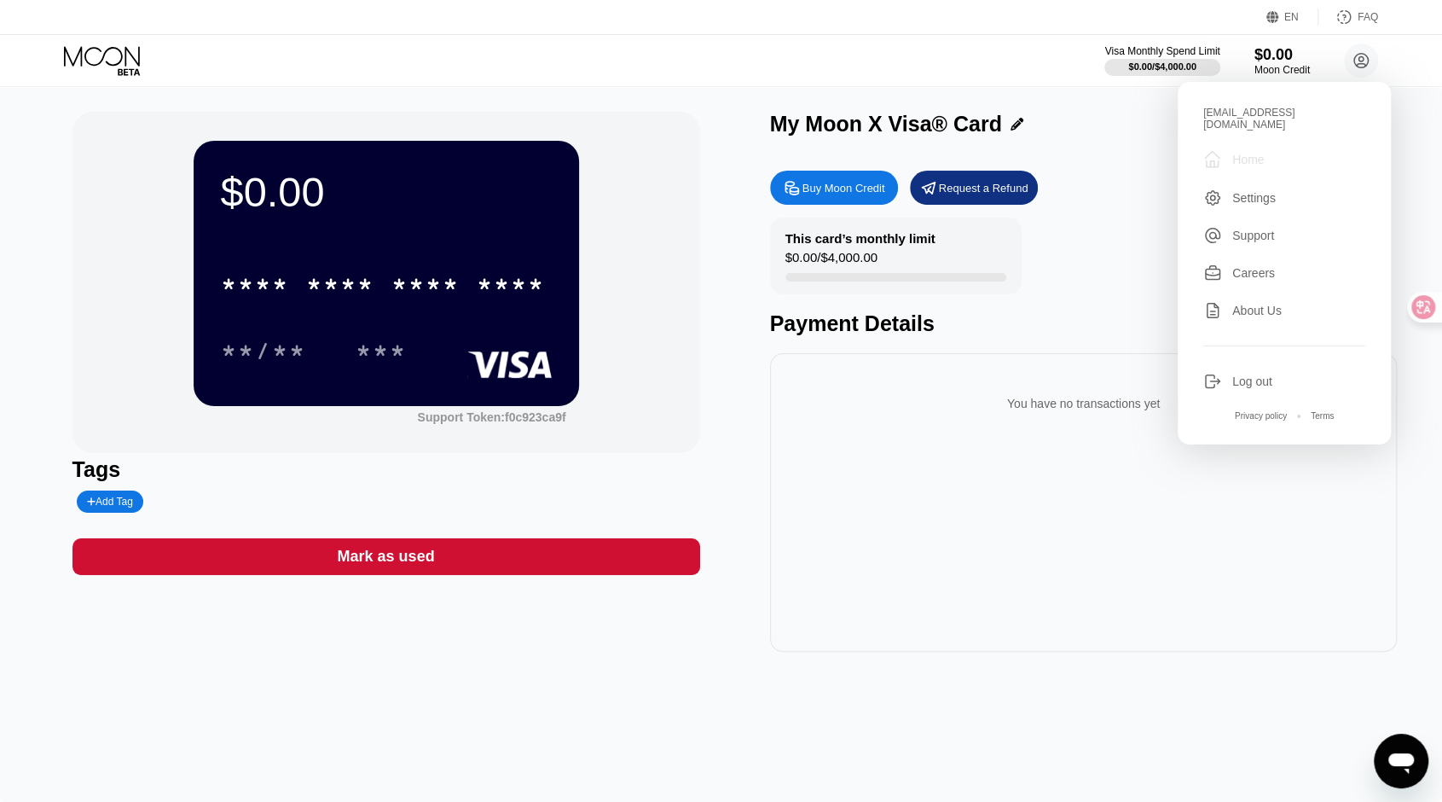
click at [1242, 153] on div "Home" at bounding box center [1249, 160] width 32 height 14
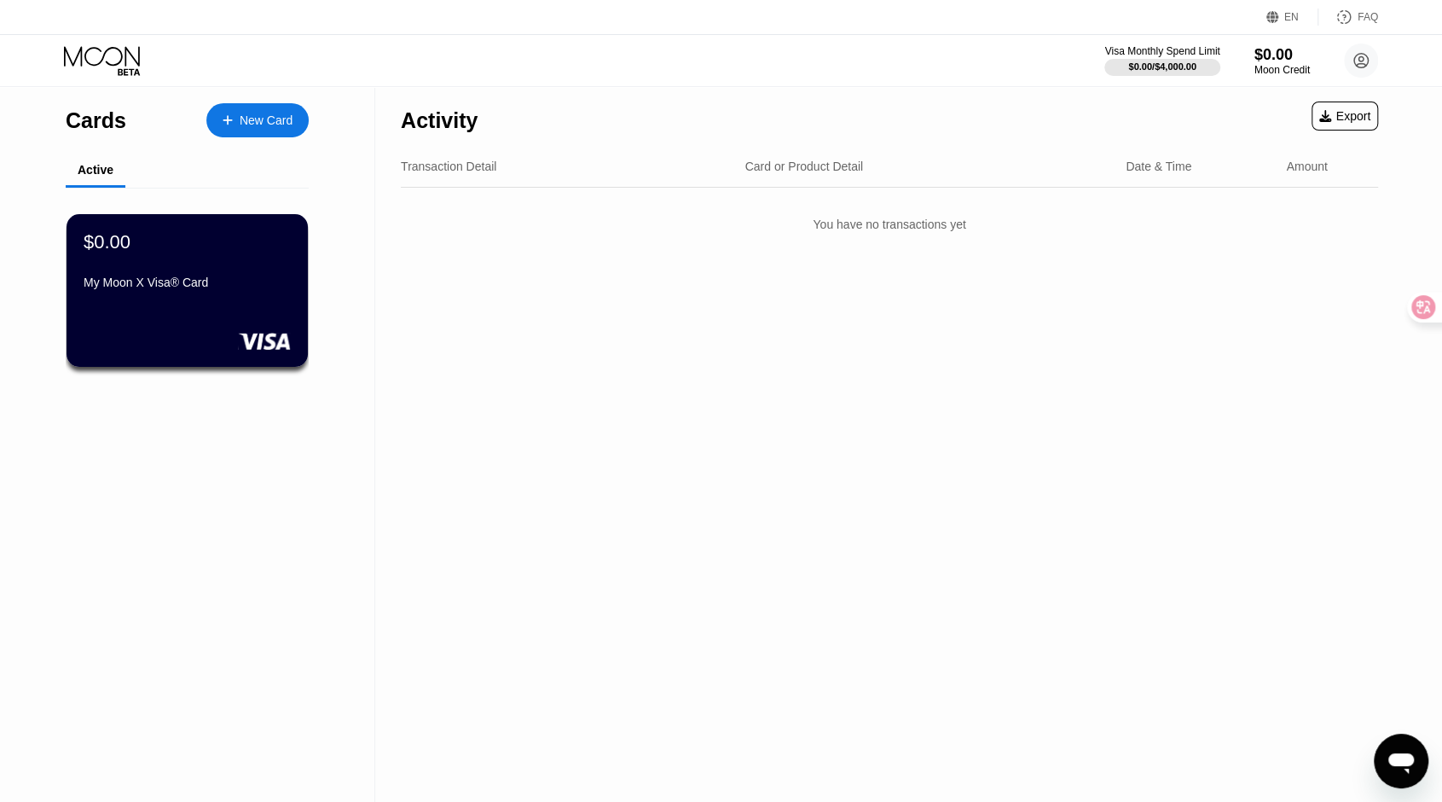
click at [531, 312] on div "Activity Export Transaction Detail Card or Product Detail Date & Time Amount Yo…" at bounding box center [889, 444] width 1029 height 716
click at [72, 491] on div "Cards New Card Active $0.00 My Moon X Visa® Card" at bounding box center [187, 444] width 375 height 716
click at [124, 267] on div "$0.00 My Moon X Visa® Card" at bounding box center [187, 263] width 209 height 66
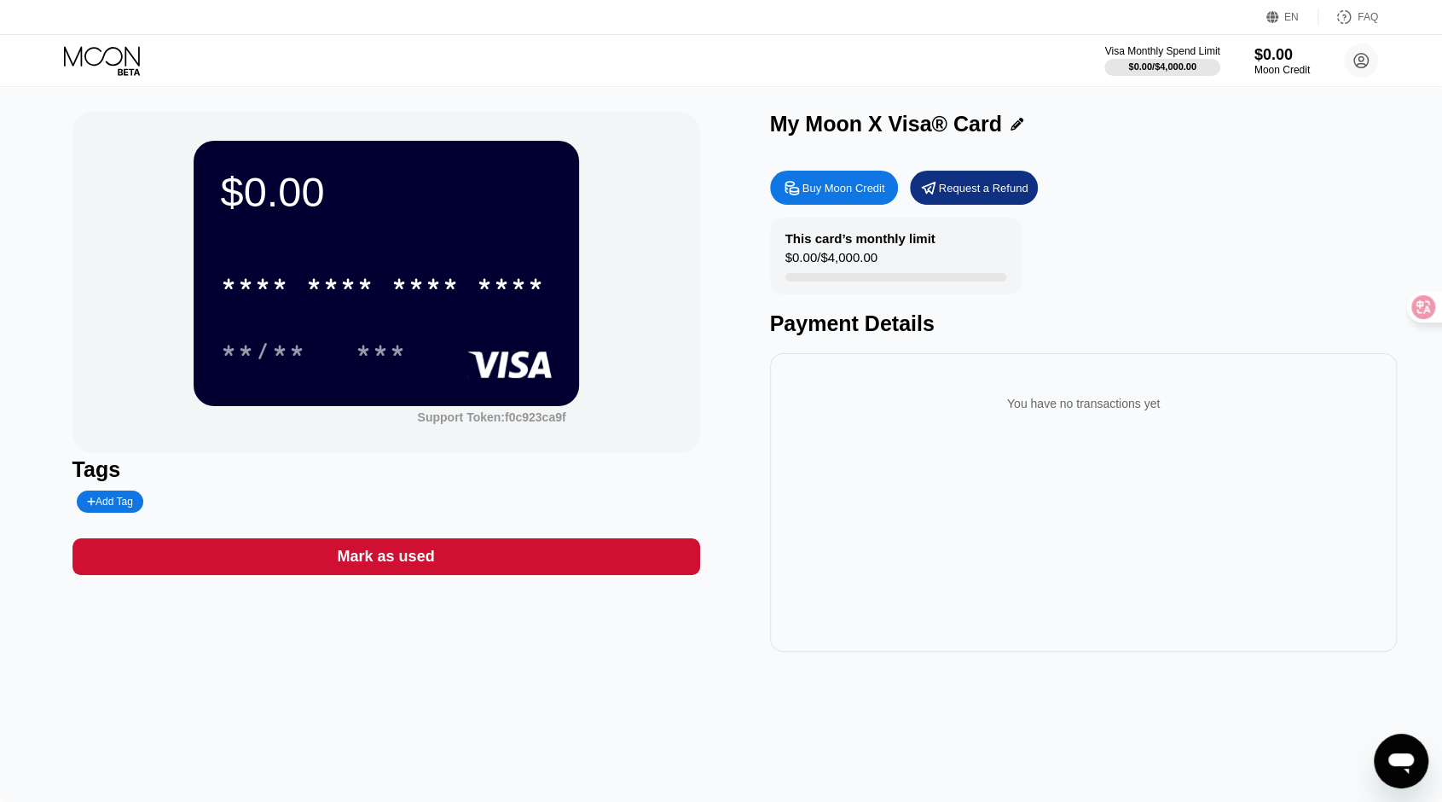
click at [44, 697] on div "$0.00 * * * * * * * * * * * * **** **/** *** Support Token: f0c923ca9f Tags Add…" at bounding box center [721, 444] width 1442 height 716
click at [130, 66] on icon at bounding box center [103, 61] width 79 height 30
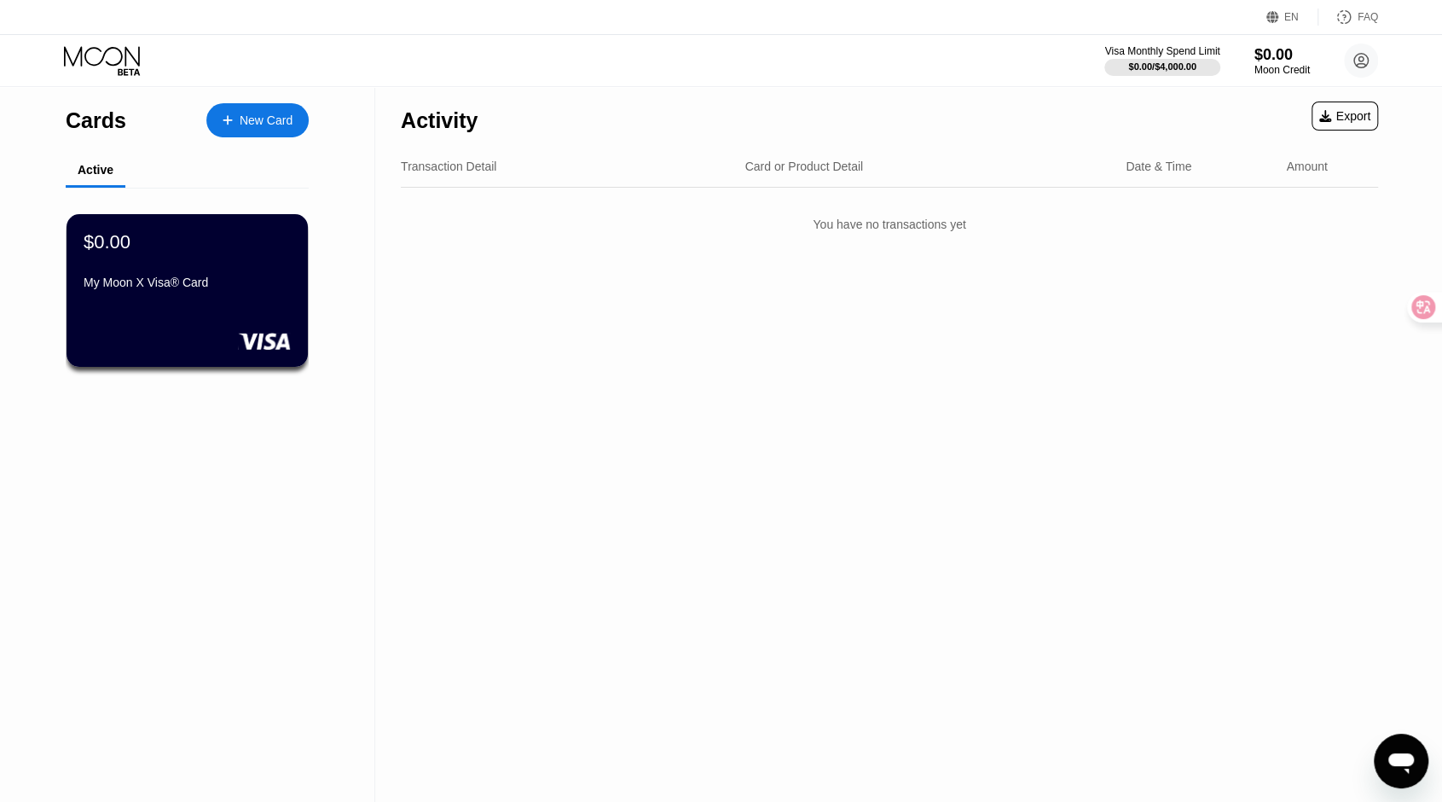
click at [256, 131] on div "New Card" at bounding box center [257, 120] width 102 height 34
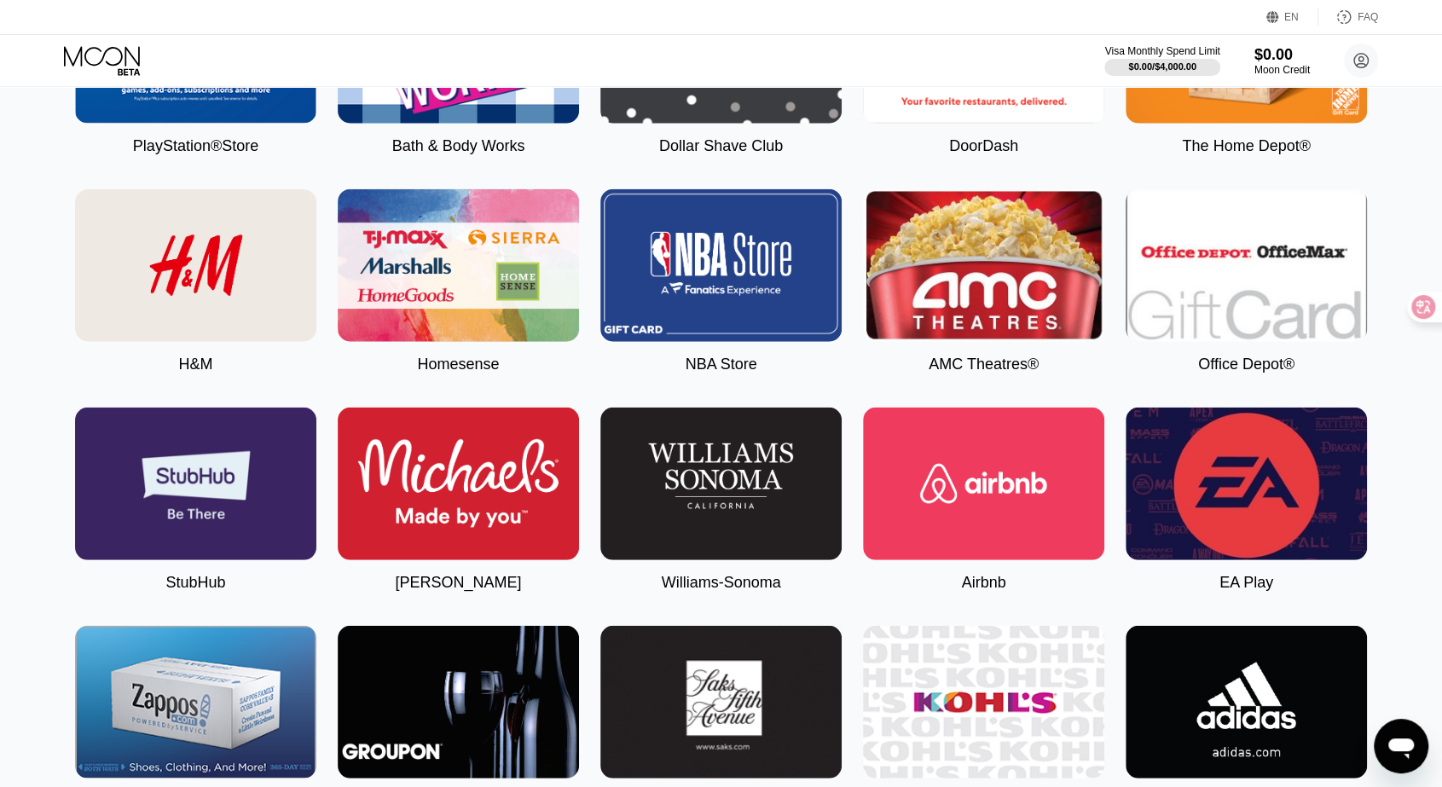
scroll to position [2815, 0]
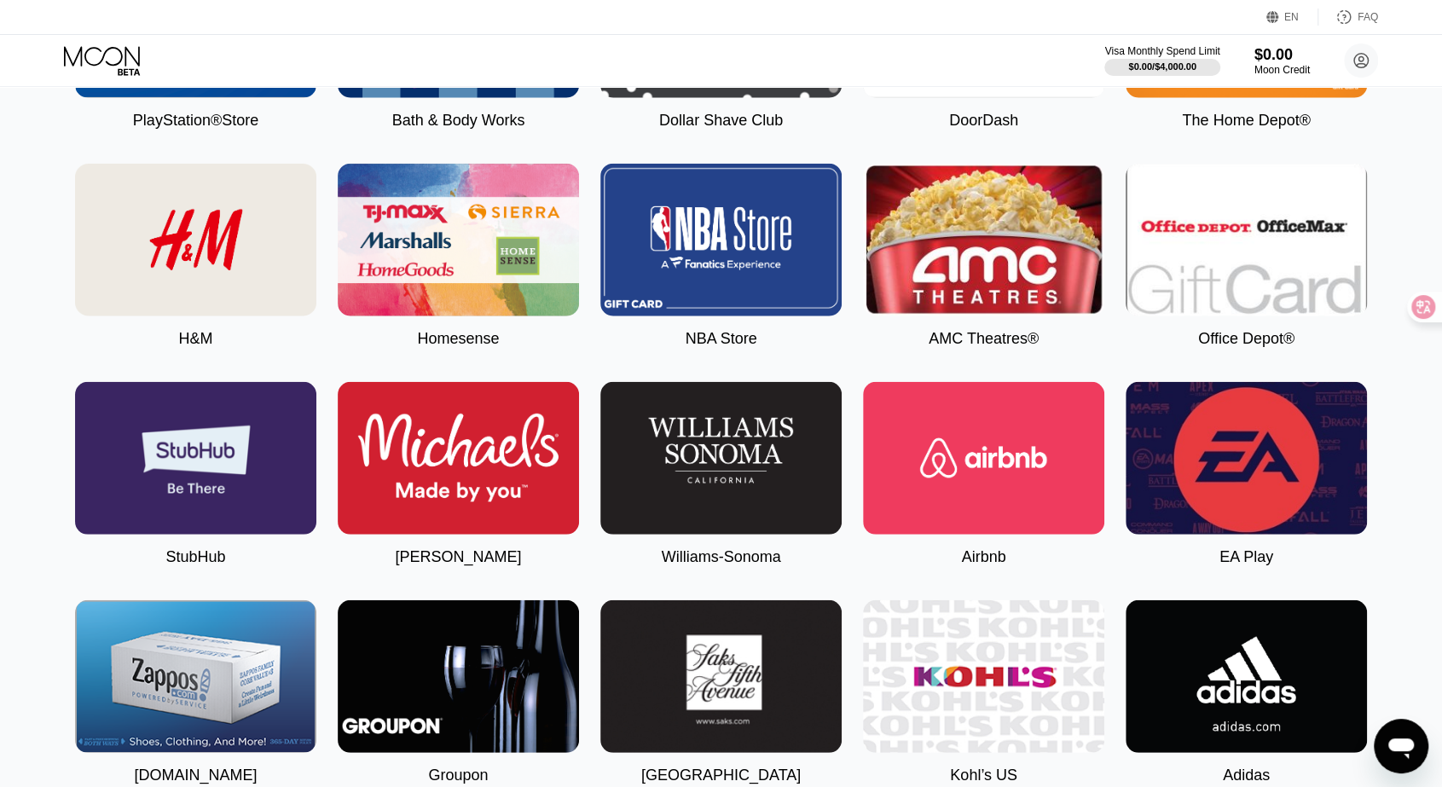
click at [270, 525] on img at bounding box center [195, 458] width 241 height 153
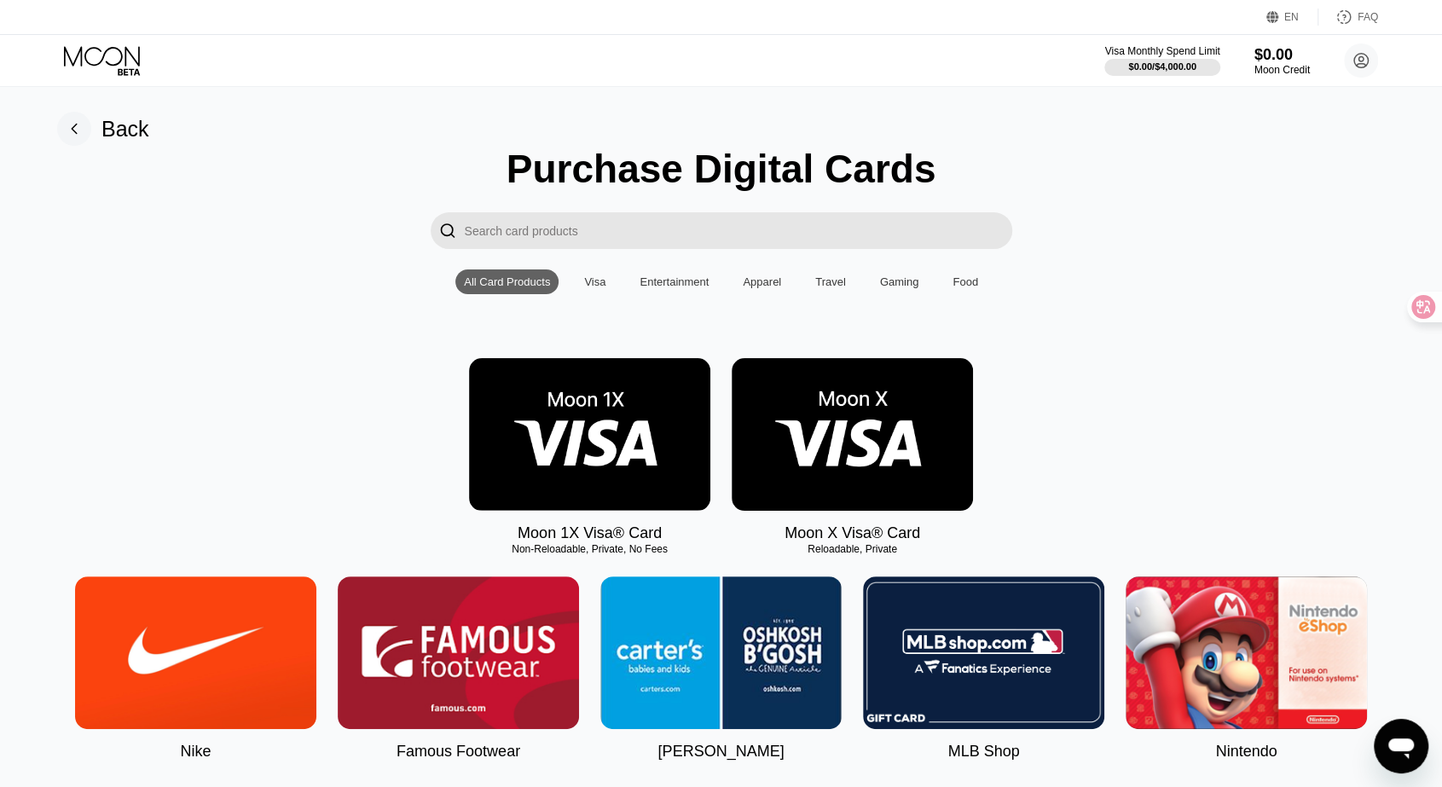
scroll to position [0, 0]
click at [910, 288] on div "Gaming" at bounding box center [899, 282] width 39 height 13
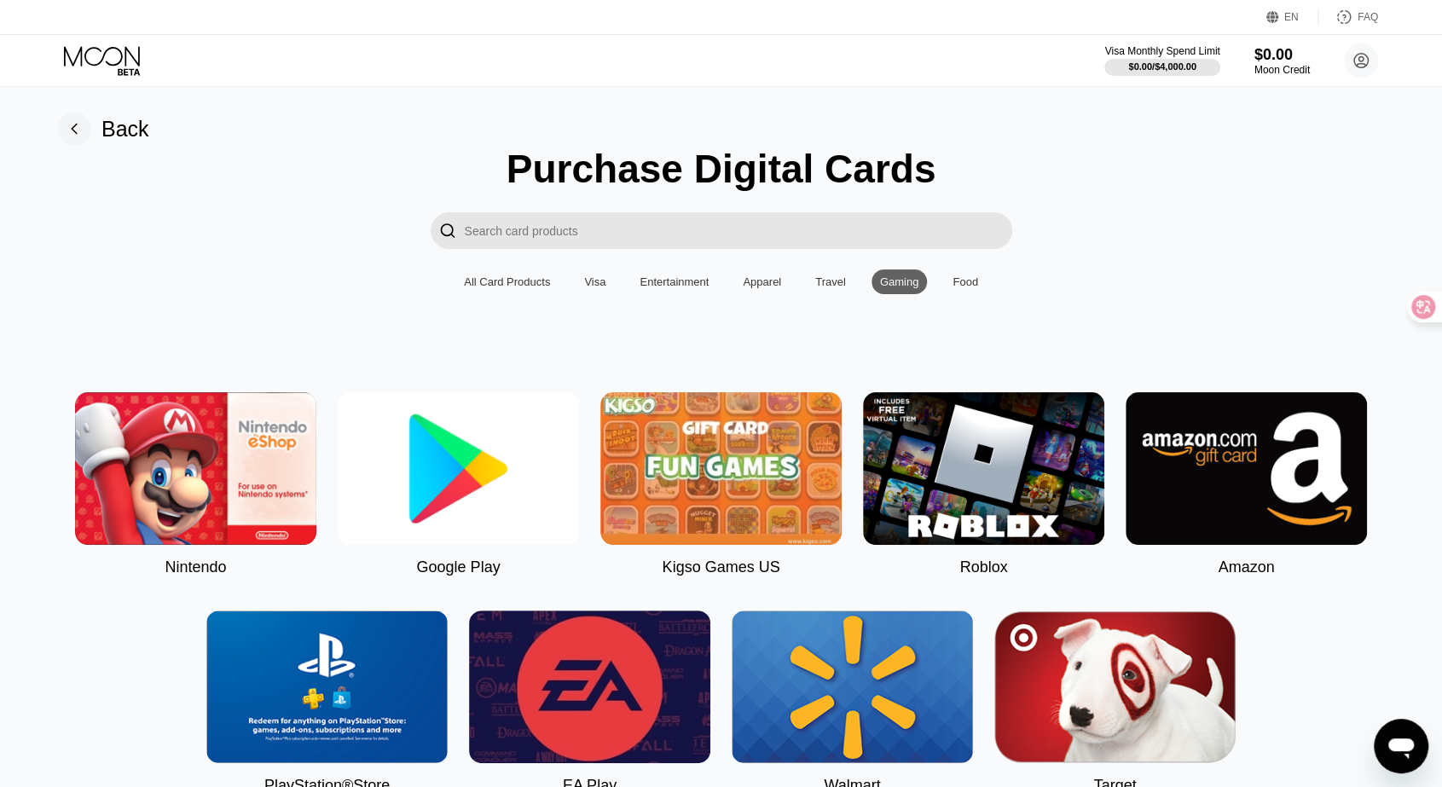
click at [206, 490] on img at bounding box center [195, 468] width 241 height 153
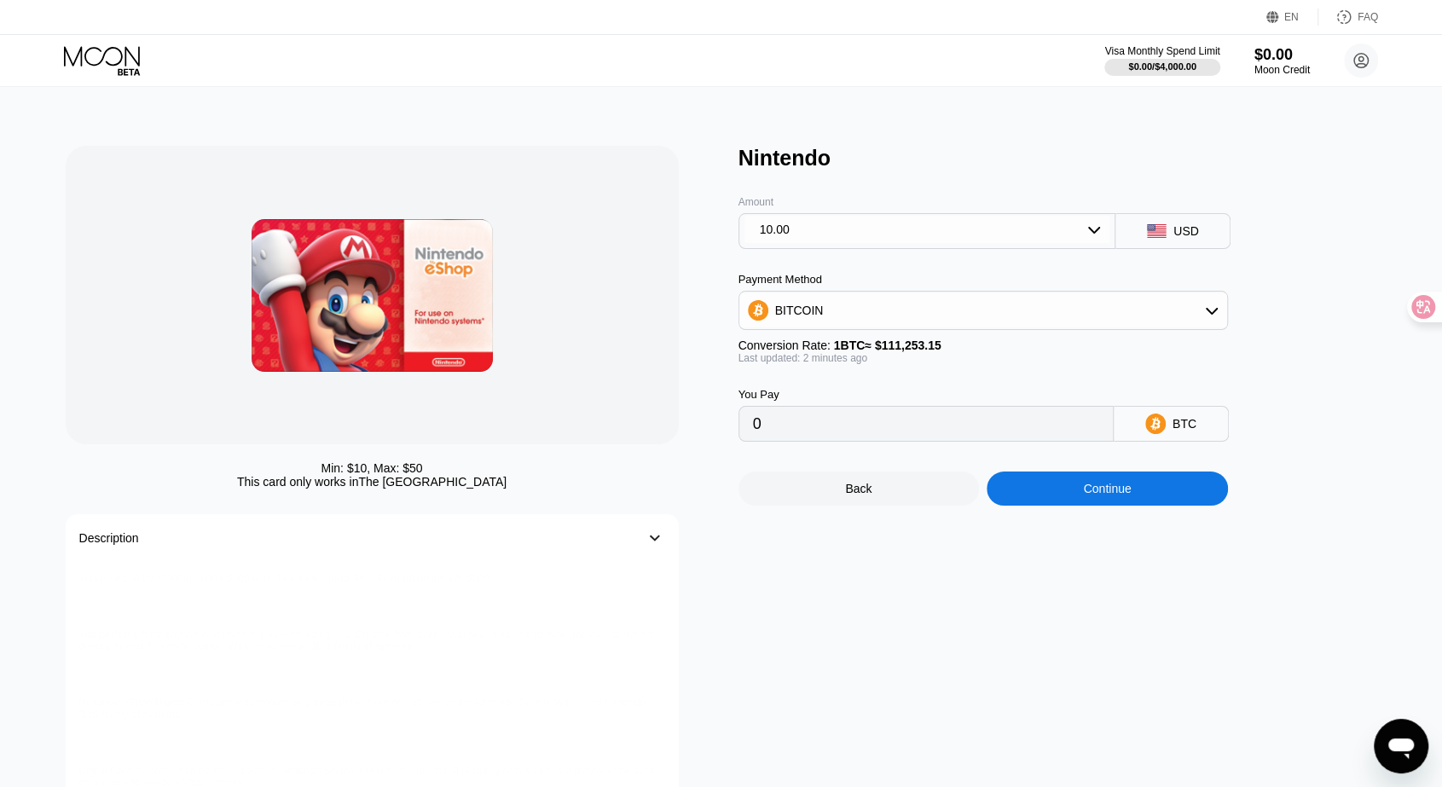
type input "0.00008989"
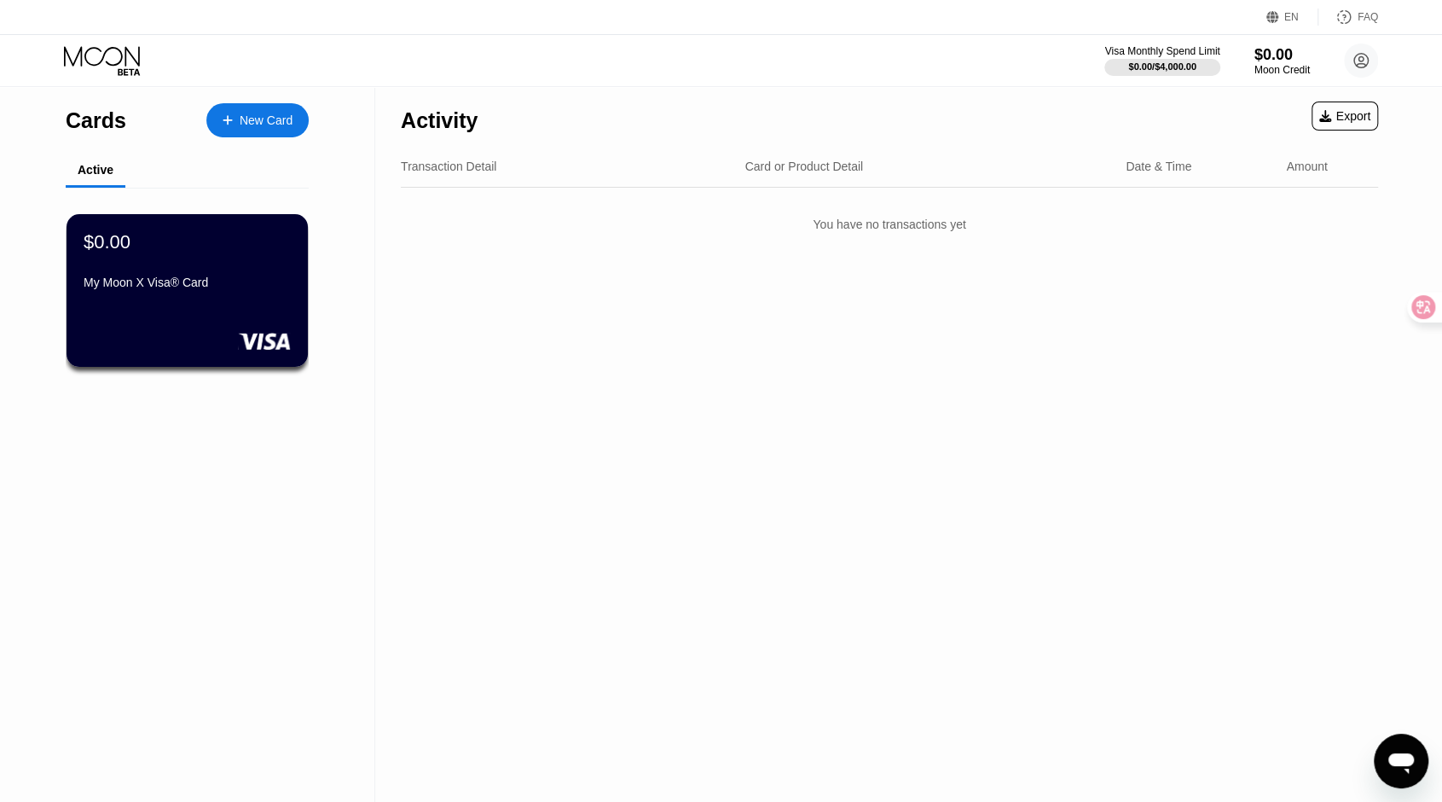
click at [227, 115] on icon at bounding box center [228, 120] width 10 height 12
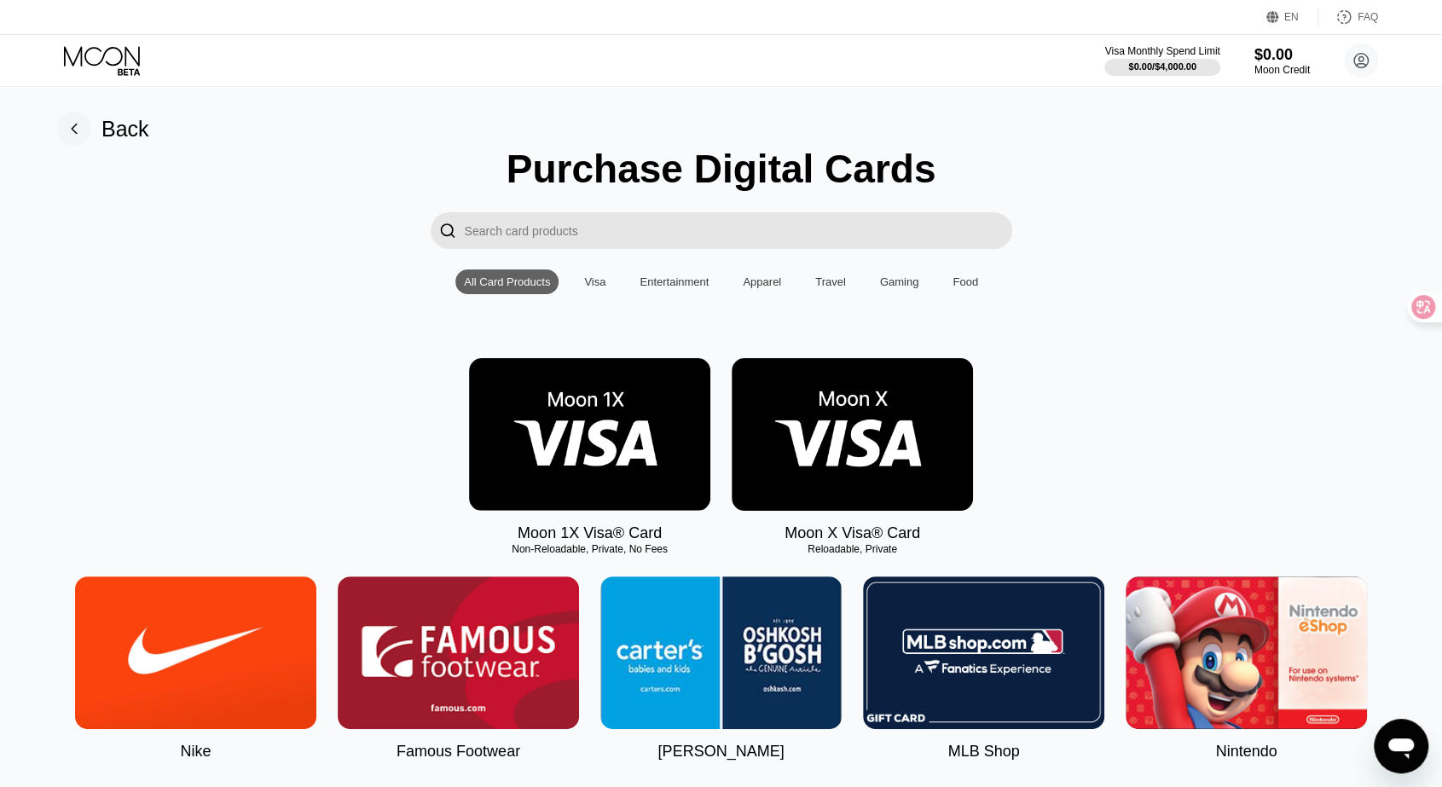
click at [670, 287] on div "Entertainment" at bounding box center [674, 282] width 69 height 13
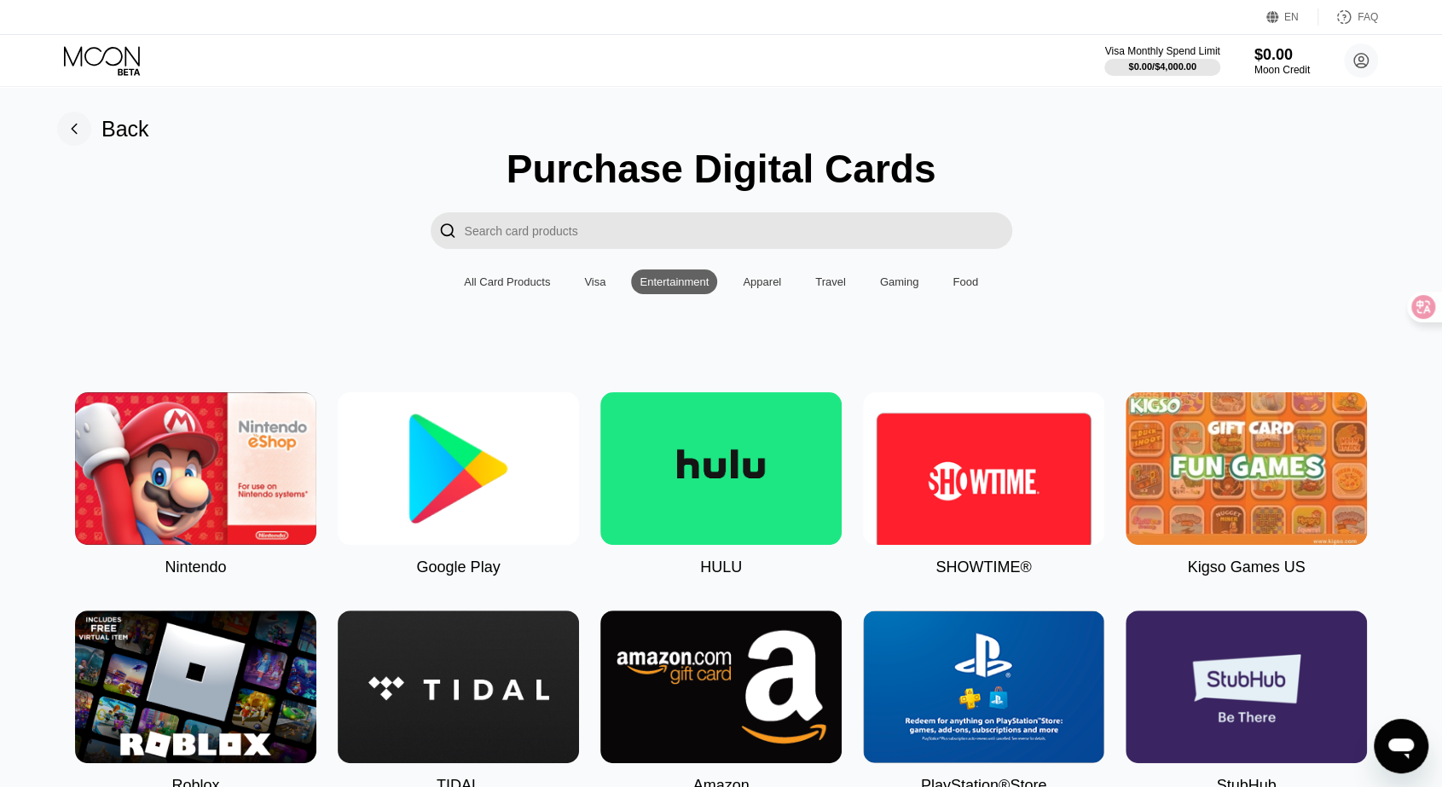
click at [583, 287] on div "Visa" at bounding box center [595, 282] width 38 height 25
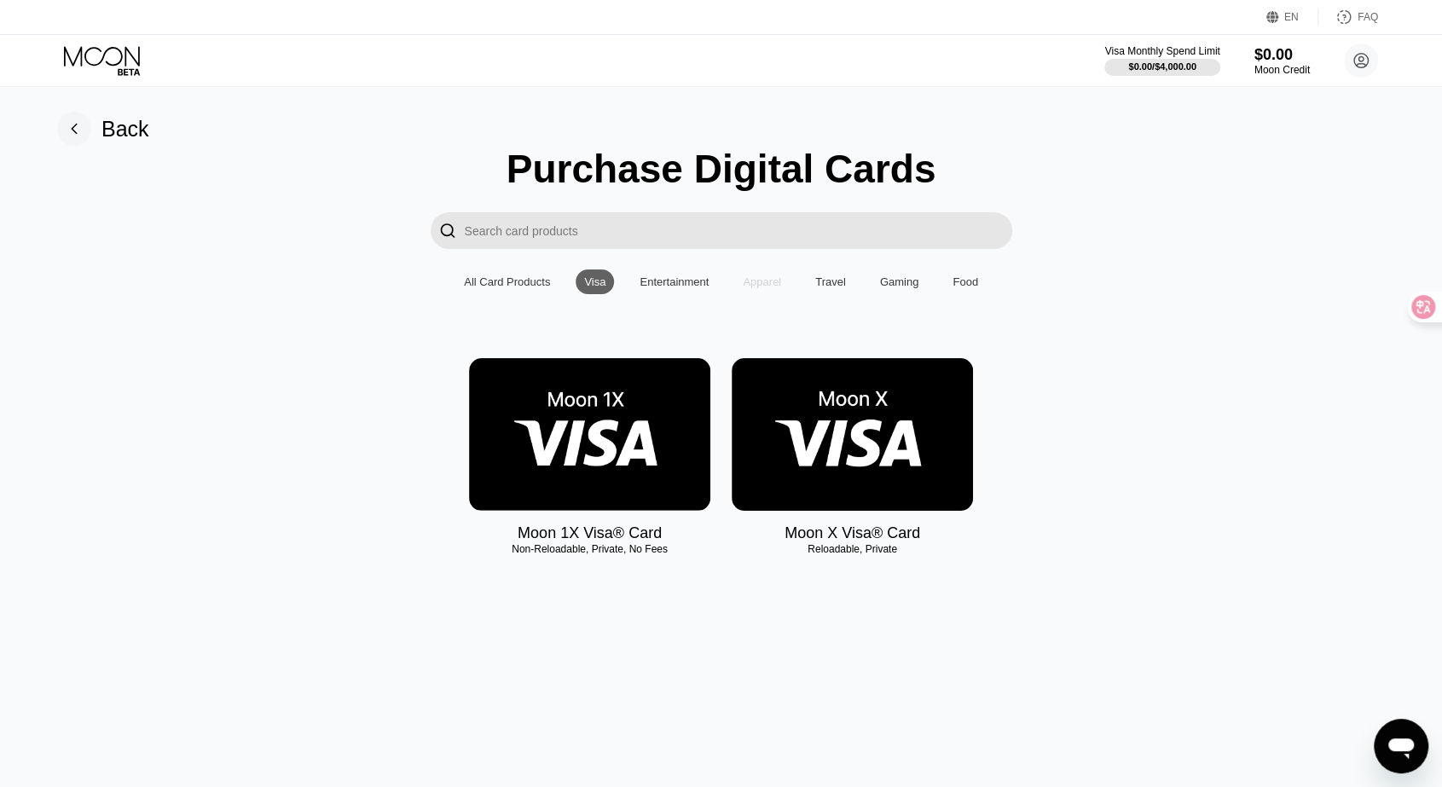
click at [735, 291] on div "Apparel" at bounding box center [761, 282] width 55 height 25
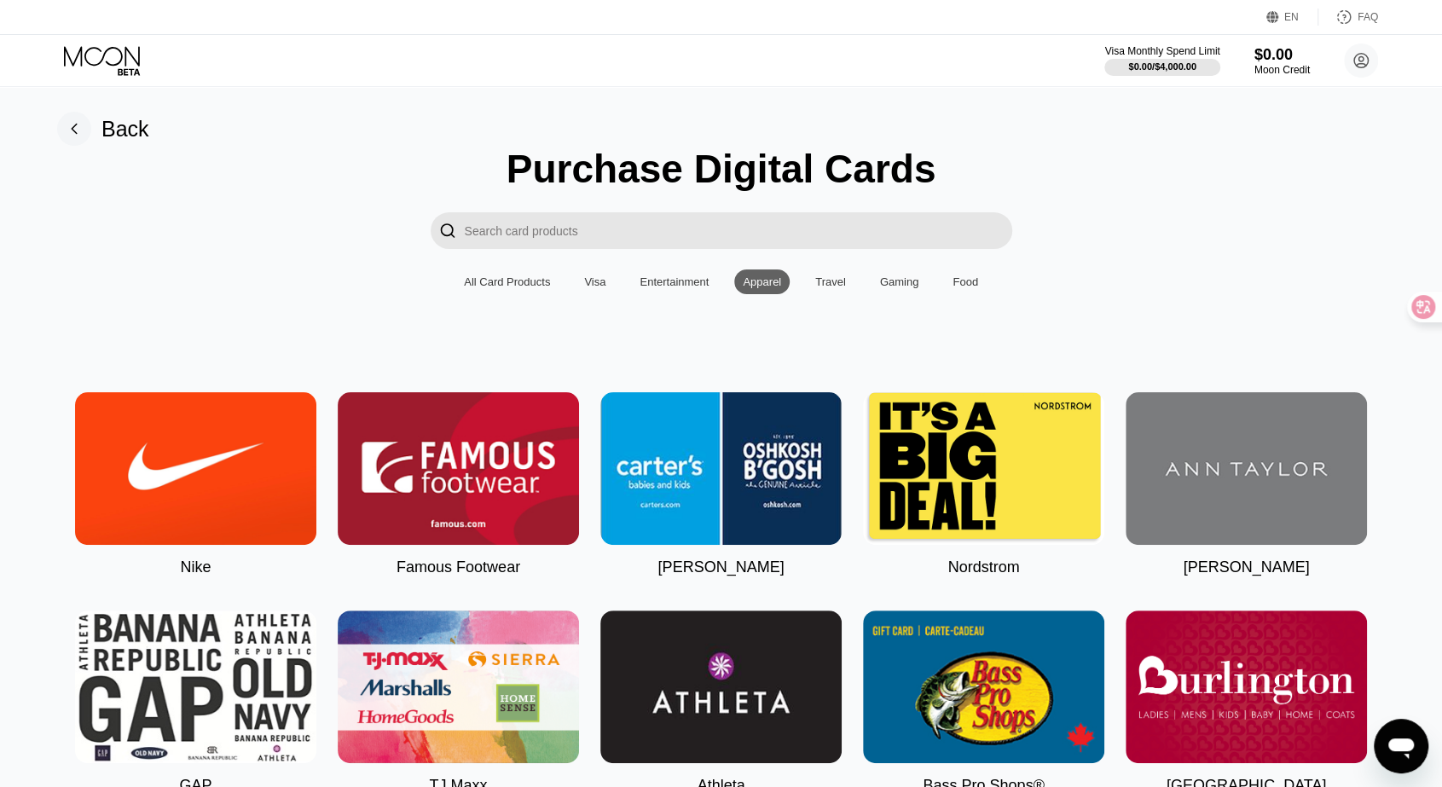
click at [1220, 460] on img at bounding box center [1246, 468] width 241 height 153
click at [1228, 478] on img at bounding box center [1246, 468] width 241 height 153
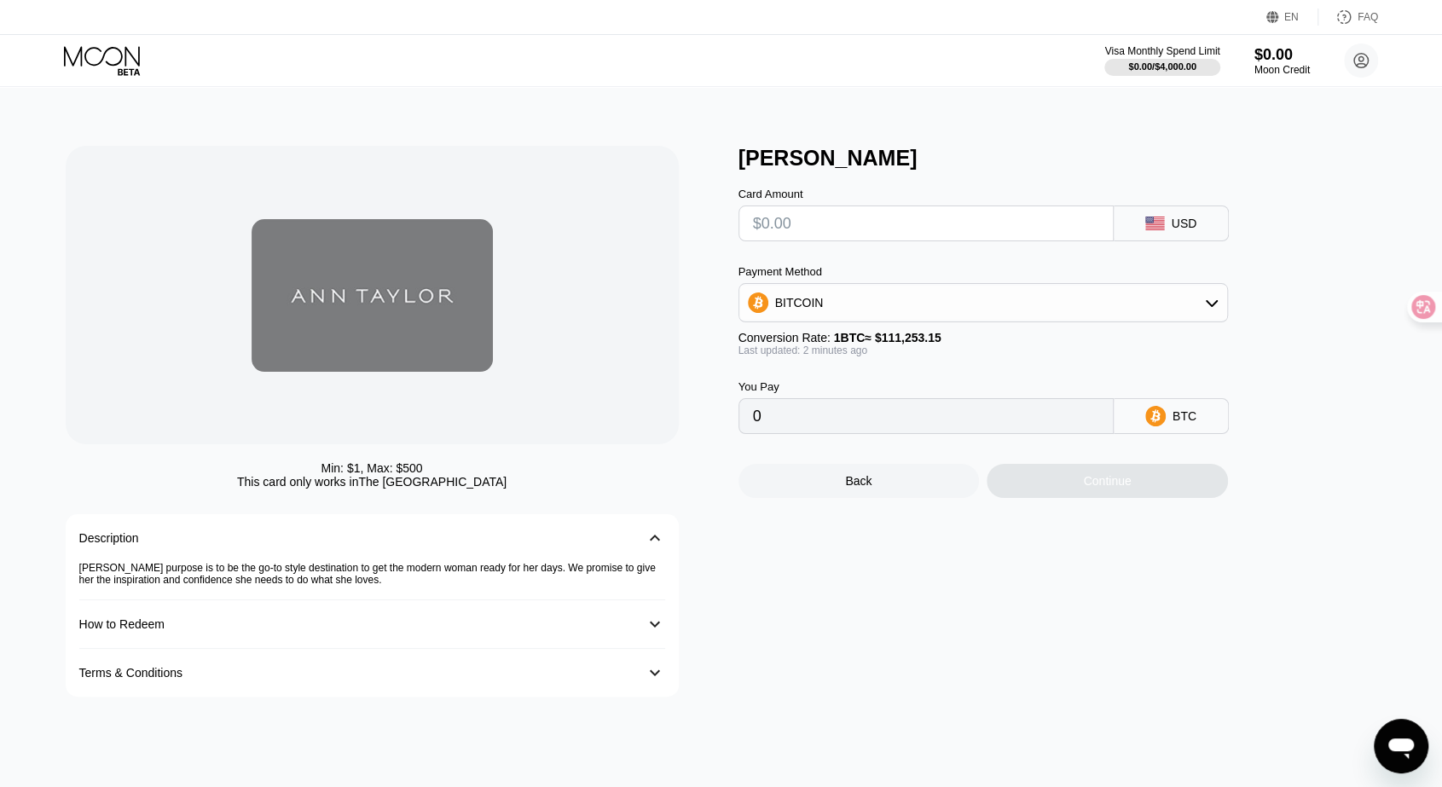
click at [877, 236] on input "text" at bounding box center [926, 223] width 346 height 34
type input "$1"
type input "0.00000899"
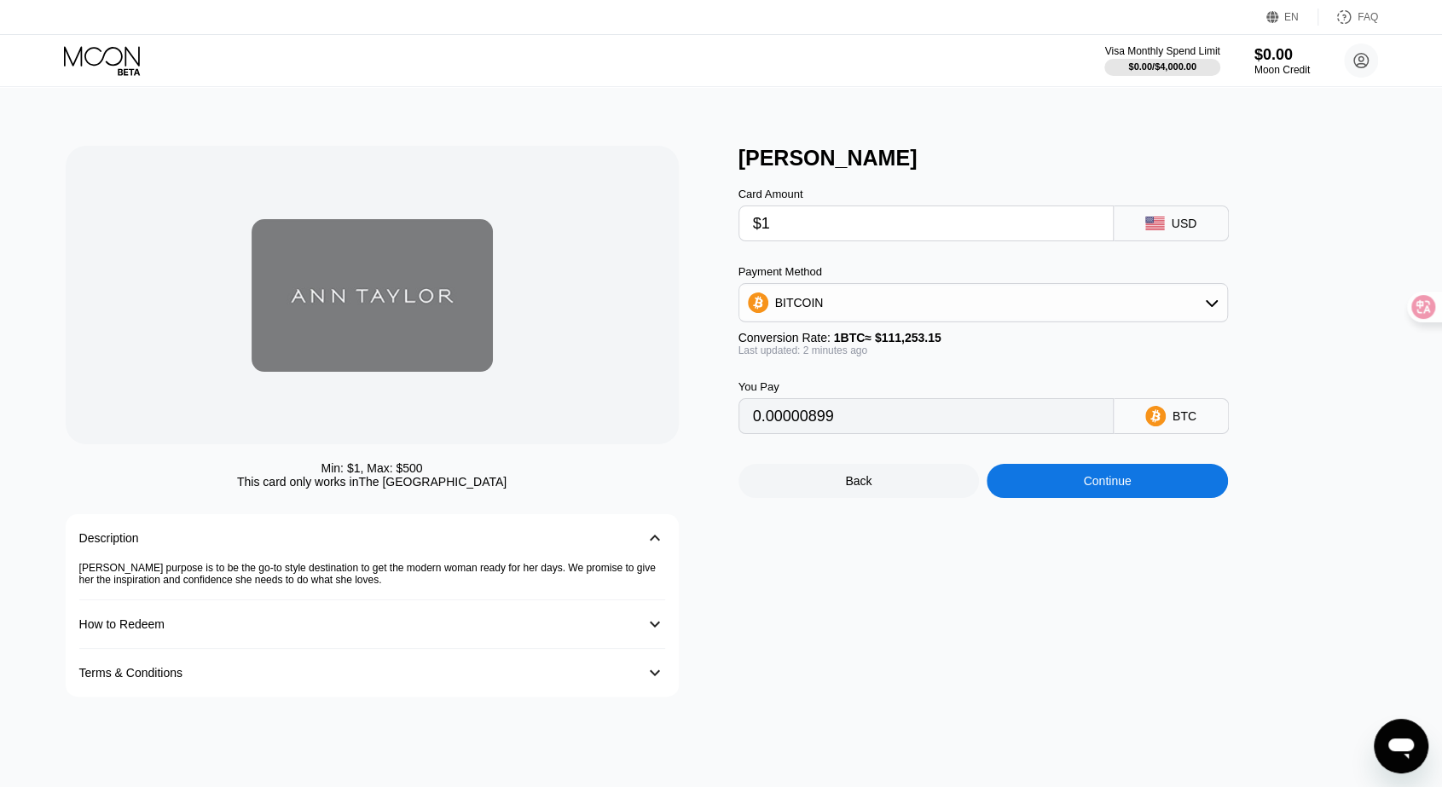
type input "$1"
click at [921, 294] on div "BITCOIN" at bounding box center [984, 303] width 488 height 34
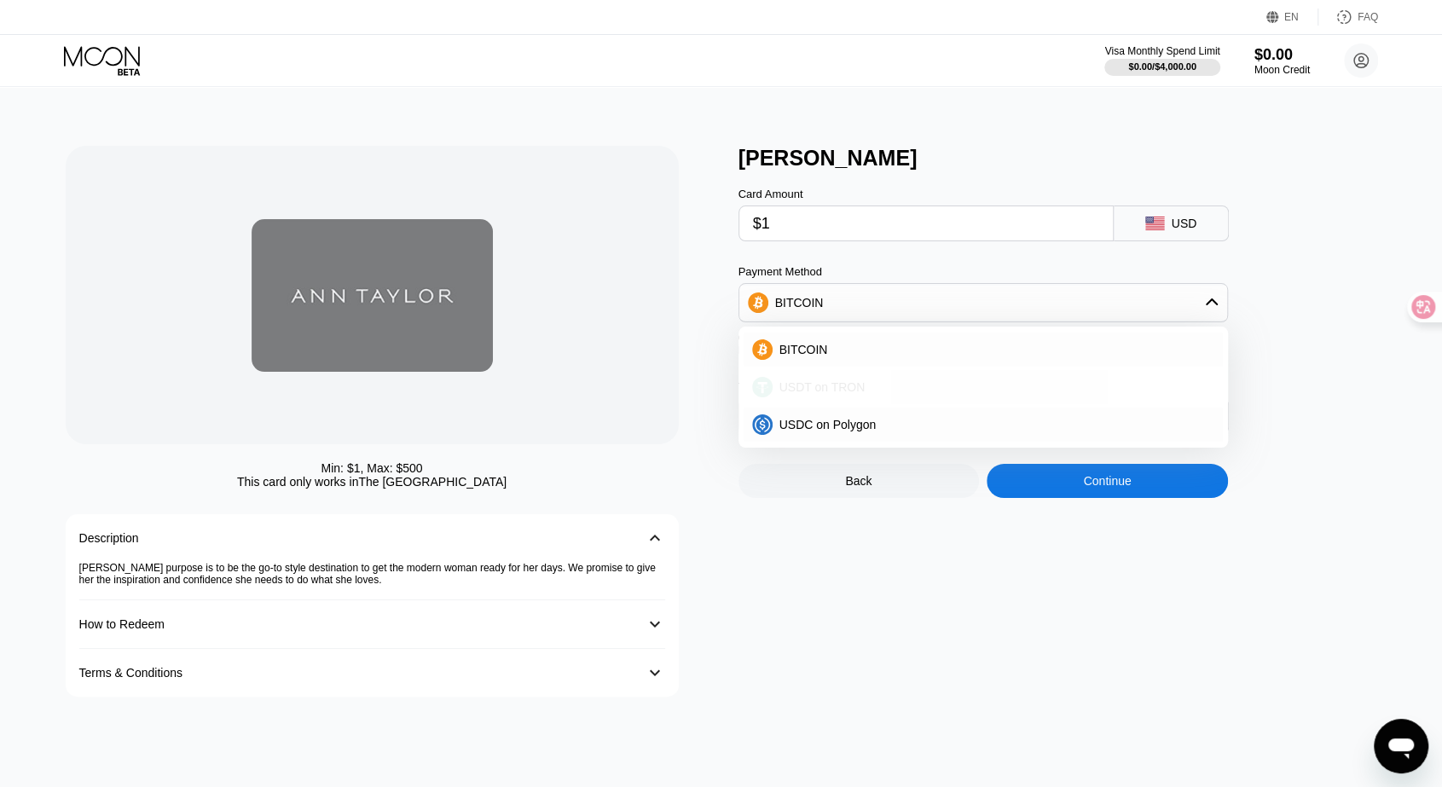
click at [891, 392] on div "USDT on TRON" at bounding box center [994, 387] width 442 height 14
type input "1.01"
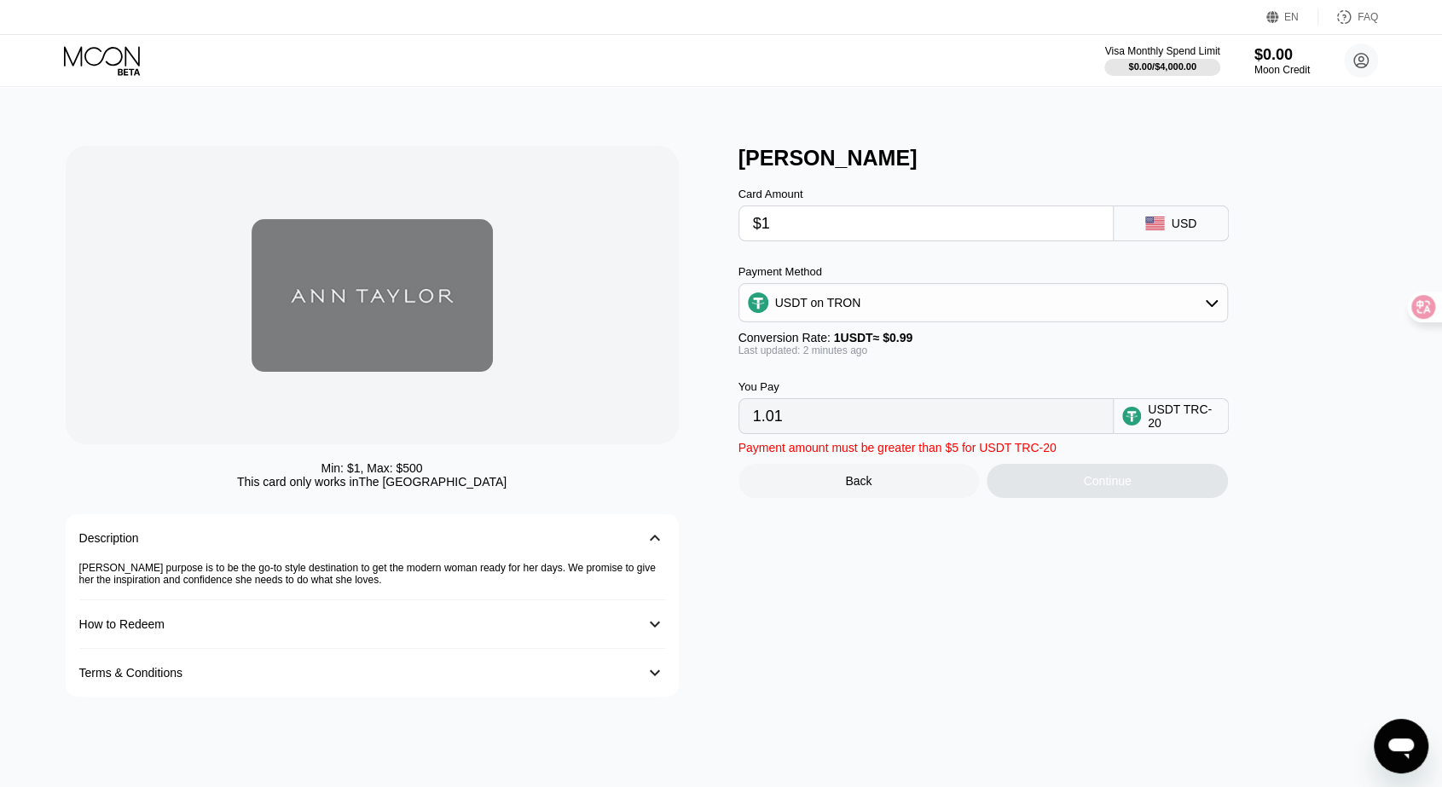
click at [930, 368] on div "You Pay 1.01 USDT TRC-20" at bounding box center [1012, 396] width 546 height 78
click at [948, 357] on div "Last updated: 2 minutes ago" at bounding box center [984, 351] width 490 height 12
click at [962, 353] on div "Last updated: 2 minutes ago" at bounding box center [984, 351] width 490 height 12
click at [302, 577] on div "[PERSON_NAME] purpose is to be the go-to style destination to get the modern wo…" at bounding box center [372, 581] width 586 height 38
click at [270, 606] on div "How to Redeem 󰅀" at bounding box center [372, 630] width 586 height 49
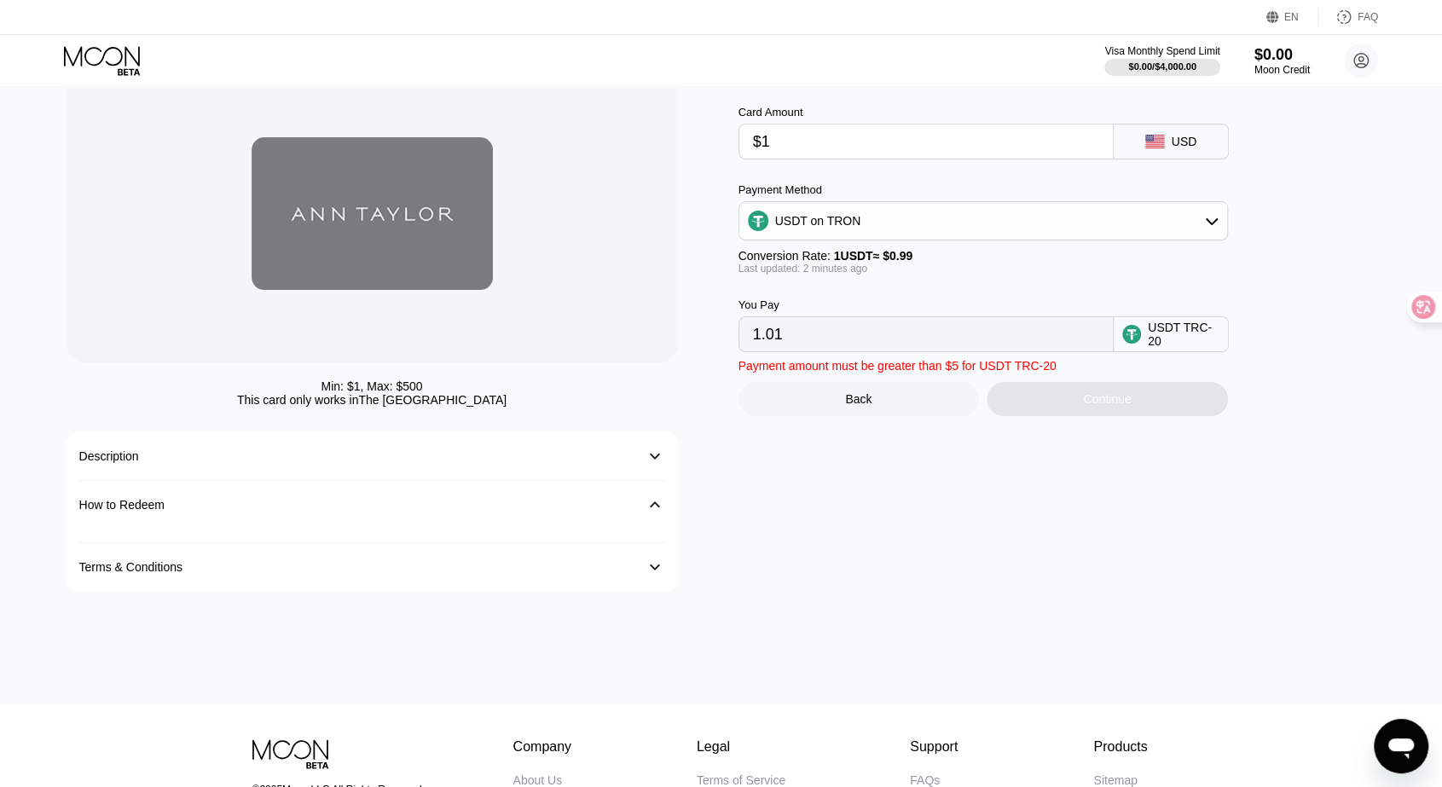
scroll to position [85, 0]
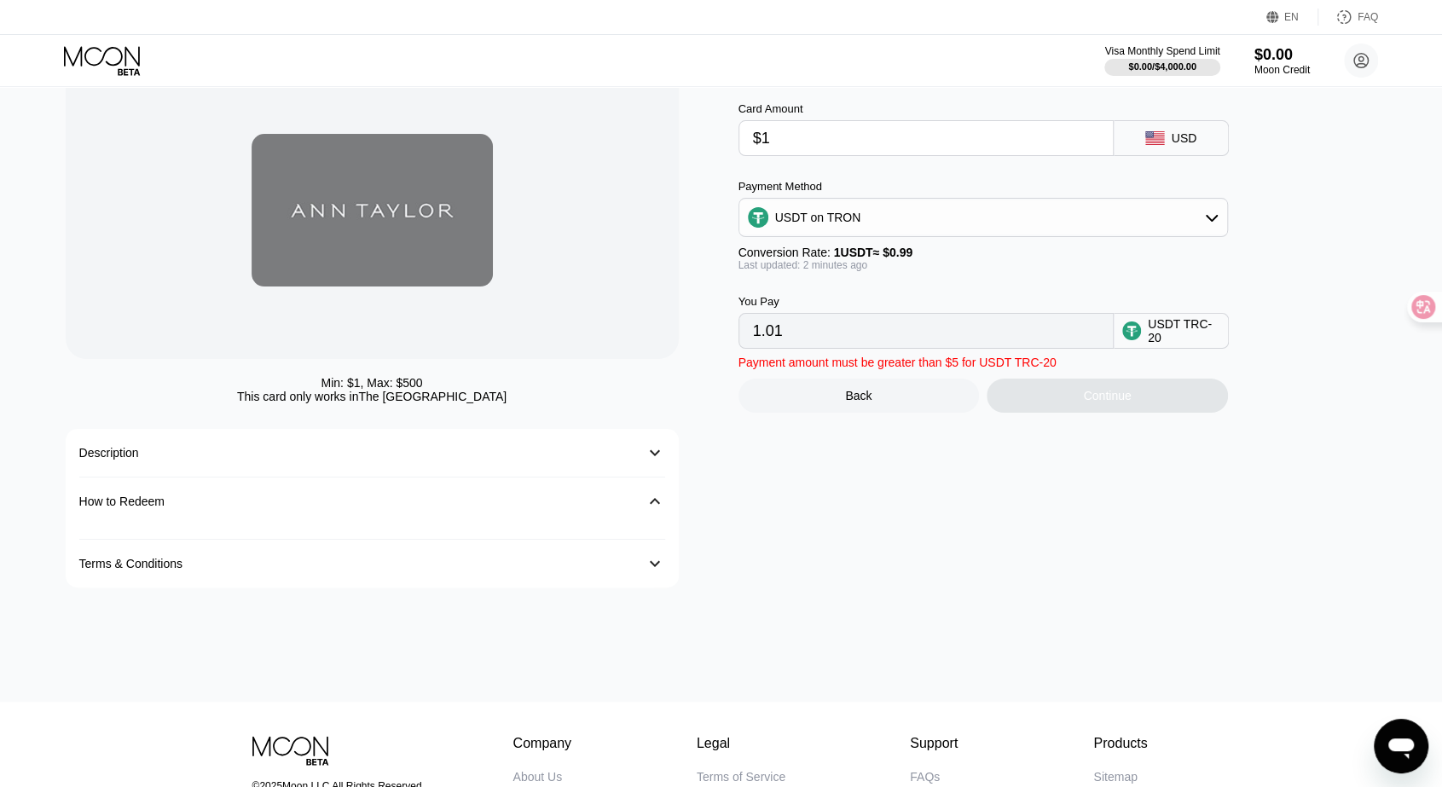
click at [229, 558] on div "Terms & Conditions 󰅀" at bounding box center [372, 564] width 586 height 48
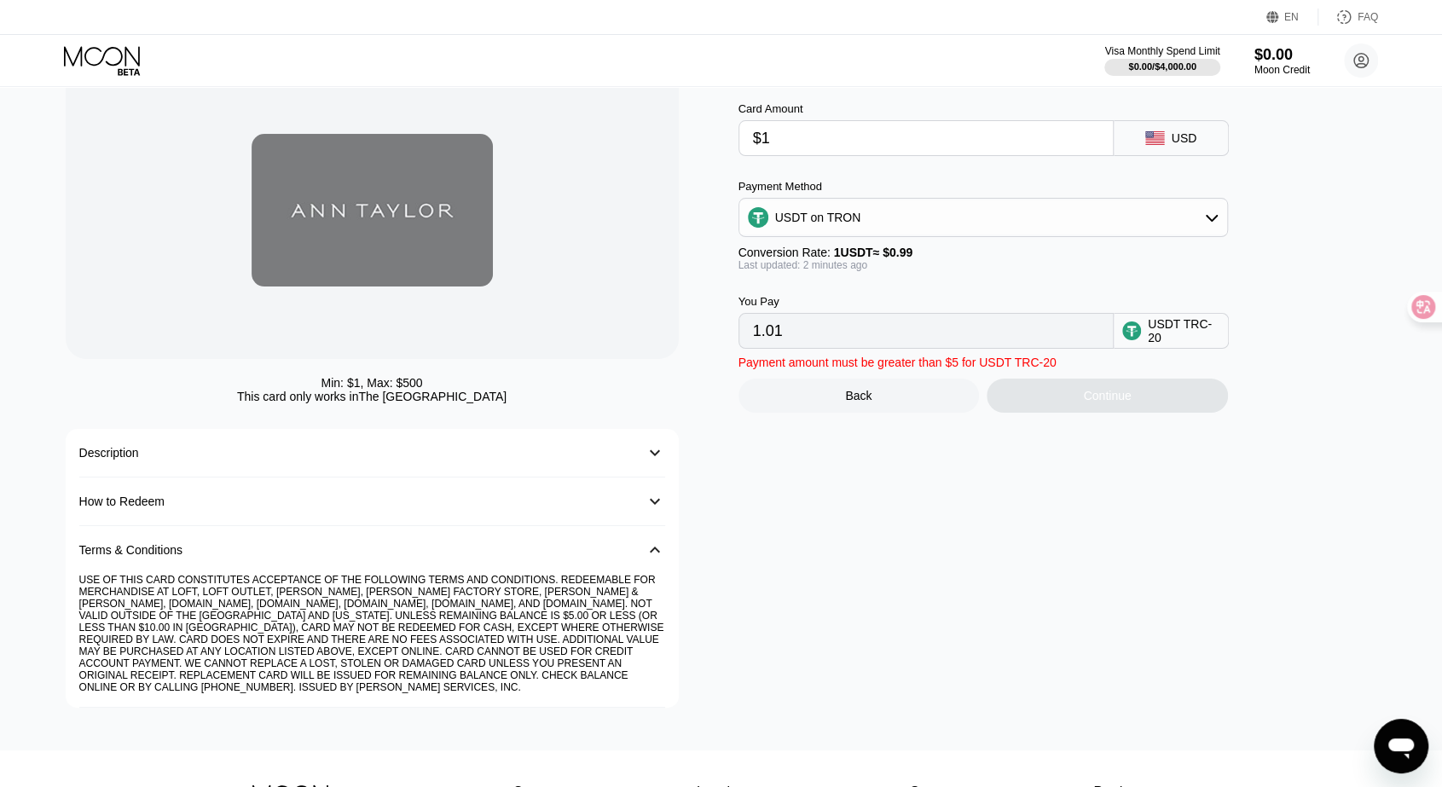
click at [252, 557] on div "Terms & Conditions" at bounding box center [355, 550] width 552 height 14
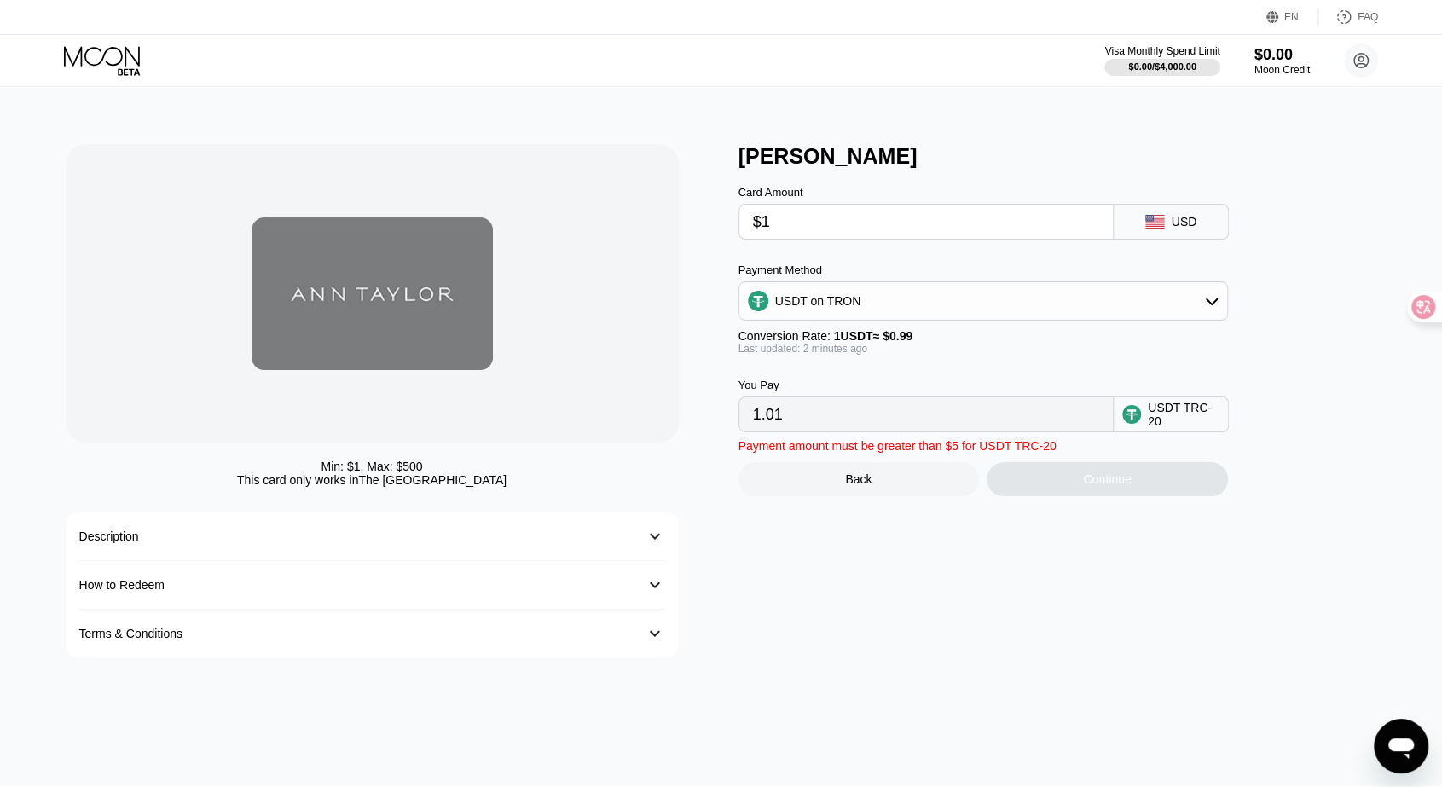
scroll to position [0, 0]
click at [624, 542] on div "Description" at bounding box center [355, 538] width 552 height 14
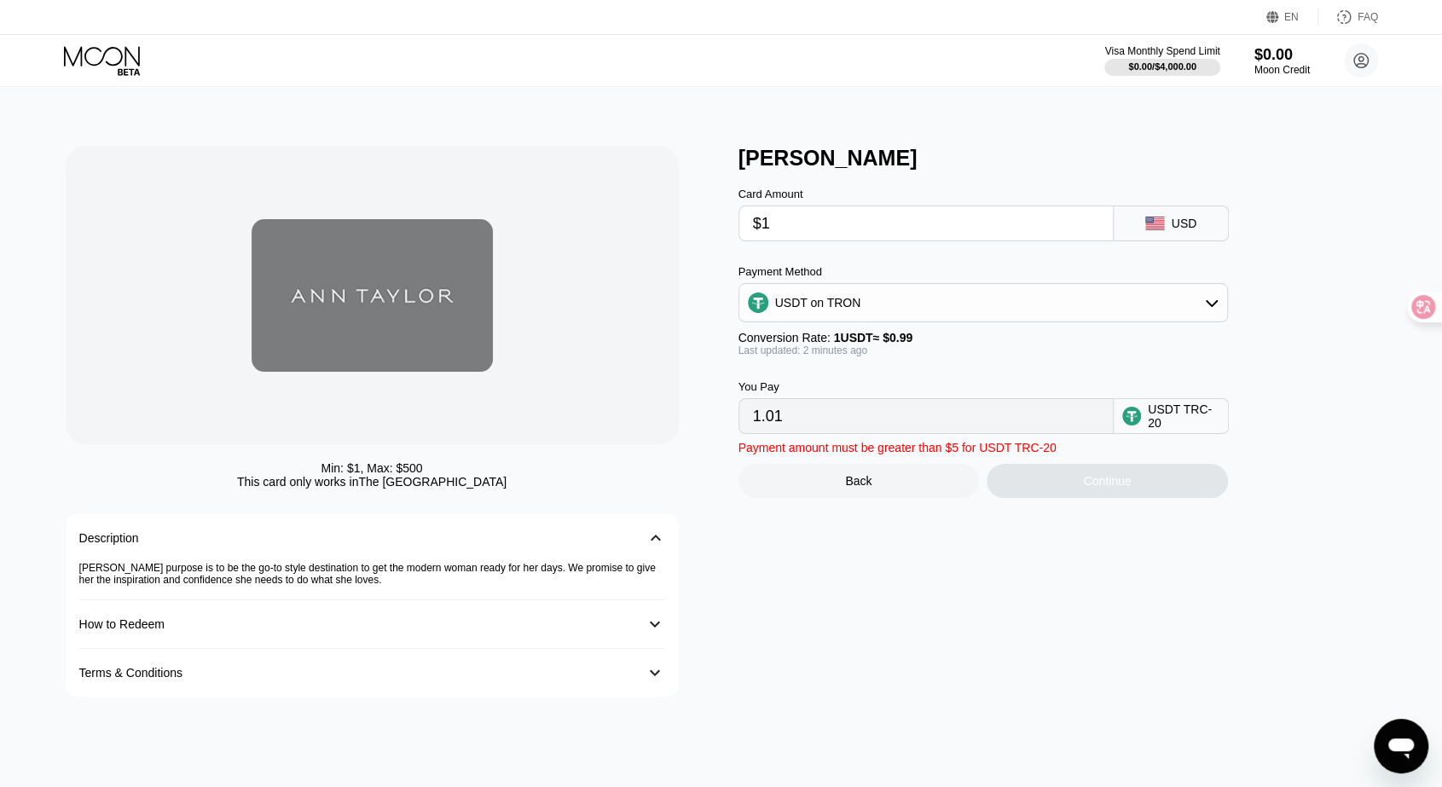
click at [618, 477] on div "Min: $ 1 , Max: $ 500 This card only works in [GEOGRAPHIC_DATA]" at bounding box center [372, 474] width 613 height 27
click at [647, 480] on div "Min: $ 1 , Max: $ 500 This card only works in [GEOGRAPHIC_DATA]" at bounding box center [372, 474] width 613 height 27
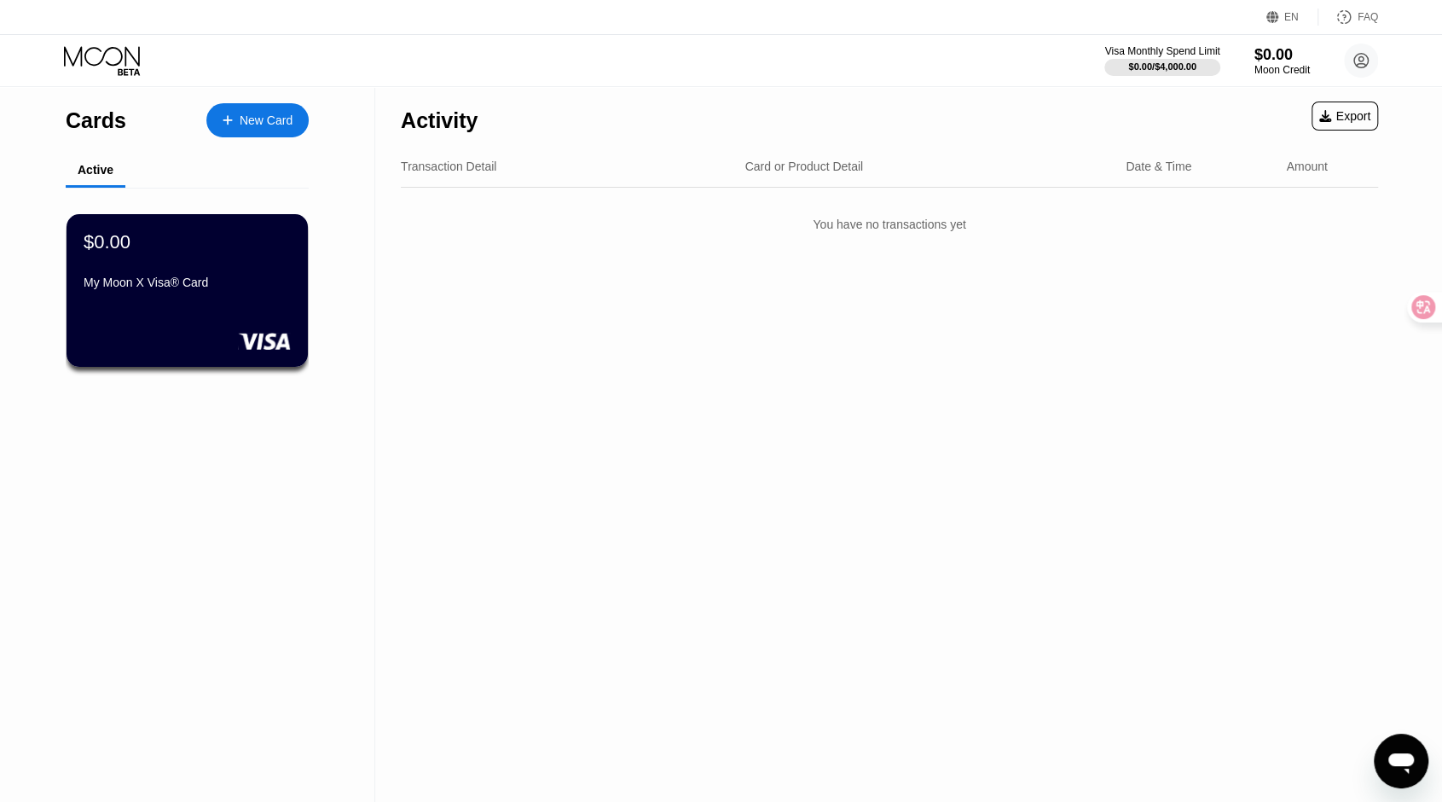
click at [275, 119] on div "New Card" at bounding box center [266, 120] width 53 height 15
